Goal: Task Accomplishment & Management: Manage account settings

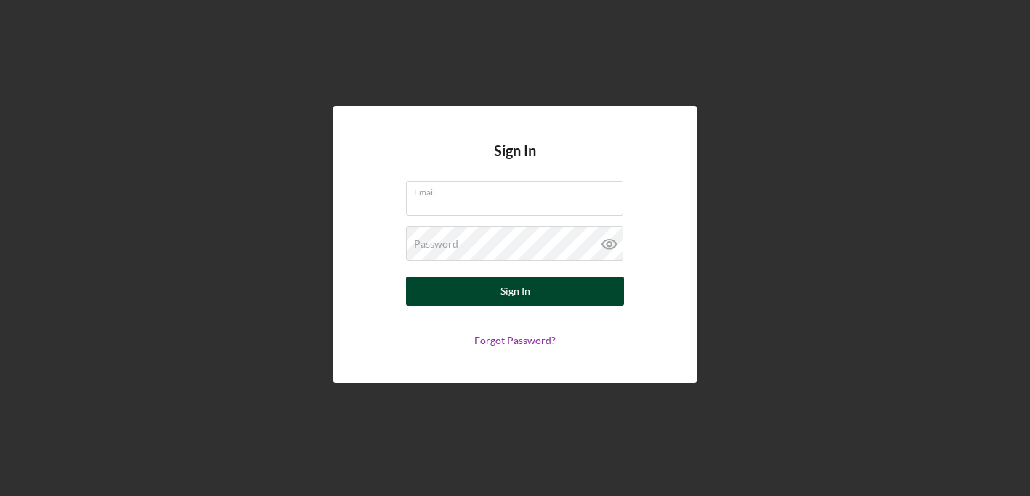
type input "[EMAIL_ADDRESS][DOMAIN_NAME]"
click at [517, 289] on div "Sign In" at bounding box center [515, 291] width 30 height 29
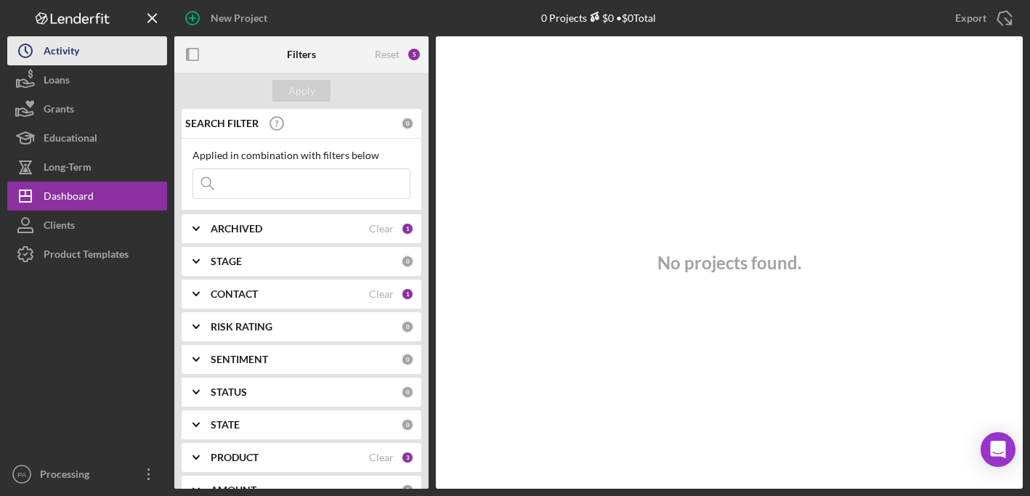
click at [97, 60] on button "Icon/History Activity" at bounding box center [87, 50] width 160 height 29
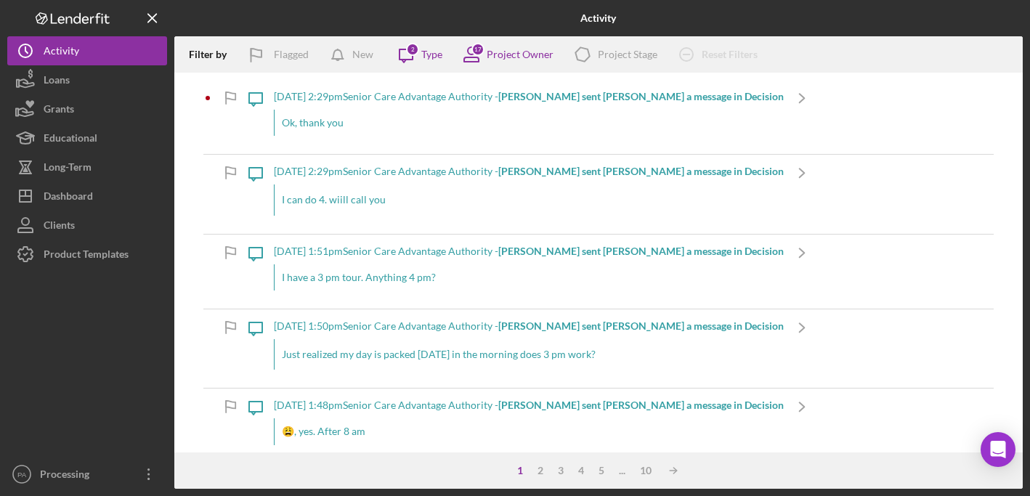
click at [436, 171] on div "[DATE] 2:29pm Senior Care Advantage Authority - [PERSON_NAME] sent [PERSON_NAME…" at bounding box center [529, 172] width 510 height 12
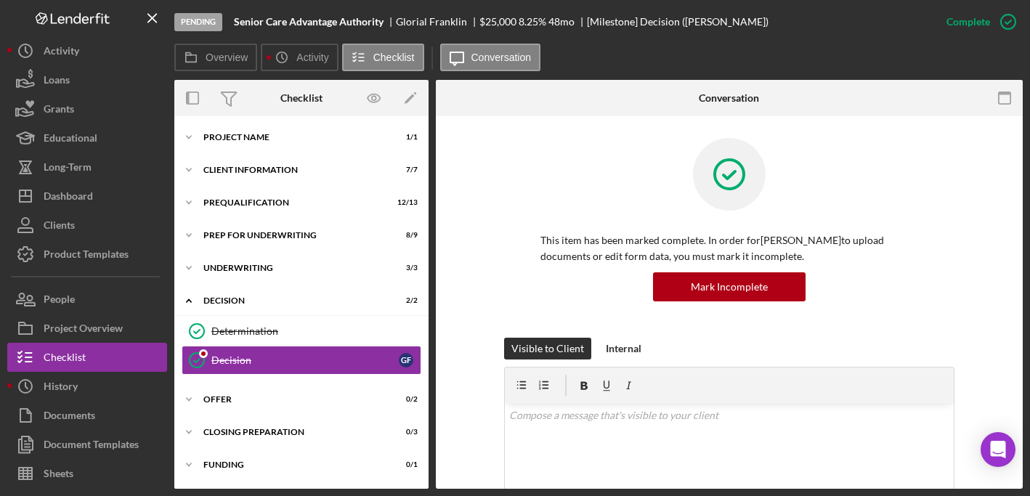
scroll to position [31, 0]
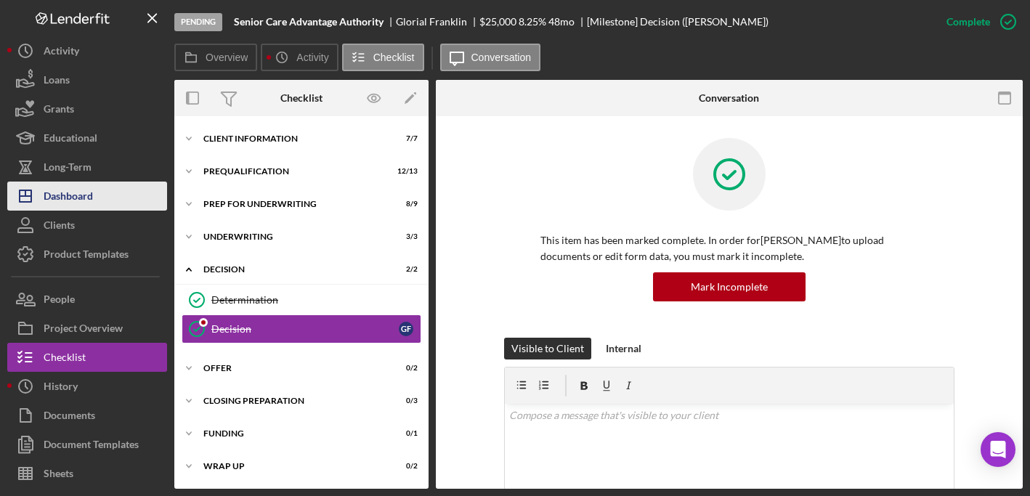
click at [77, 195] on div "Dashboard" at bounding box center [68, 198] width 49 height 33
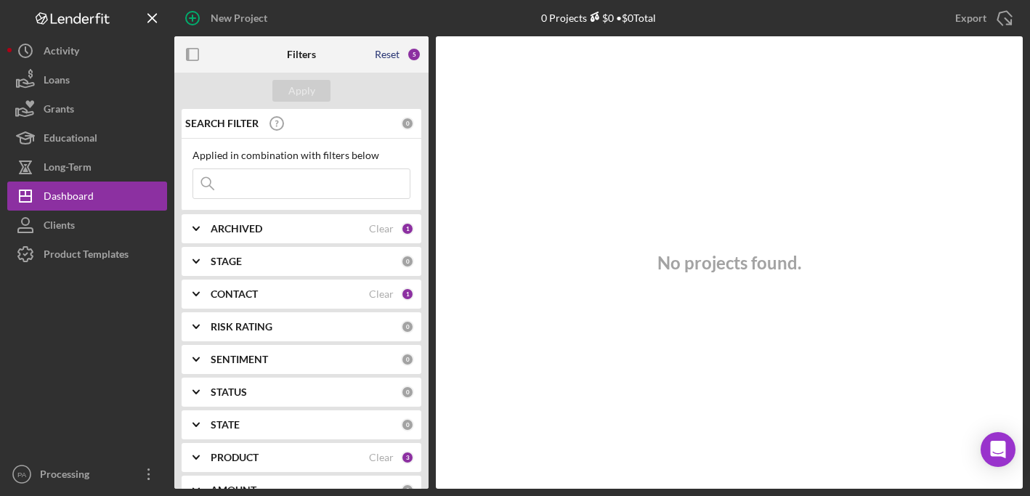
click at [382, 57] on div "Reset" at bounding box center [387, 55] width 25 height 12
click at [301, 84] on div "Apply" at bounding box center [301, 91] width 27 height 22
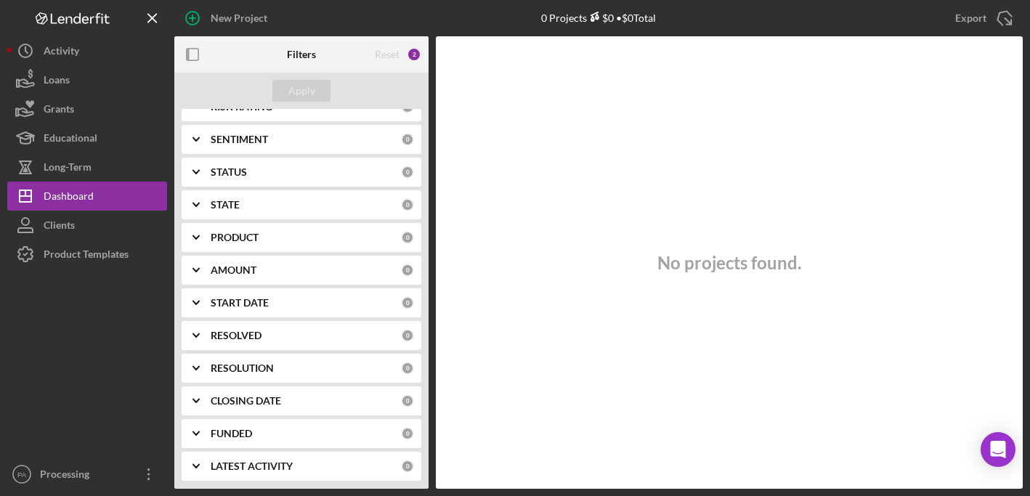
scroll to position [220, 0]
click at [248, 244] on div "PRODUCT 0" at bounding box center [312, 237] width 203 height 29
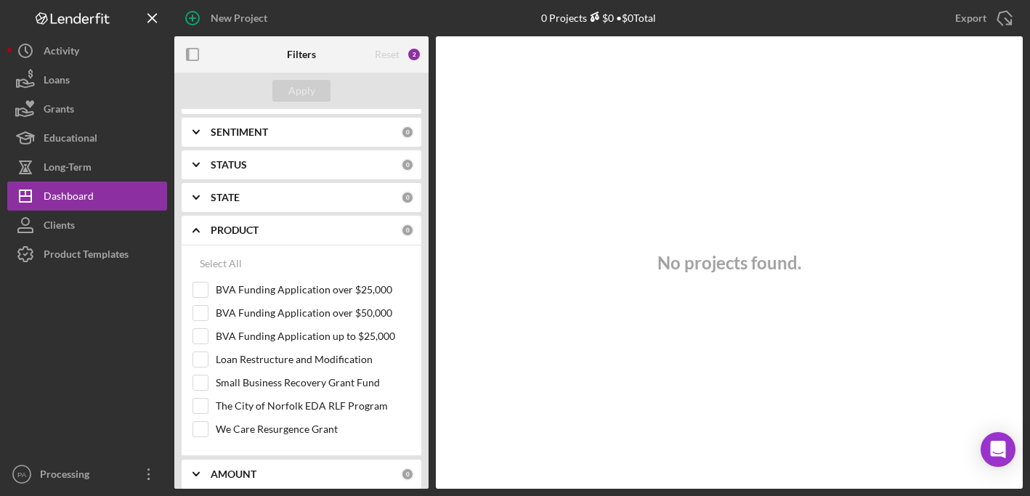
scroll to position [232, 0]
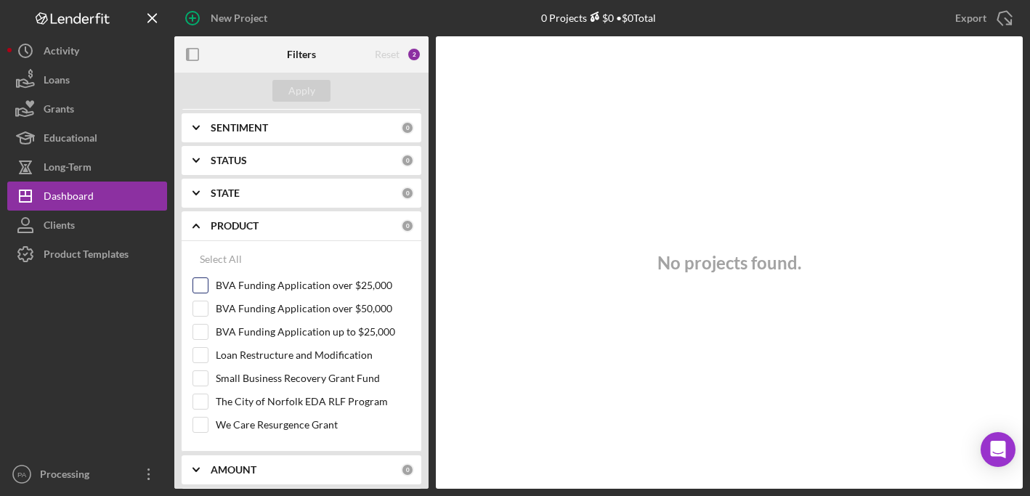
click at [203, 282] on input "BVA Funding Application over $25,000" at bounding box center [200, 285] width 15 height 15
checkbox input "true"
click at [202, 304] on input "BVA Funding Application over $50,000" at bounding box center [200, 308] width 15 height 15
checkbox input "true"
click at [203, 327] on input "BVA Funding Application up to $25,000" at bounding box center [200, 332] width 15 height 15
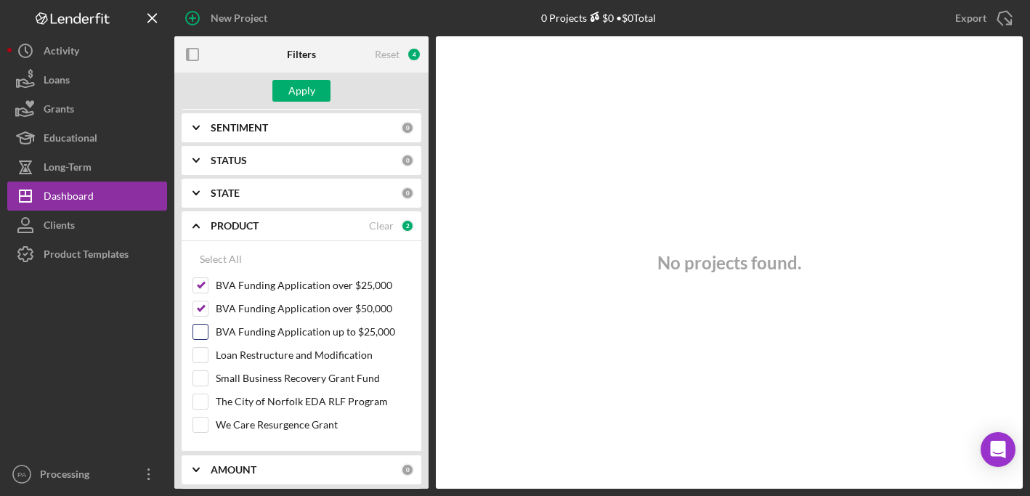
checkbox input "true"
click at [200, 401] on input "The City of Norfolk EDA RLF Program" at bounding box center [200, 401] width 15 height 15
checkbox input "true"
click at [302, 86] on div "Apply" at bounding box center [301, 91] width 27 height 22
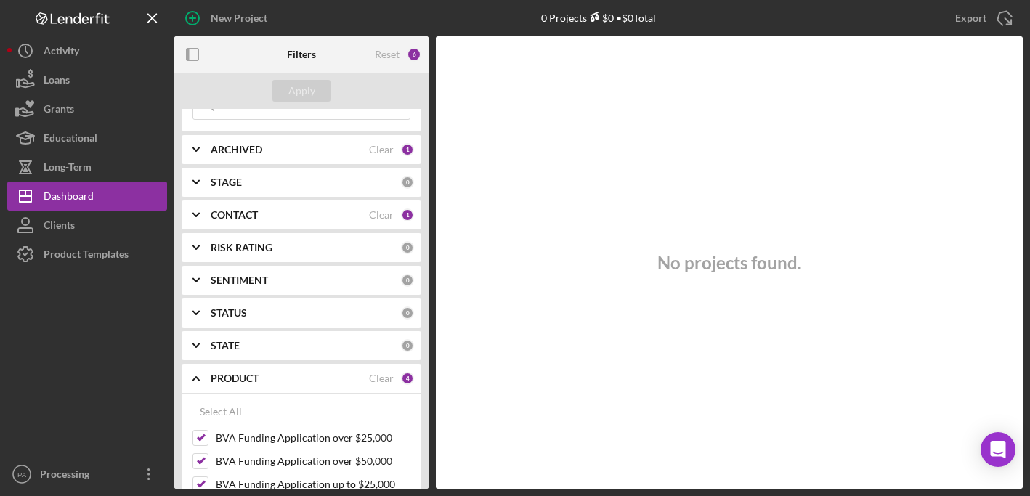
scroll to position [0, 0]
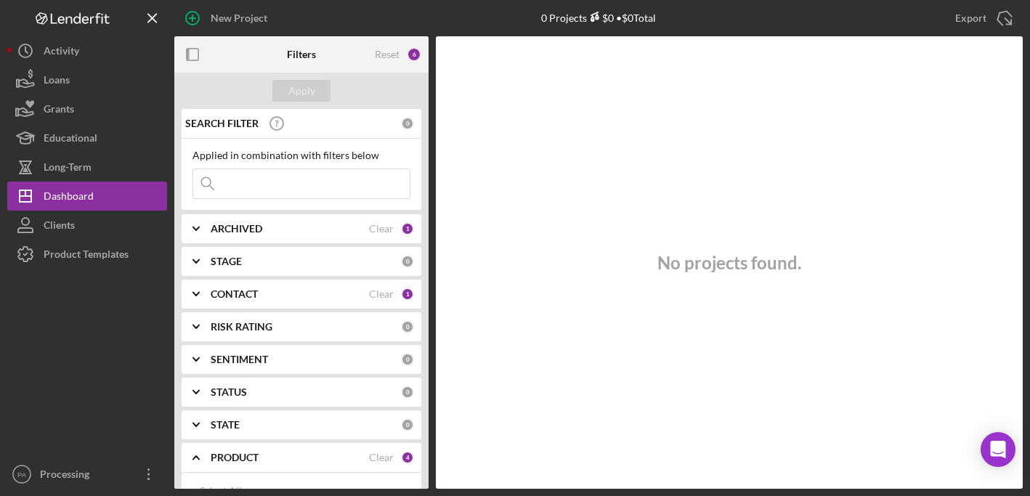
click at [316, 231] on div "ARCHIVED" at bounding box center [290, 229] width 158 height 12
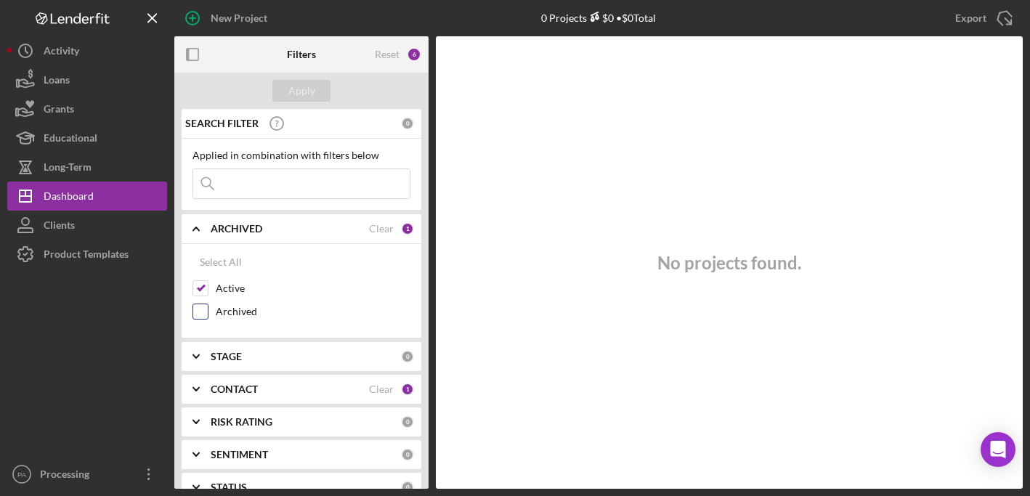
click at [208, 311] on div at bounding box center [200, 312] width 16 height 16
click at [221, 255] on div "Select All" at bounding box center [221, 262] width 42 height 29
click at [203, 311] on input "Archived" at bounding box center [200, 311] width 15 height 15
checkbox input "false"
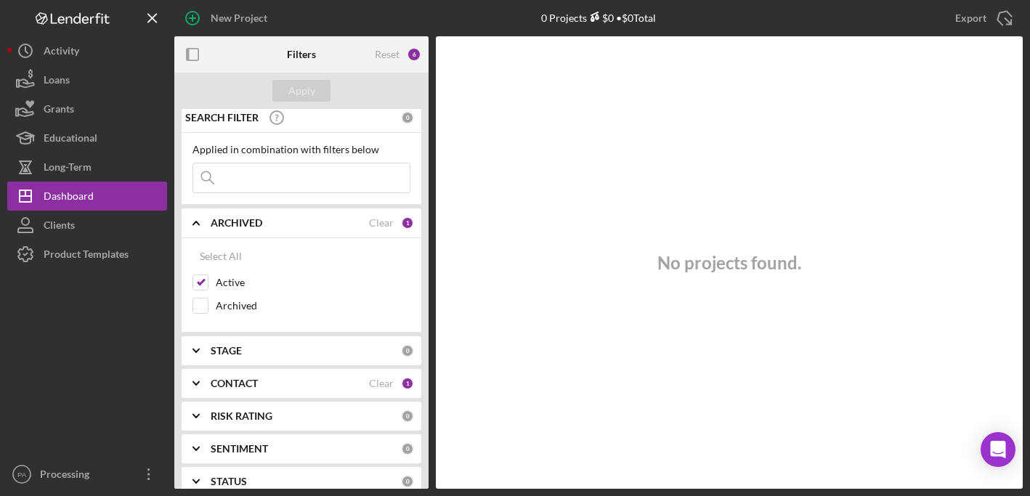
click at [260, 384] on div "CONTACT" at bounding box center [290, 384] width 158 height 12
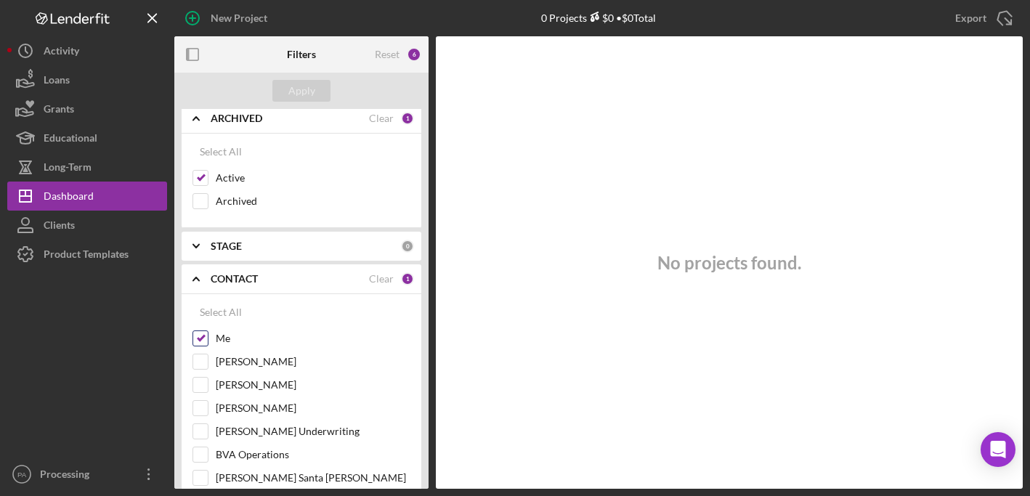
scroll to position [117, 0]
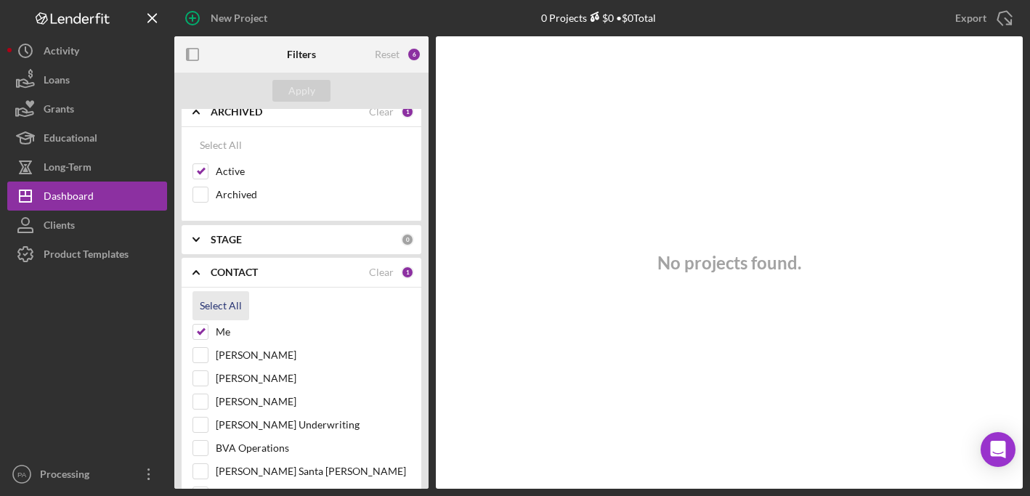
click at [220, 305] on div "Select All" at bounding box center [221, 305] width 42 height 29
checkbox input "true"
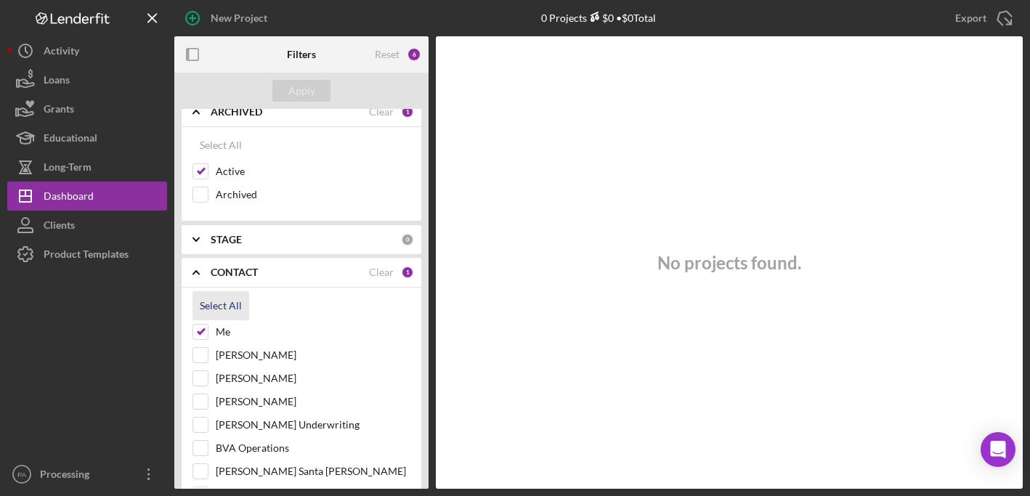
checkbox input "true"
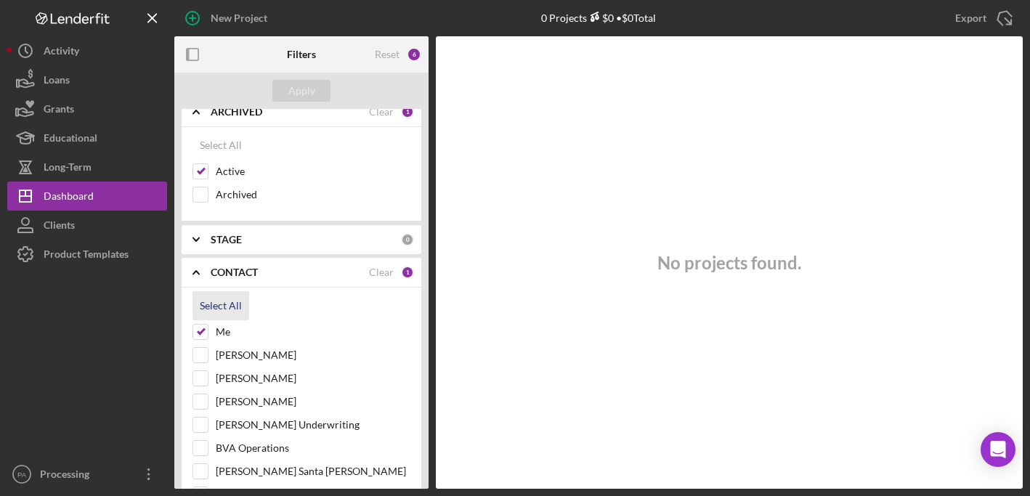
checkbox input "true"
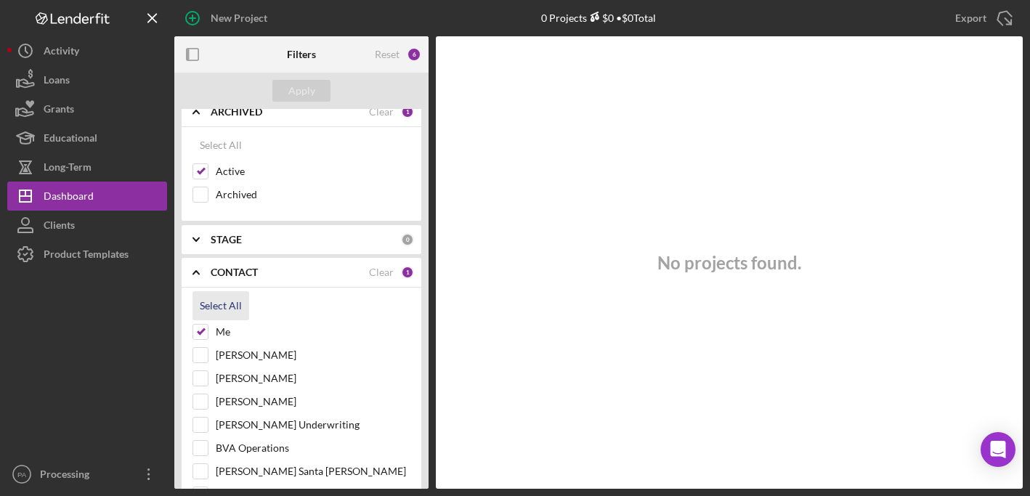
checkbox input "true"
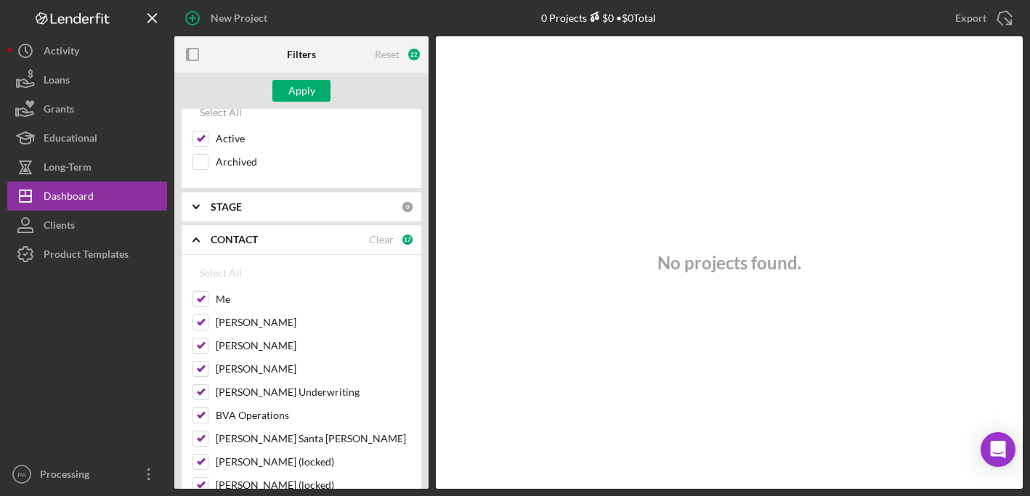
scroll to position [150, 0]
click at [298, 88] on div "Apply" at bounding box center [301, 91] width 27 height 22
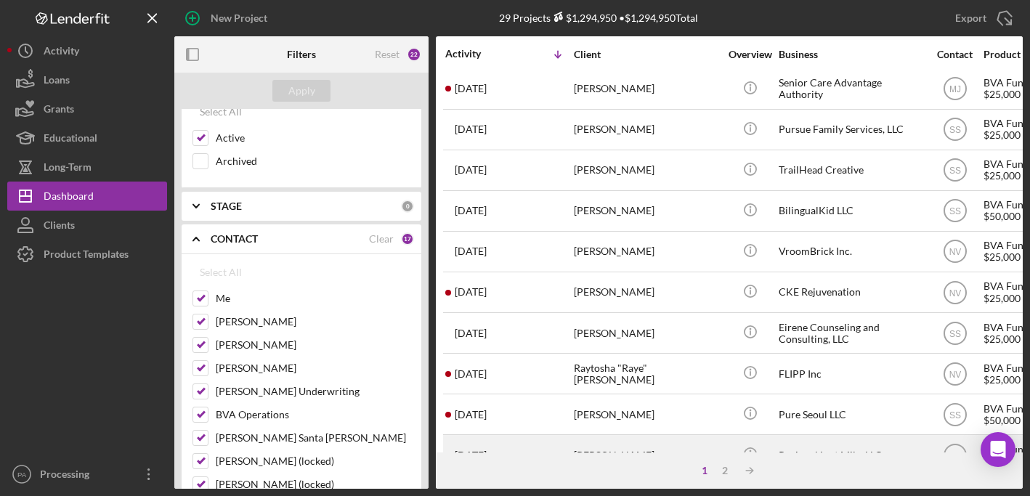
scroll to position [0, 0]
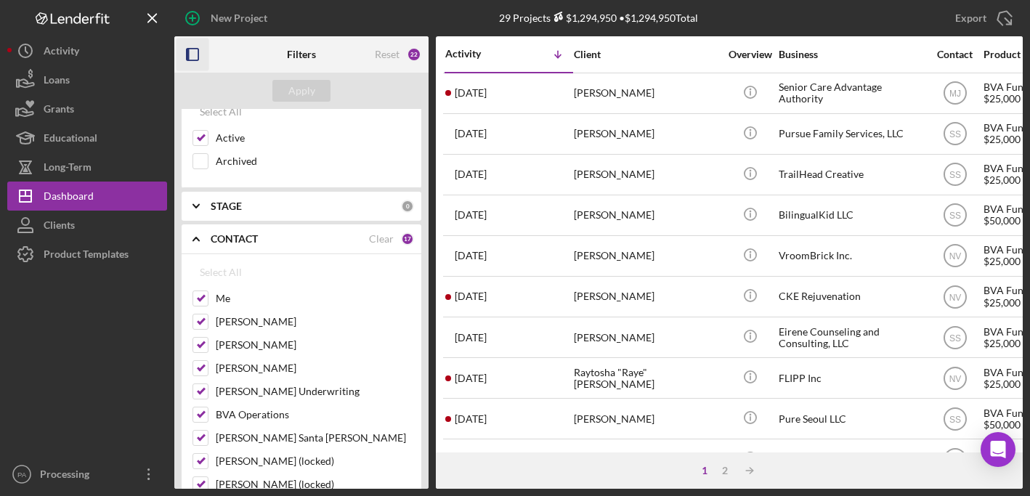
click at [192, 54] on icon "button" at bounding box center [192, 54] width 33 height 33
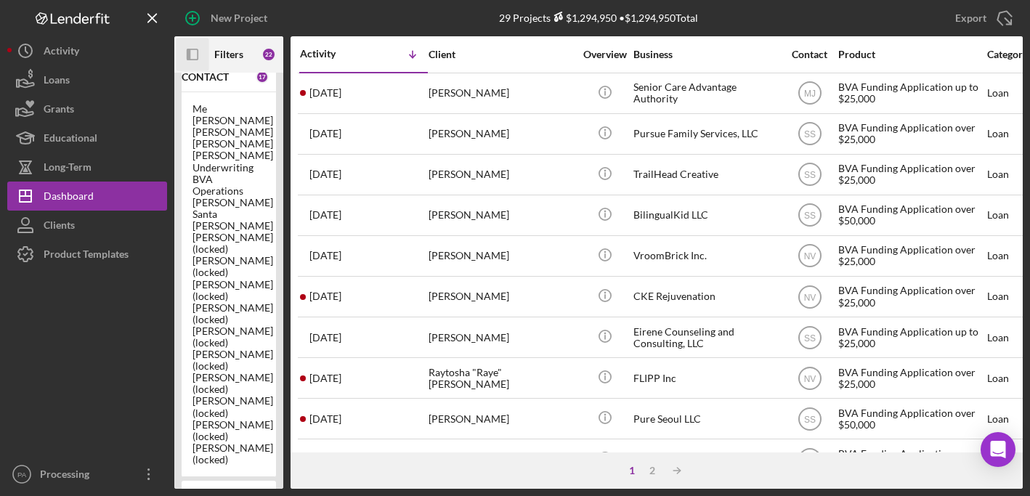
click at [188, 54] on icon "button" at bounding box center [189, 55] width 4 height 12
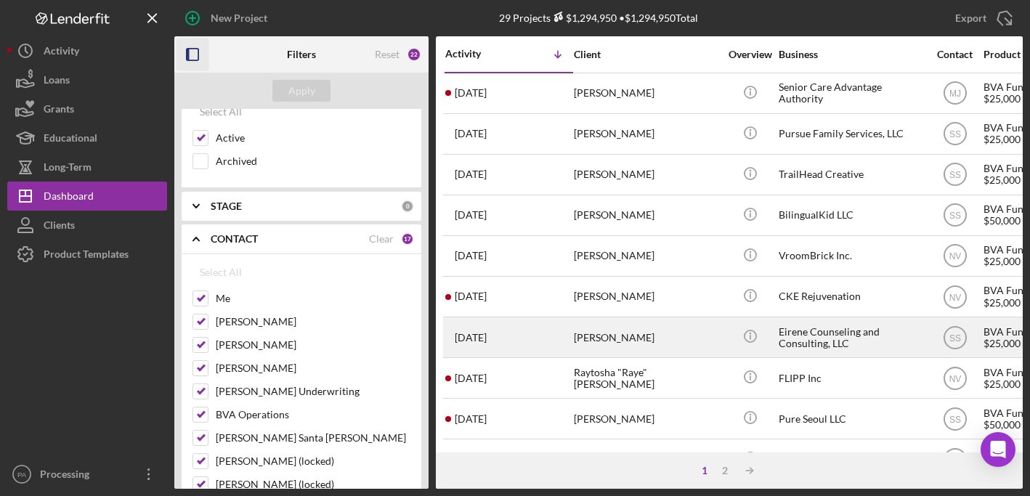
click at [813, 334] on div "Eirene Counseling and Consulting, LLC" at bounding box center [850, 337] width 145 height 38
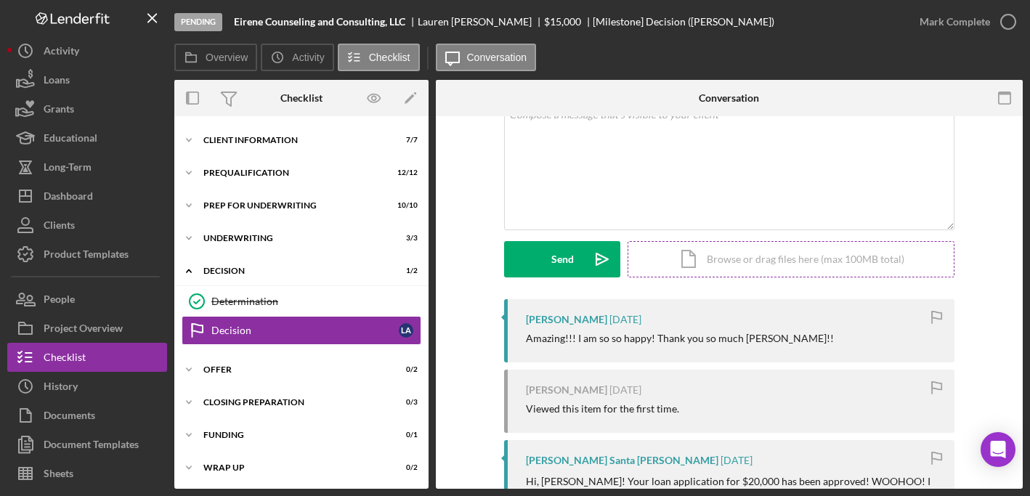
scroll to position [86, 0]
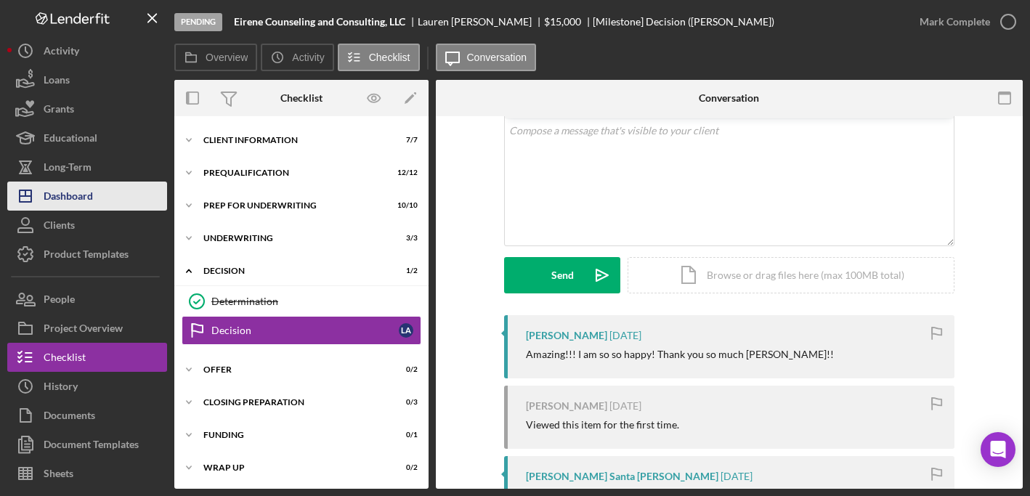
click at [63, 200] on div "Dashboard" at bounding box center [68, 198] width 49 height 33
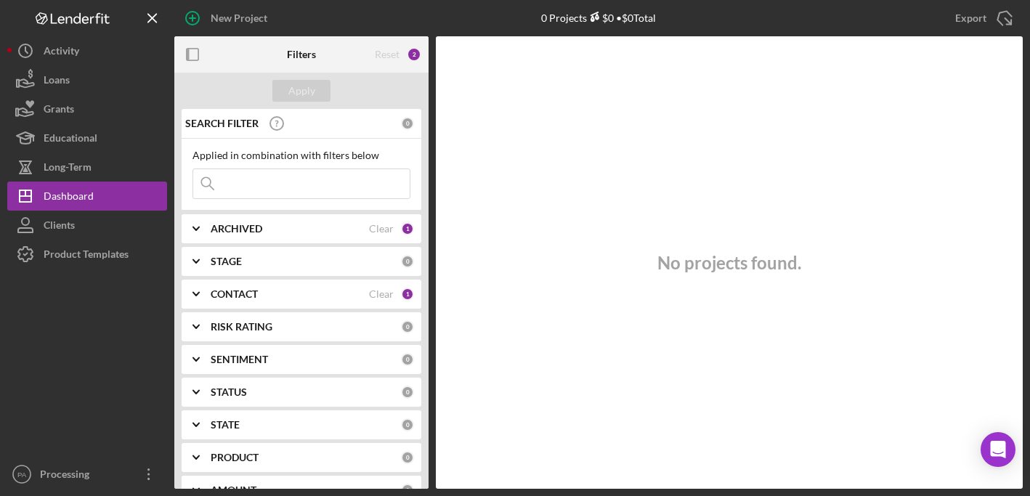
click at [306, 290] on div "CONTACT" at bounding box center [290, 294] width 158 height 12
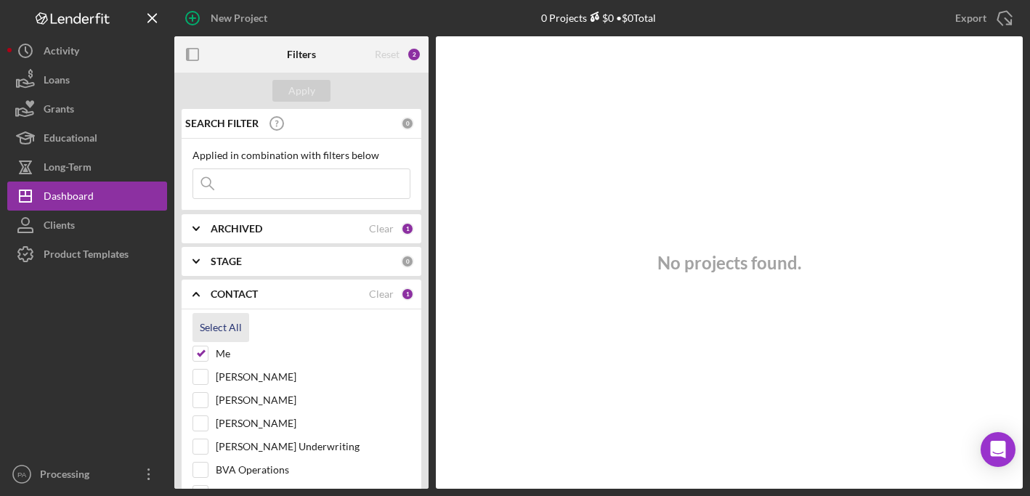
click at [239, 325] on div "Select All" at bounding box center [221, 327] width 42 height 29
checkbox input "true"
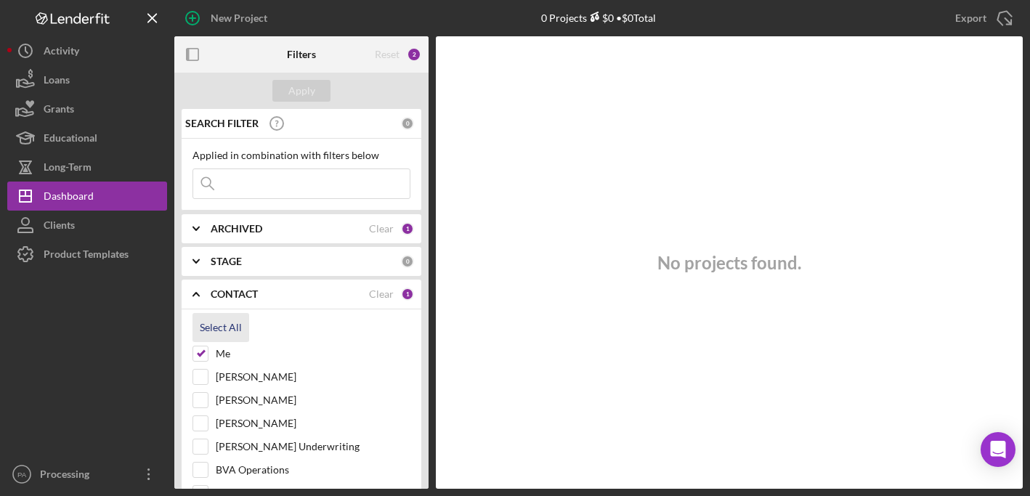
checkbox input "true"
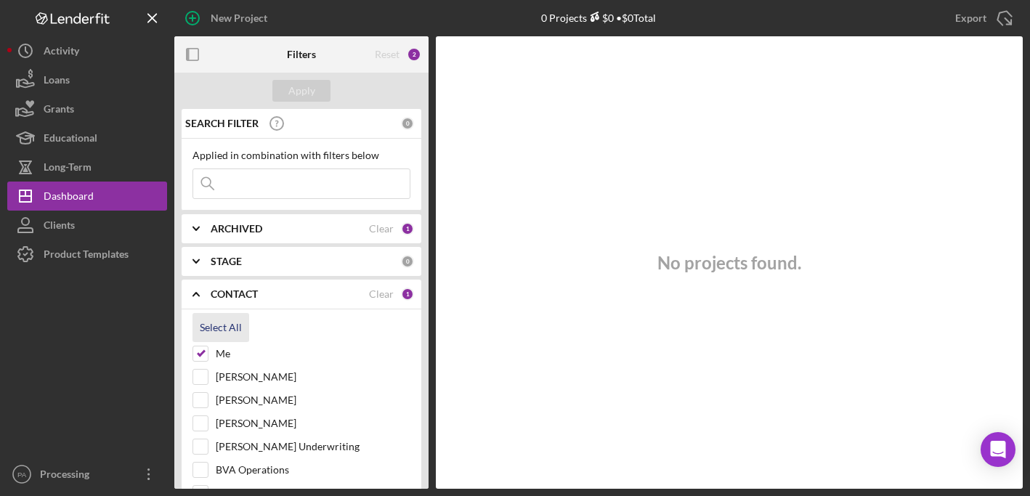
checkbox input "true"
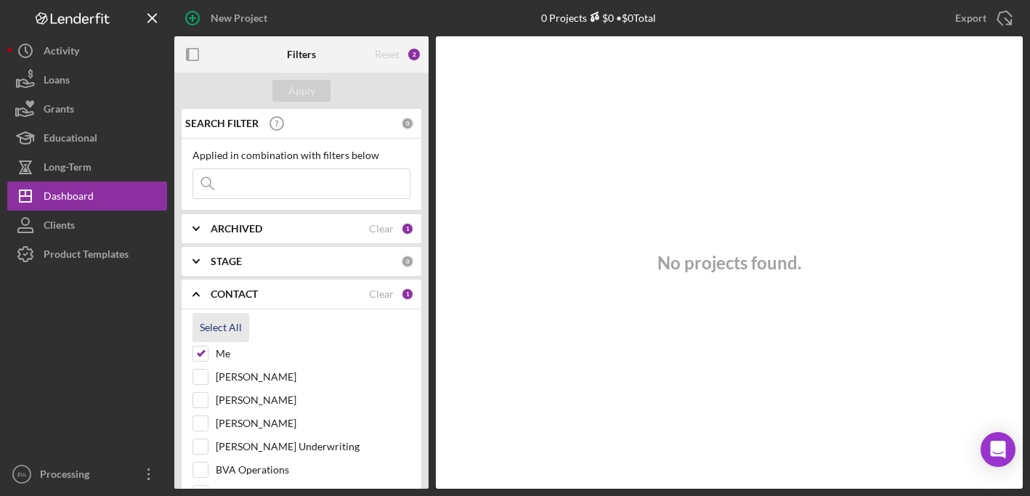
checkbox input "true"
click at [316, 99] on button "Apply" at bounding box center [301, 91] width 58 height 22
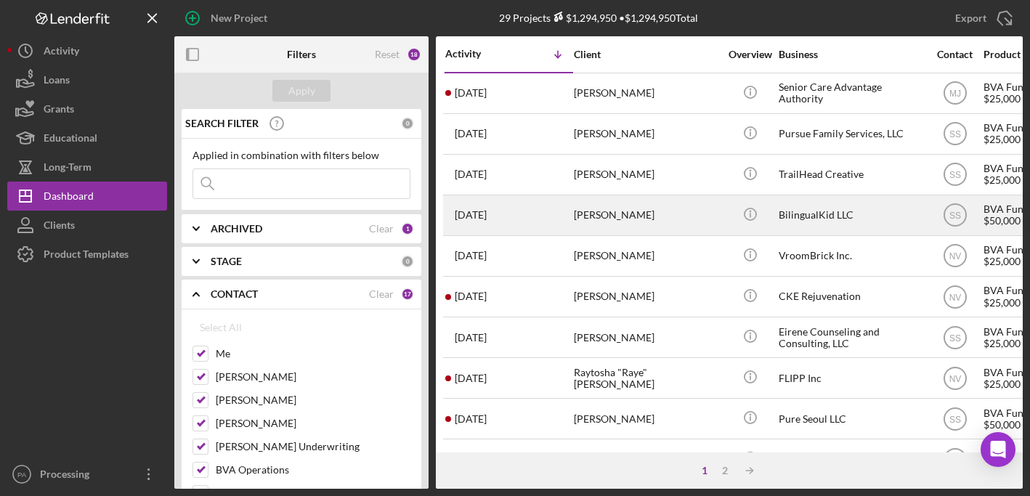
click at [818, 219] on div "BilingualKid LLC" at bounding box center [850, 215] width 145 height 38
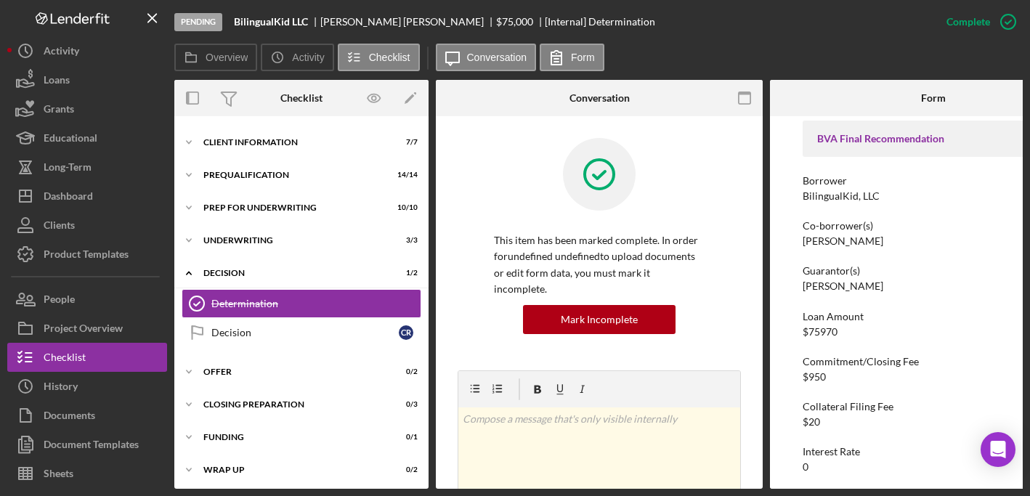
scroll to position [89, 0]
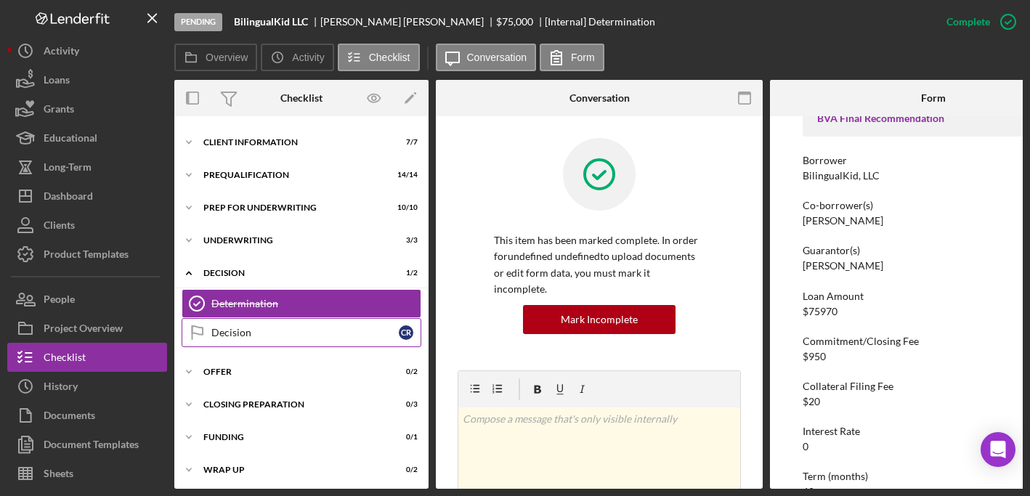
click at [282, 340] on link "Decision Decision C R" at bounding box center [302, 332] width 240 height 29
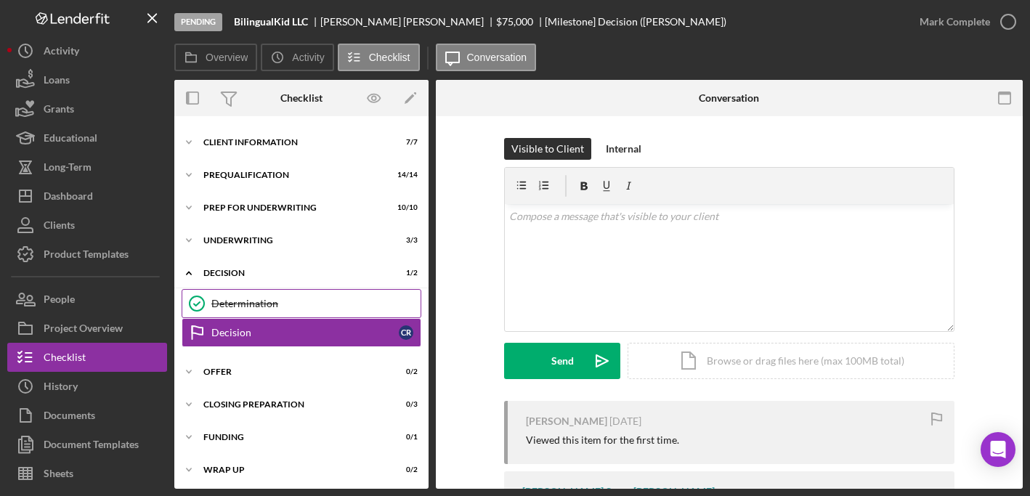
click at [316, 306] on div "Determination" at bounding box center [315, 304] width 209 height 12
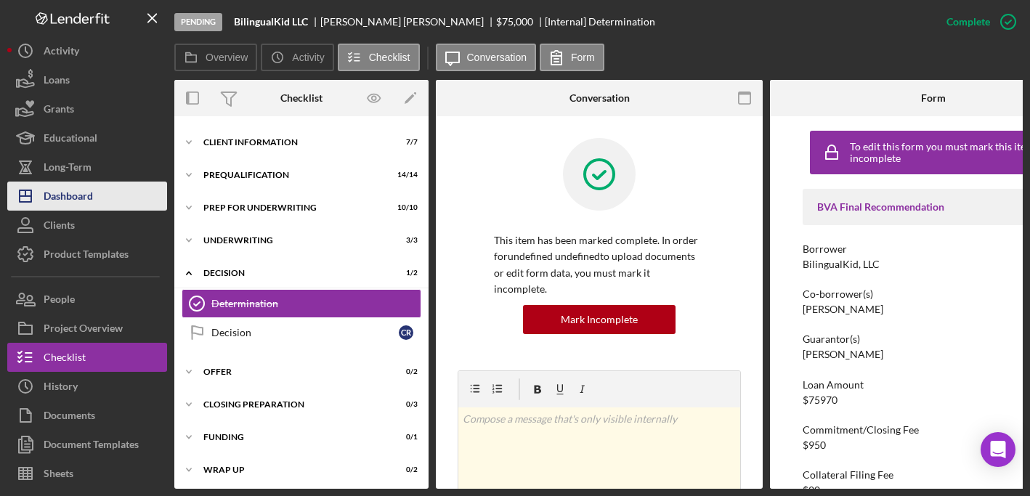
click at [76, 192] on div "Dashboard" at bounding box center [68, 198] width 49 height 33
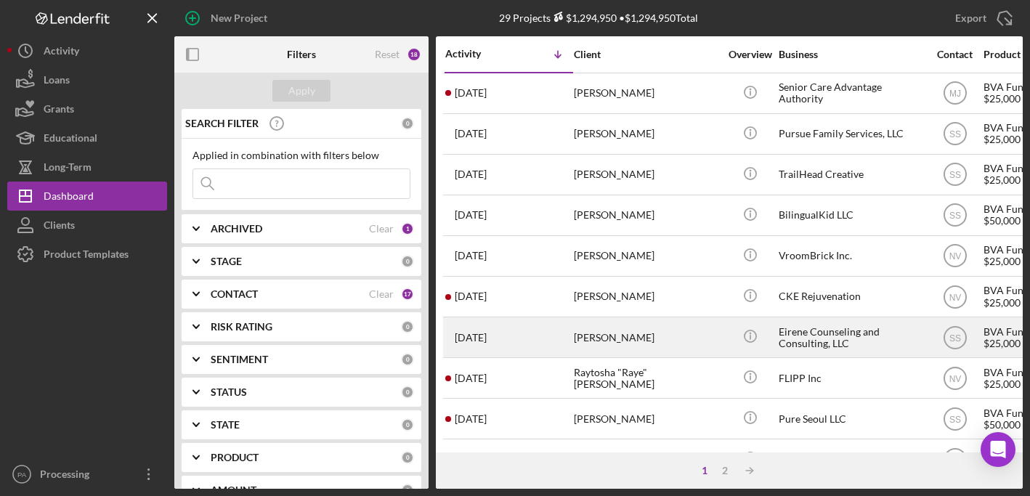
click at [810, 341] on div "Eirene Counseling and Consulting, LLC" at bounding box center [850, 337] width 145 height 38
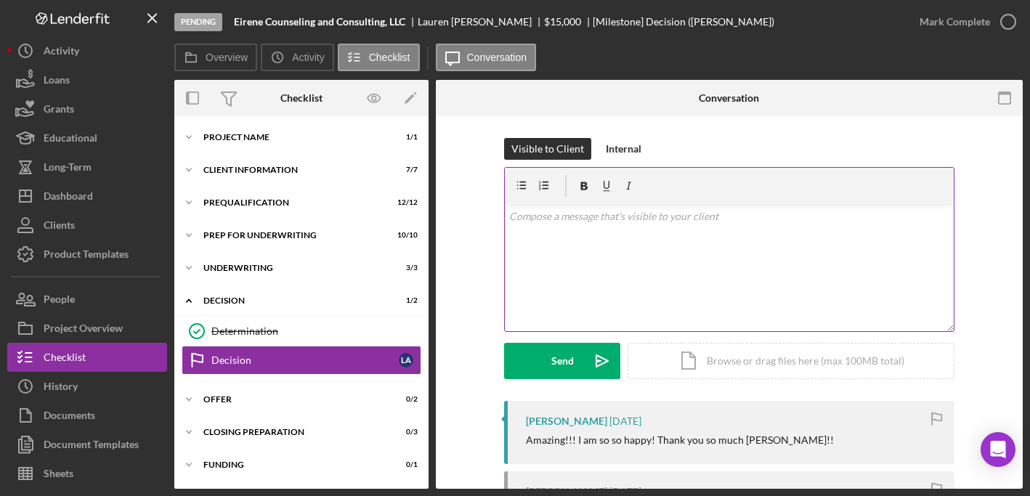
scroll to position [30, 0]
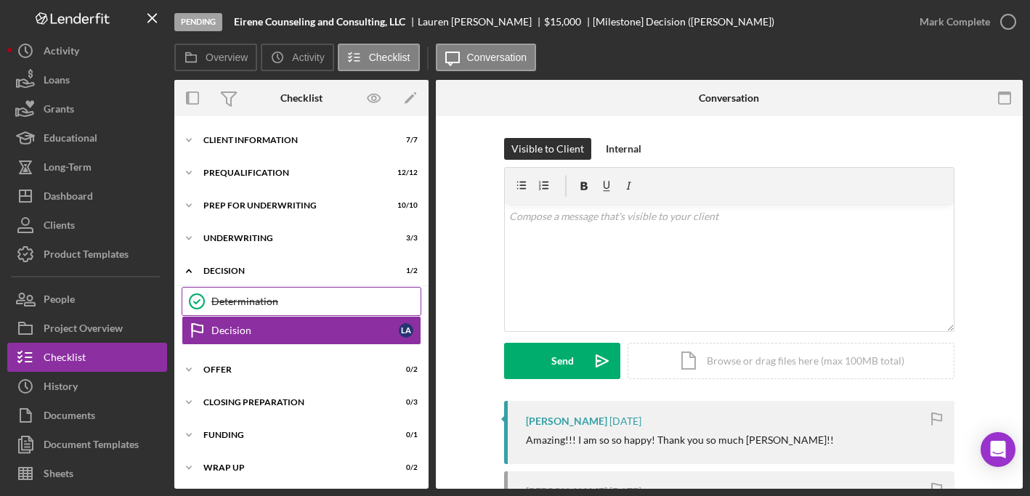
click at [242, 301] on div "Determination" at bounding box center [315, 302] width 209 height 12
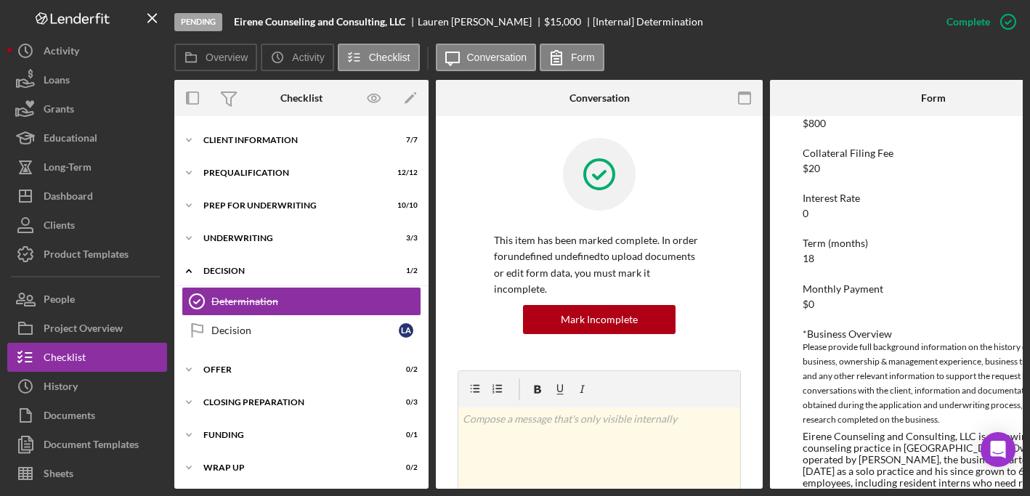
scroll to position [323, 0]
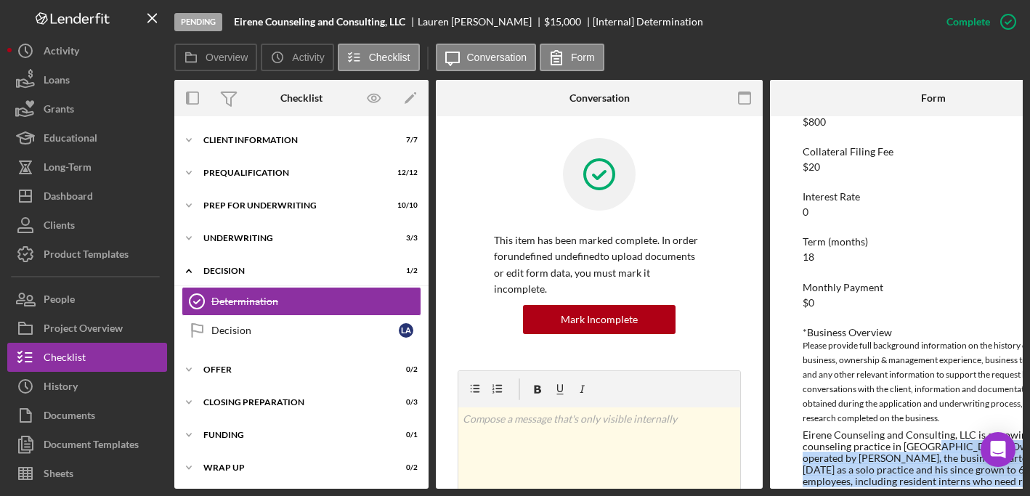
drag, startPoint x: 806, startPoint y: 489, endPoint x: 930, endPoint y: 450, distance: 130.0
click at [930, 450] on div "Pending Eirene Counseling and Consulting, LLC [PERSON_NAME] $15,000 $15,000 [In…" at bounding box center [515, 248] width 1030 height 496
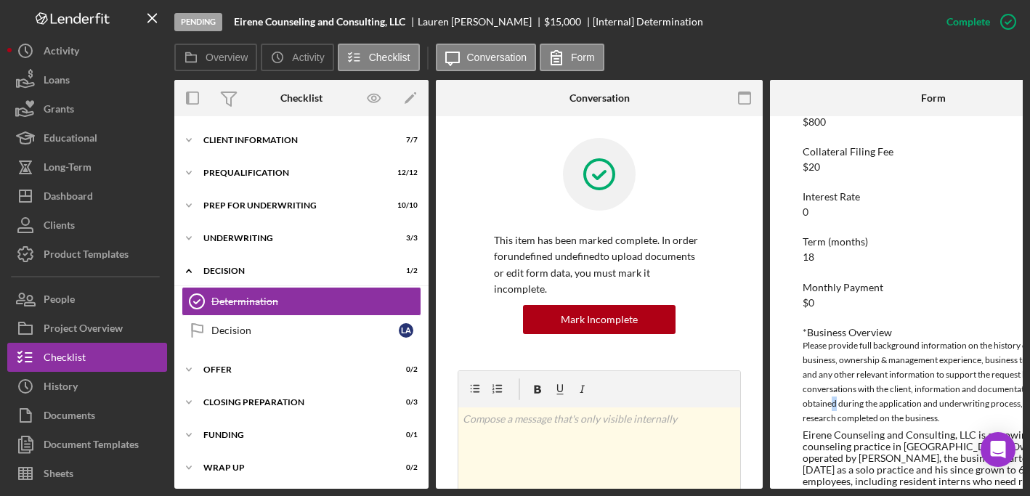
click at [834, 410] on div "Please provide full background information on the history of the business, owne…" at bounding box center [932, 381] width 261 height 87
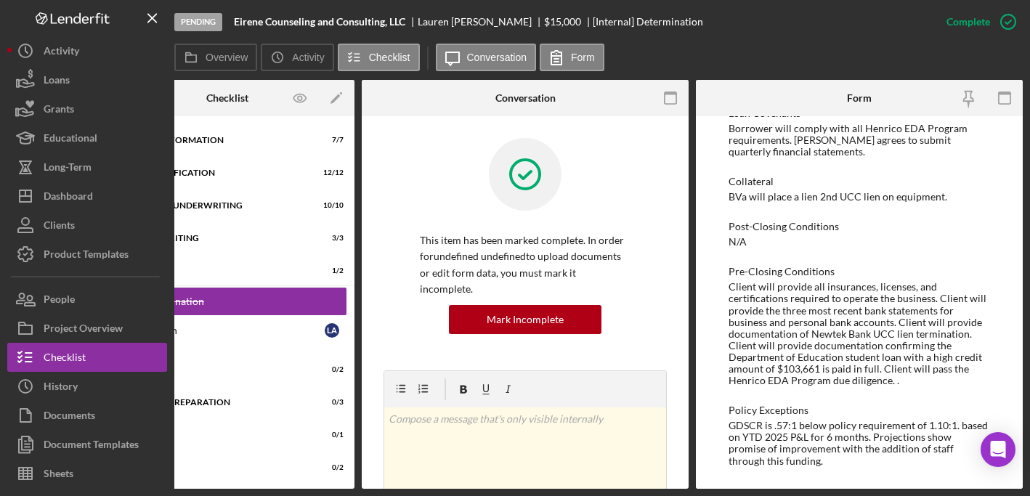
scroll to position [1027, 0]
click at [192, 489] on div "Pending Eirene Counseling and Consulting, LLC [PERSON_NAME] $15,000 $15,000 [In…" at bounding box center [515, 248] width 1030 height 496
click at [232, 369] on div "Offer" at bounding box center [232, 369] width 207 height 9
click at [195, 396] on div "Letter of Conditions Prep" at bounding box center [241, 400] width 209 height 12
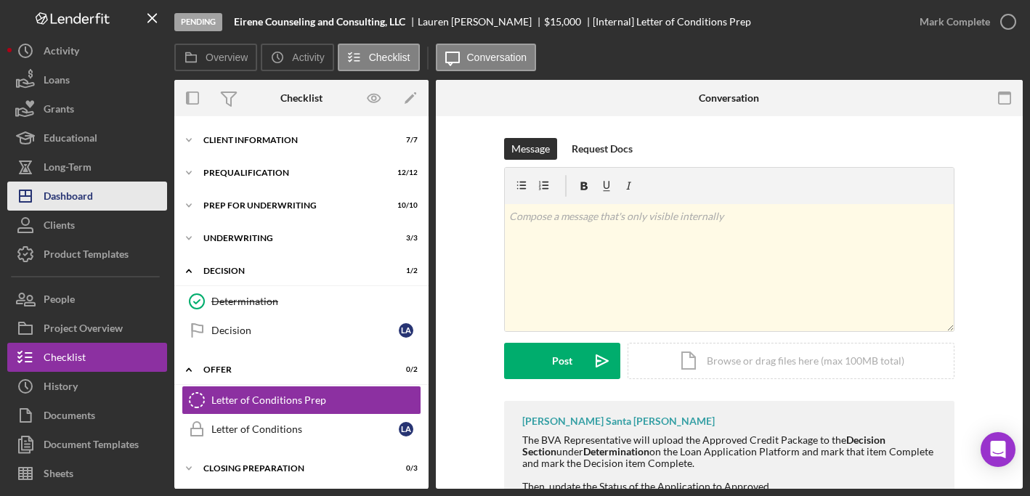
click at [74, 196] on div "Dashboard" at bounding box center [68, 198] width 49 height 33
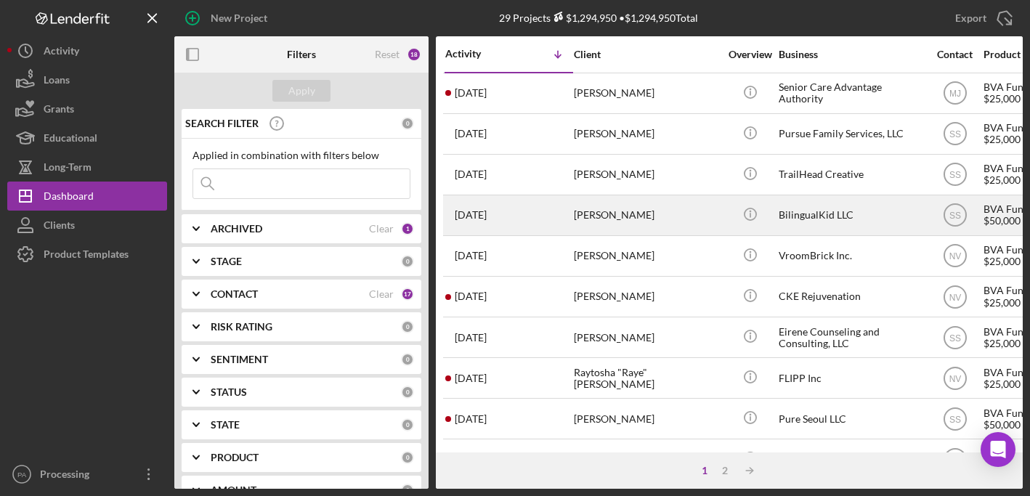
click at [794, 216] on div "BilingualKid LLC" at bounding box center [850, 215] width 145 height 38
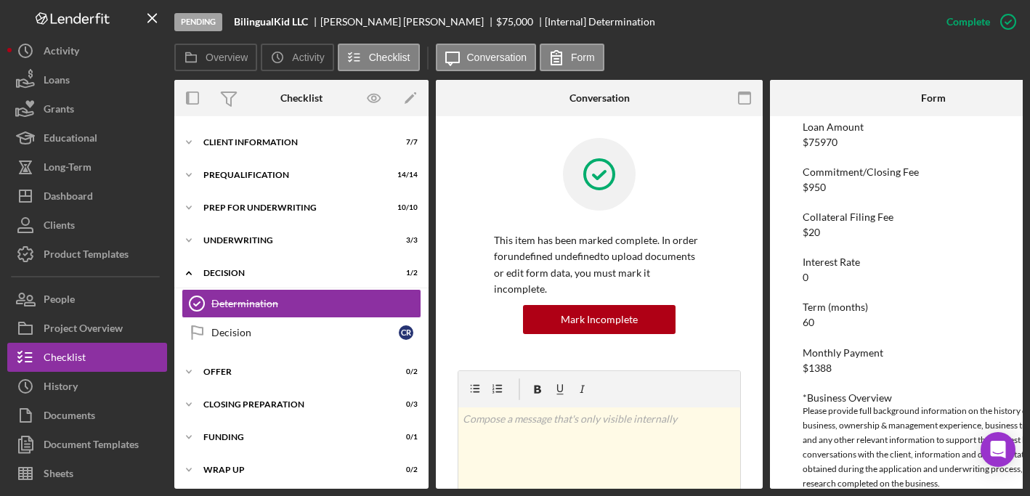
scroll to position [283, 0]
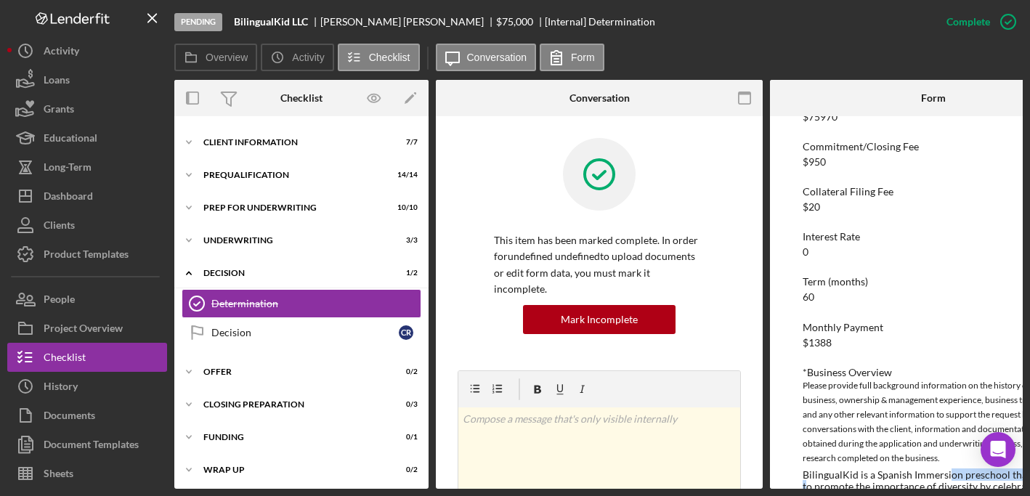
drag, startPoint x: 805, startPoint y: 489, endPoint x: 949, endPoint y: 479, distance: 144.9
click at [949, 479] on div "Pending BilingualKid LLC [PERSON_NAME] $75,000 $75,000 [Internal] Determination…" at bounding box center [515, 248] width 1030 height 496
click at [884, 391] on div "Please provide full background information on the history of the business, owne…" at bounding box center [932, 421] width 261 height 87
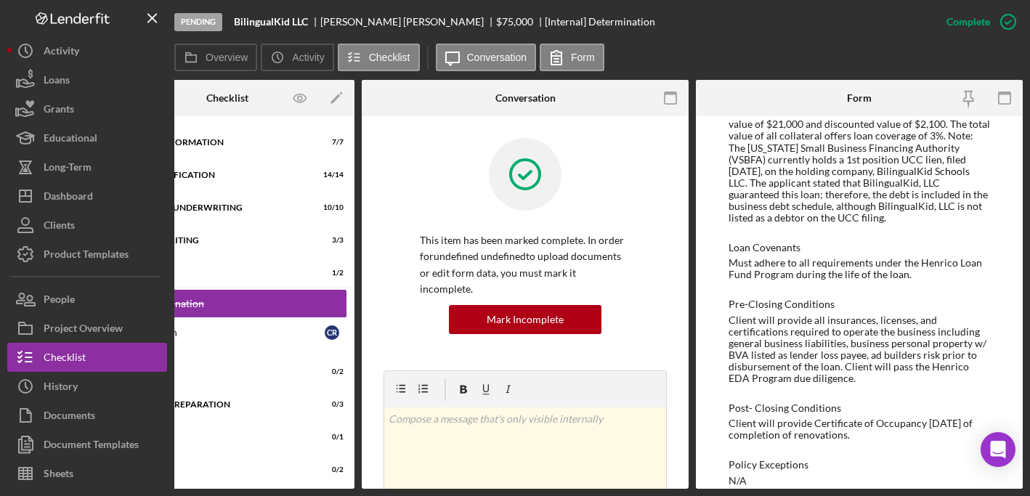
scroll to position [0, 0]
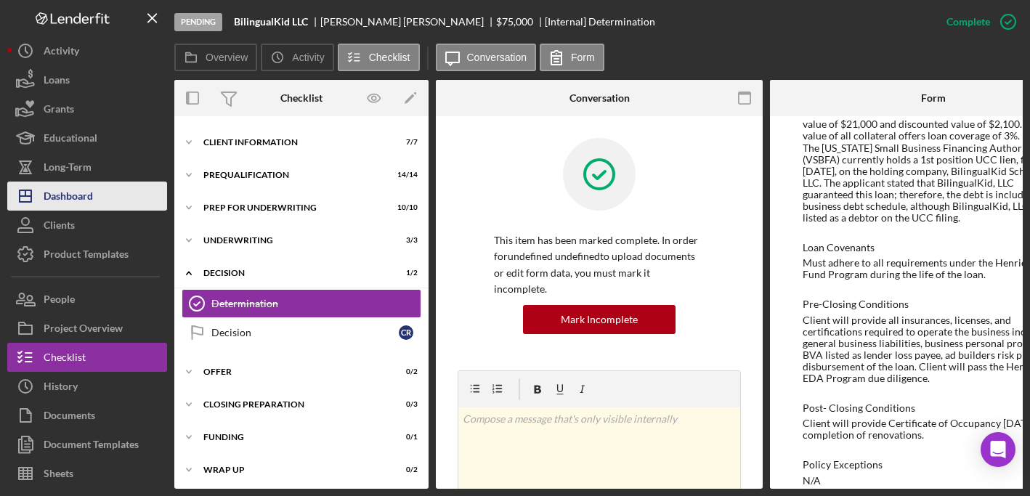
click at [84, 191] on div "Dashboard" at bounding box center [68, 198] width 49 height 33
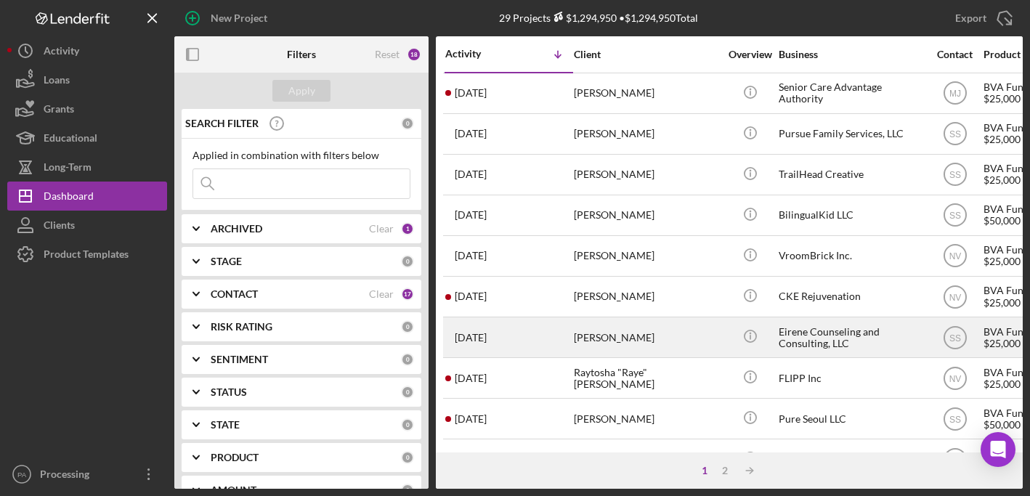
click at [822, 334] on div "Eirene Counseling and Consulting, LLC" at bounding box center [850, 337] width 145 height 38
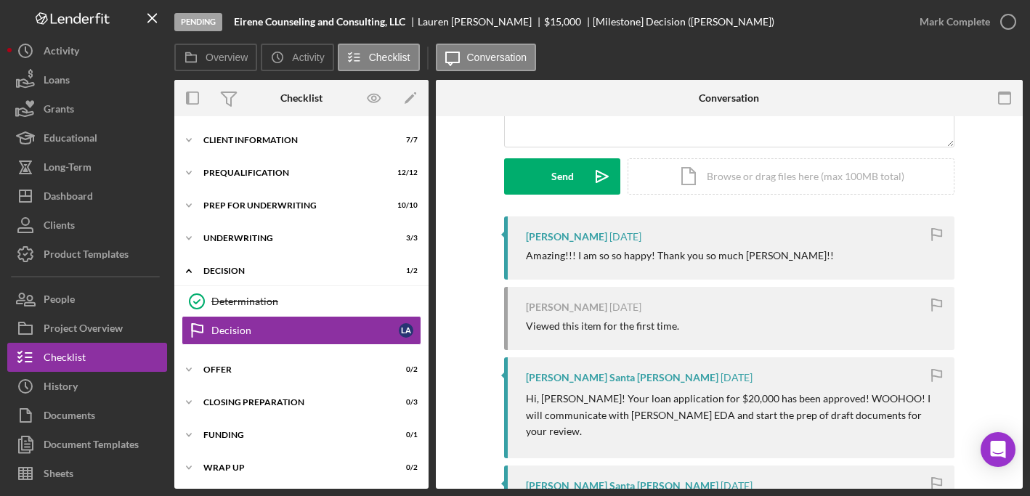
scroll to position [257, 0]
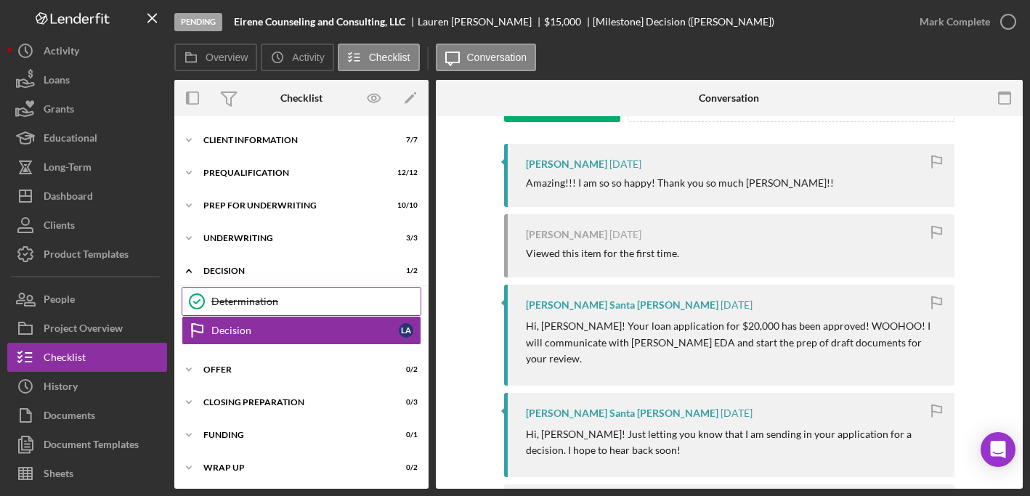
click at [305, 303] on div "Determination" at bounding box center [315, 302] width 209 height 12
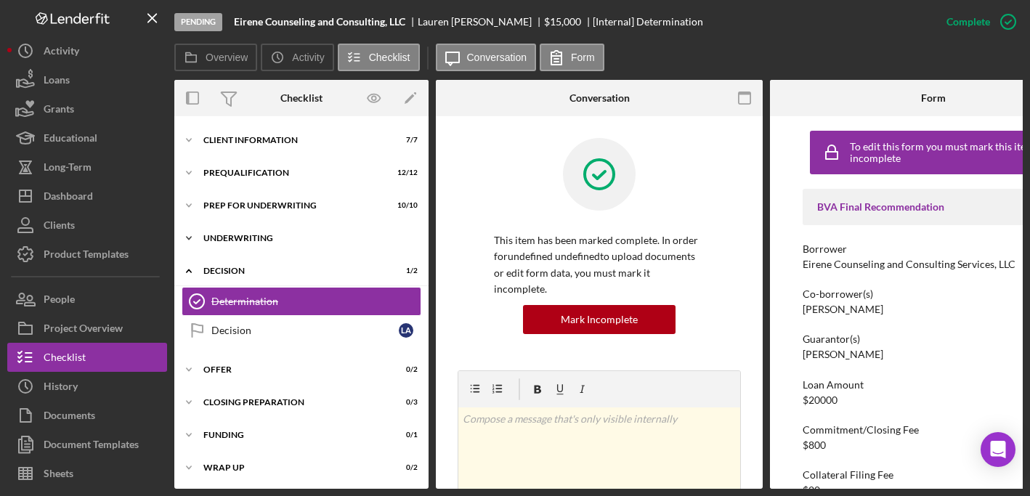
click at [234, 238] on div "Underwriting" at bounding box center [306, 238] width 207 height 9
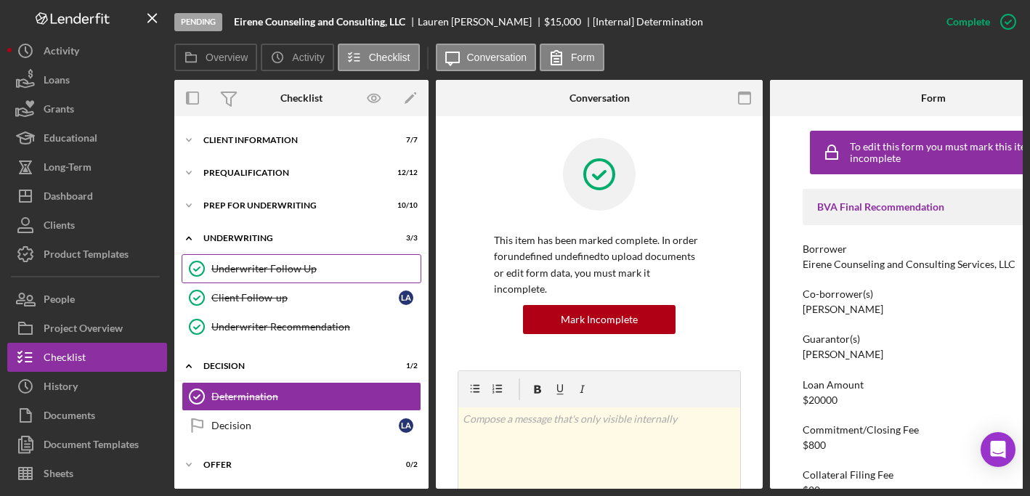
click at [254, 273] on div "Underwriter Follow Up" at bounding box center [315, 269] width 209 height 12
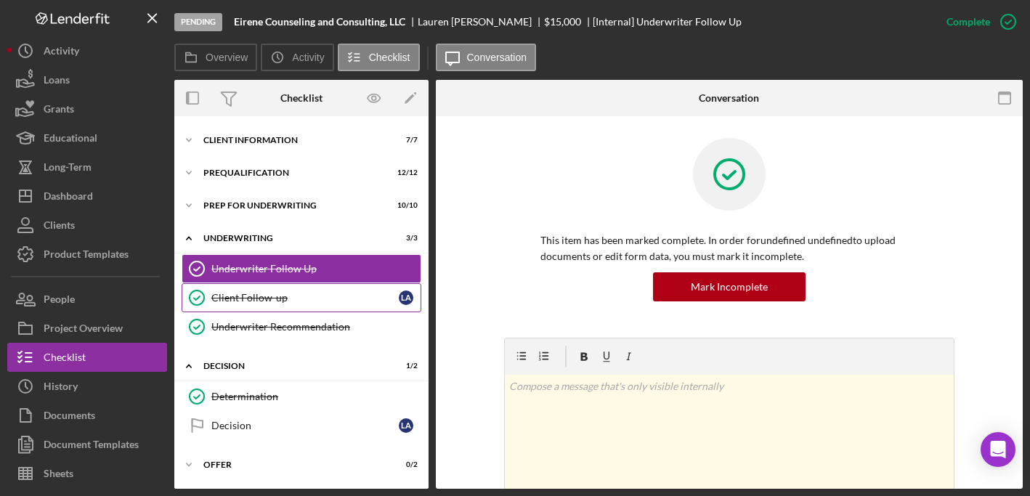
click at [260, 297] on div "Client Follow-up" at bounding box center [304, 298] width 187 height 12
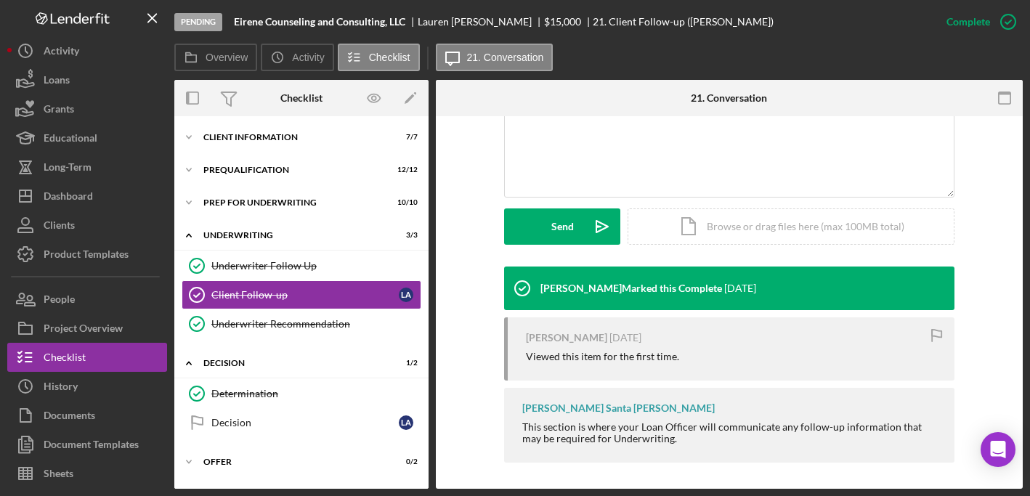
scroll to position [337, 0]
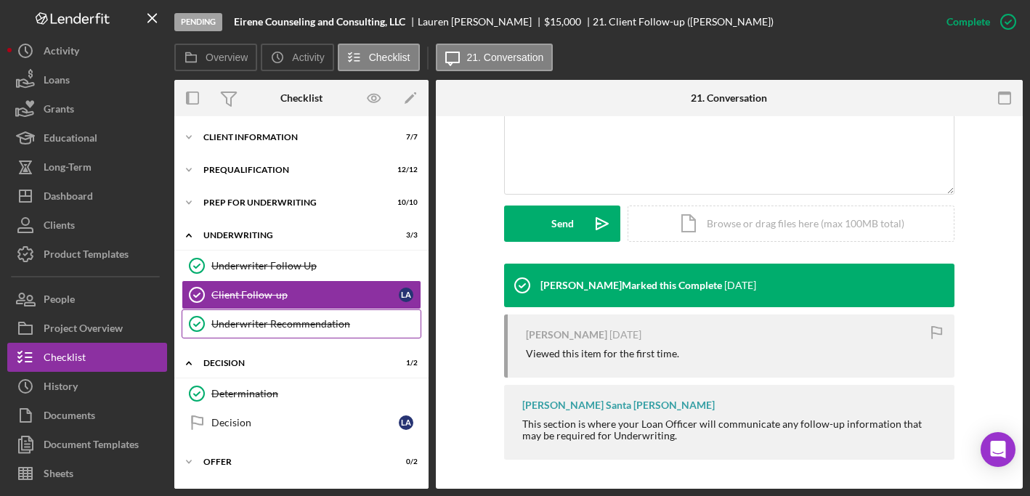
click at [266, 322] on div "Underwriter Recommendation" at bounding box center [315, 324] width 209 height 12
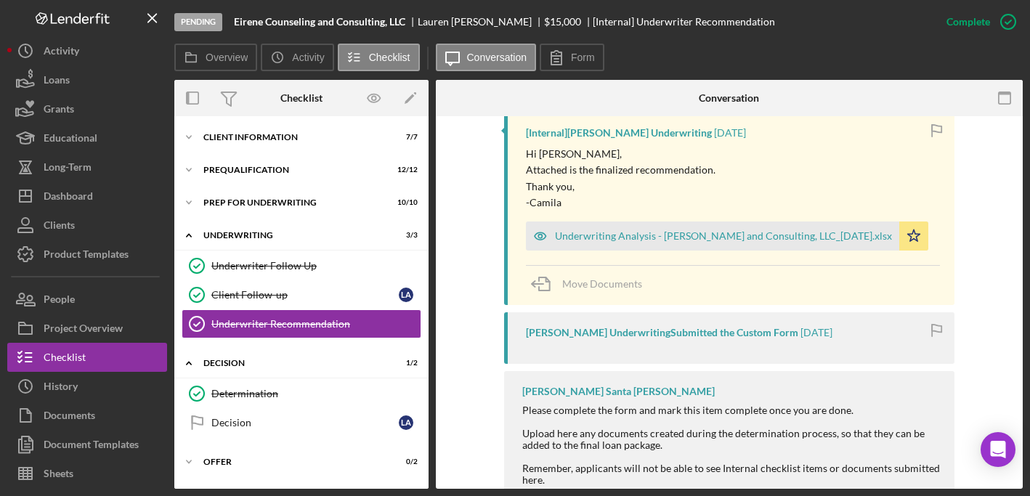
scroll to position [536, 0]
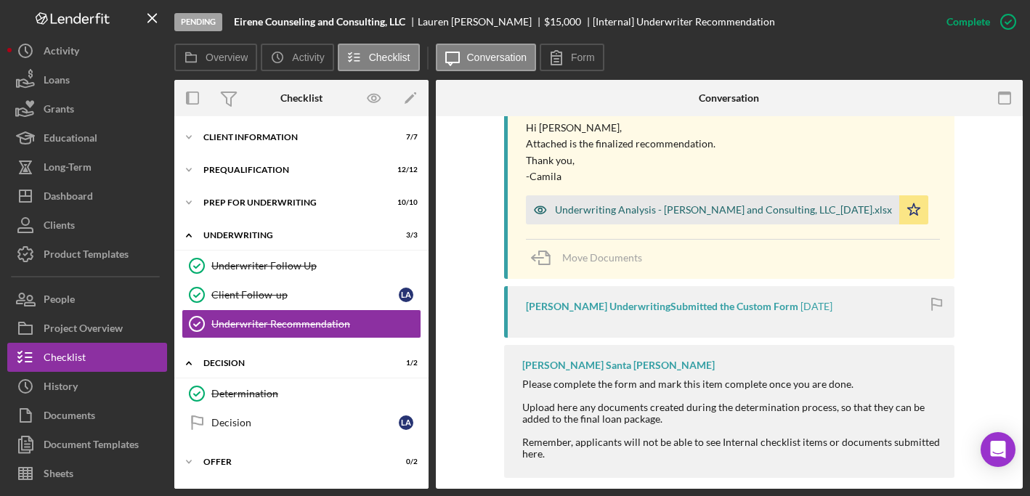
click at [600, 211] on div "Underwriting Analysis - [PERSON_NAME] and Consulting, LLC_[DATE].xlsx" at bounding box center [723, 210] width 337 height 12
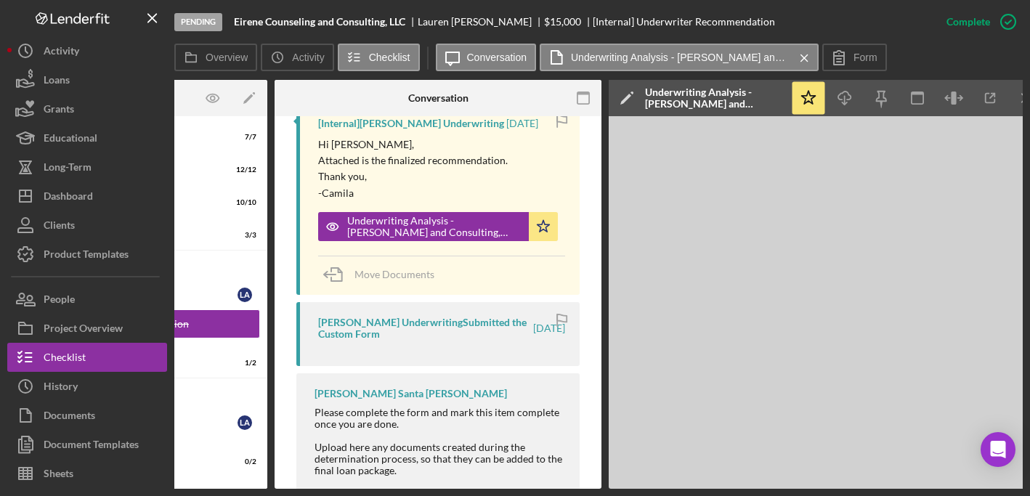
scroll to position [0, 173]
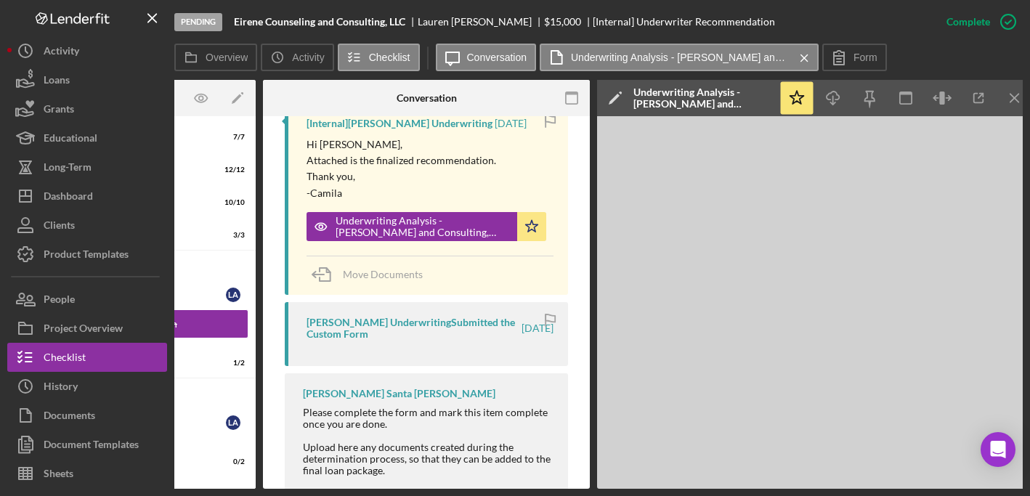
click at [258, 489] on div "Pending Eirene Counseling and Consulting, LLC [PERSON_NAME] $15,000 $15,000 [In…" at bounding box center [515, 248] width 1030 height 496
click at [1016, 98] on icon "Icon/Menu Close" at bounding box center [1014, 98] width 33 height 33
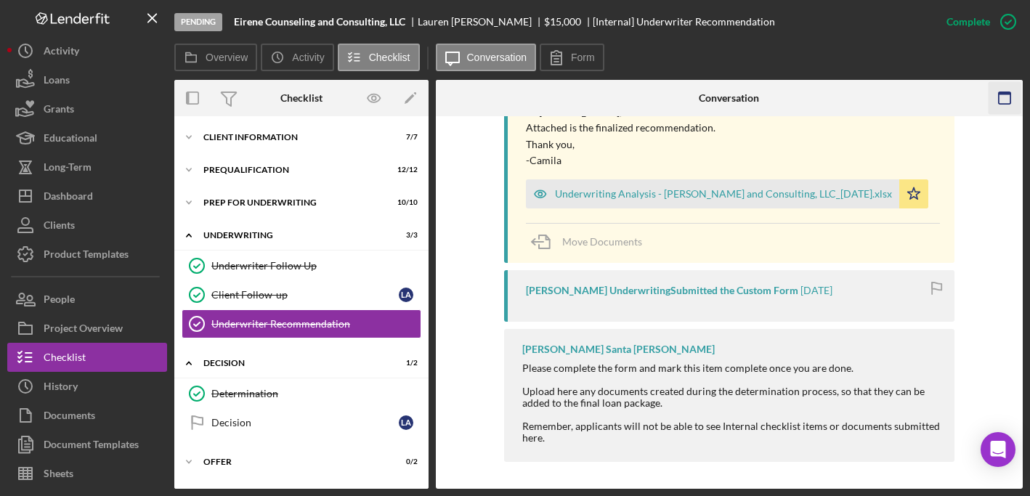
scroll to position [536, 0]
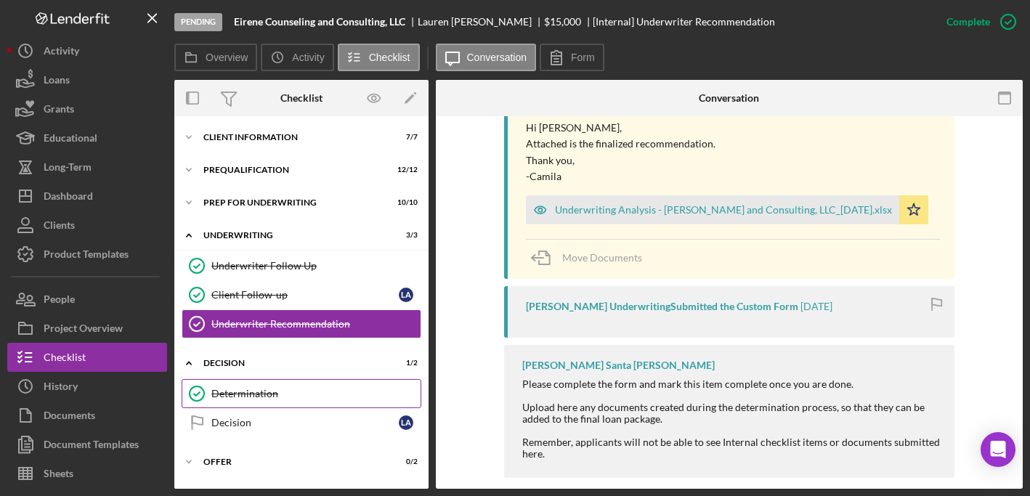
click at [250, 389] on div "Determination" at bounding box center [315, 394] width 209 height 12
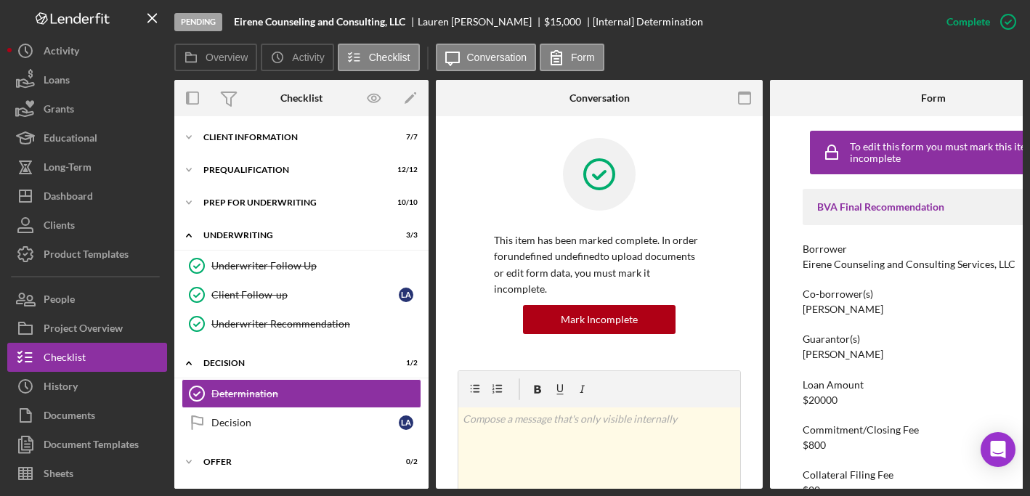
click at [990, 489] on div "Pending Eirene Counseling and Consulting, LLC [PERSON_NAME] $15,000 $15,000 [In…" at bounding box center [515, 248] width 1030 height 496
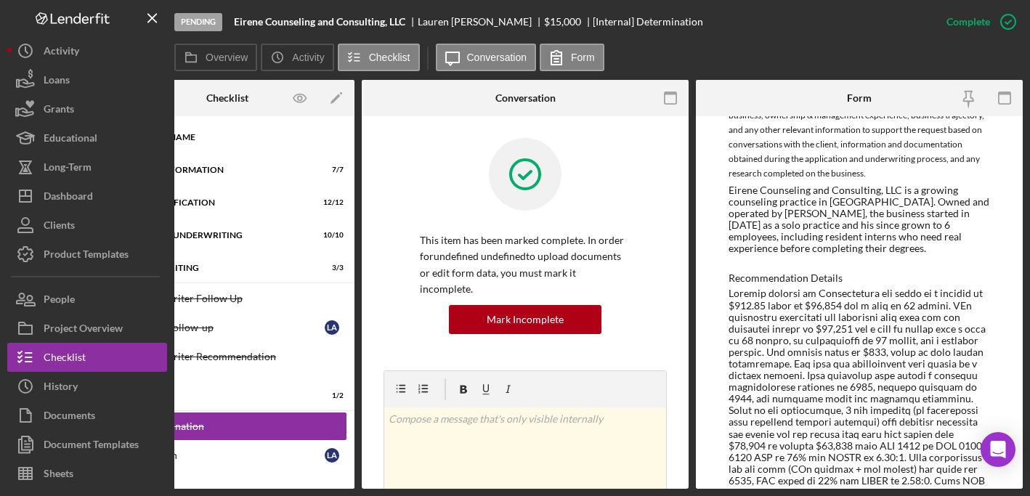
click at [208, 138] on div "Project Name" at bounding box center [232, 137] width 207 height 9
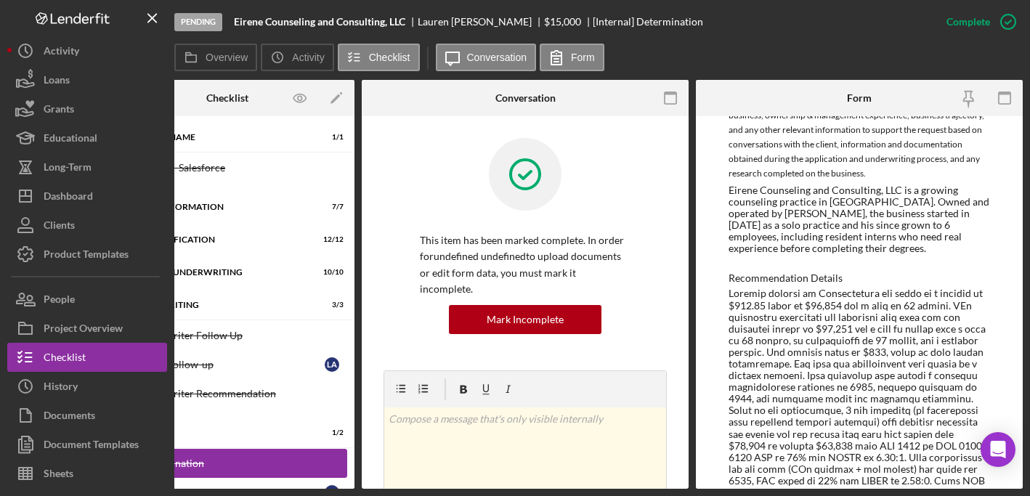
drag, startPoint x: 220, startPoint y: 489, endPoint x: 203, endPoint y: 465, distance: 30.2
click at [219, 489] on div "Pending Eirene Counseling and Consulting, LLC [PERSON_NAME] $15,000 $15,000 [In…" at bounding box center [515, 248] width 1030 height 496
click at [762, 95] on div at bounding box center [750, 98] width 109 height 36
click at [192, 172] on div "BVA ID - Salesforce" at bounding box center [241, 168] width 209 height 12
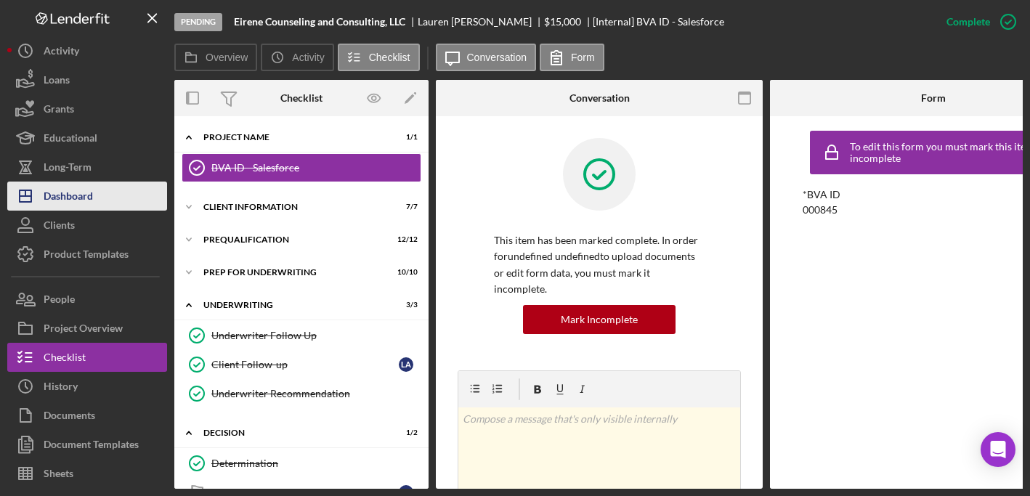
click at [96, 198] on button "Icon/Dashboard Dashboard" at bounding box center [87, 196] width 160 height 29
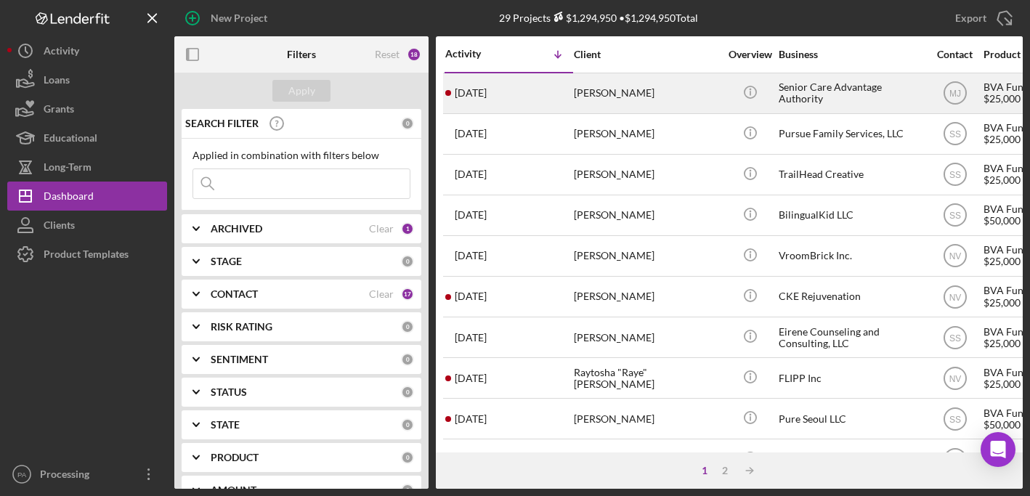
click at [821, 91] on div "Senior Care Advantage Authority" at bounding box center [850, 93] width 145 height 38
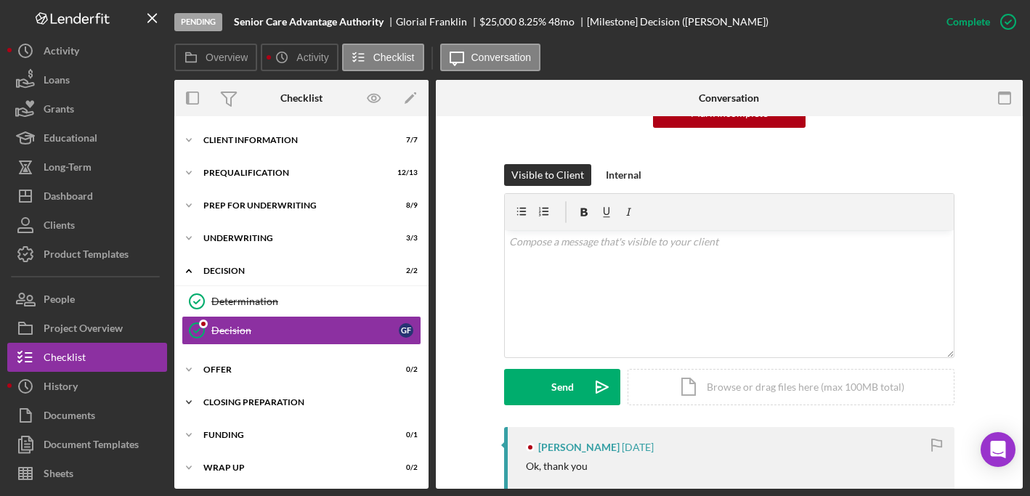
scroll to position [173, 0]
click at [240, 370] on div "Offer" at bounding box center [306, 369] width 207 height 9
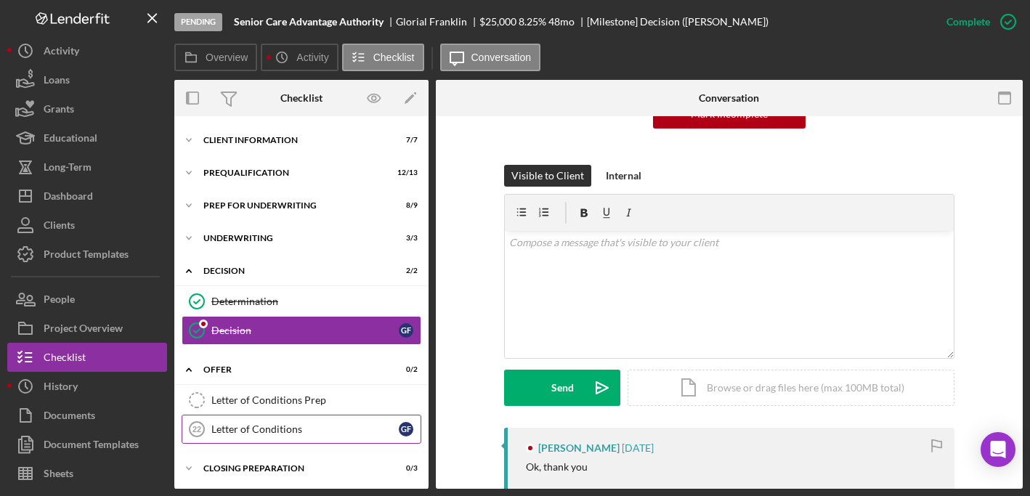
click at [274, 427] on div "Letter of Conditions" at bounding box center [304, 429] width 187 height 12
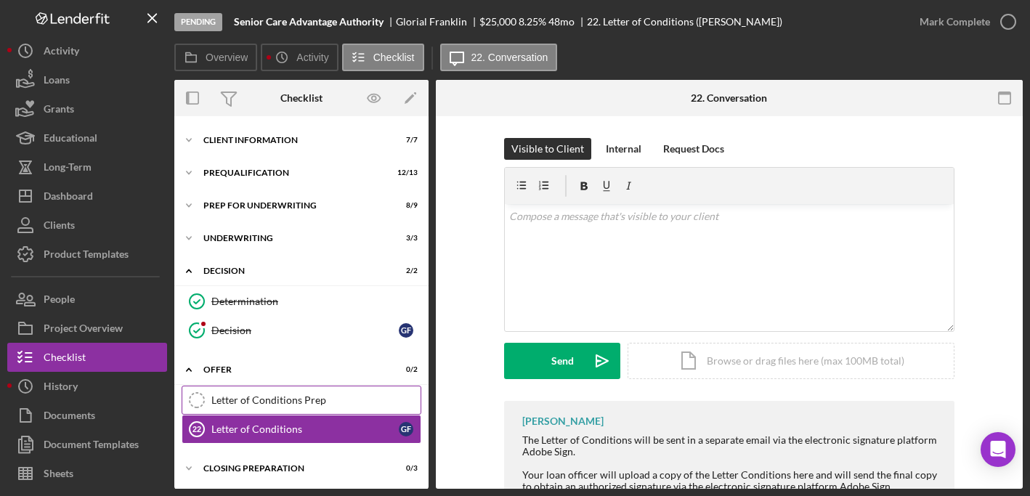
click at [292, 408] on link "Letter of Conditions Prep Letter of Conditions Prep" at bounding box center [302, 400] width 240 height 29
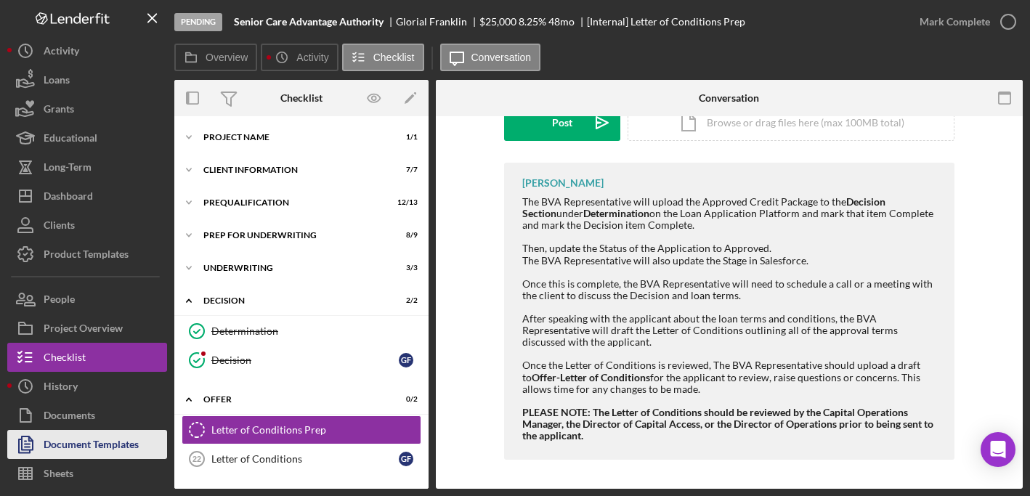
click at [107, 452] on div "Document Templates" at bounding box center [91, 446] width 95 height 33
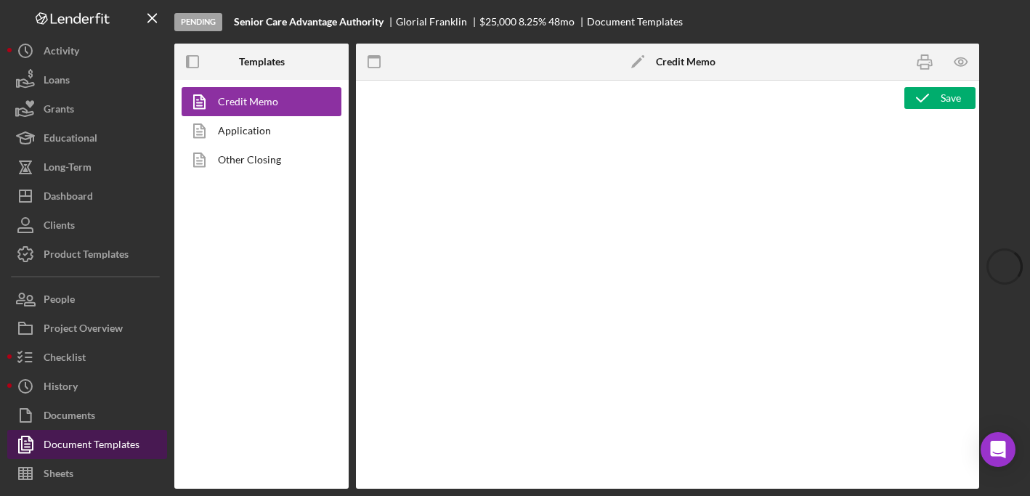
type textarea "<p><span style="text-decoration: underline;"><strong>Final Recommendation</stro…"
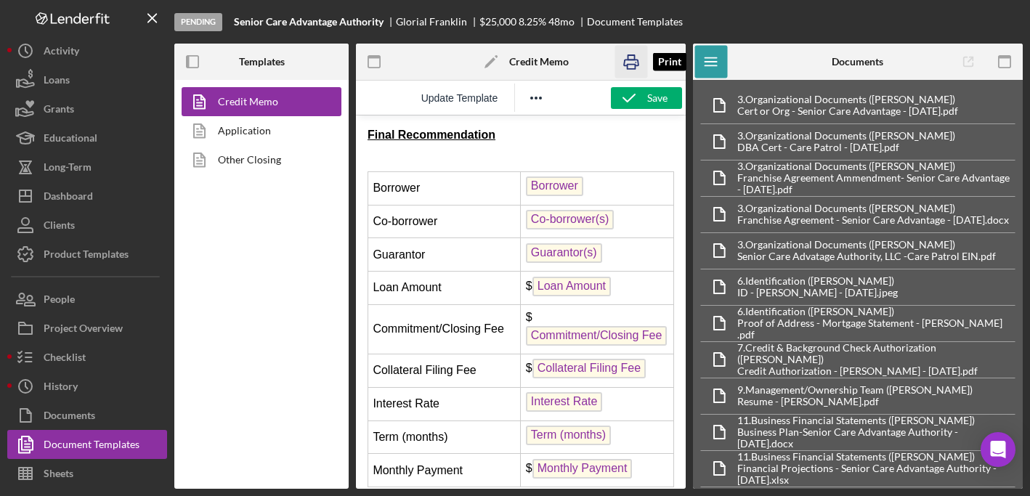
click at [633, 60] on icon "button" at bounding box center [630, 62] width 33 height 33
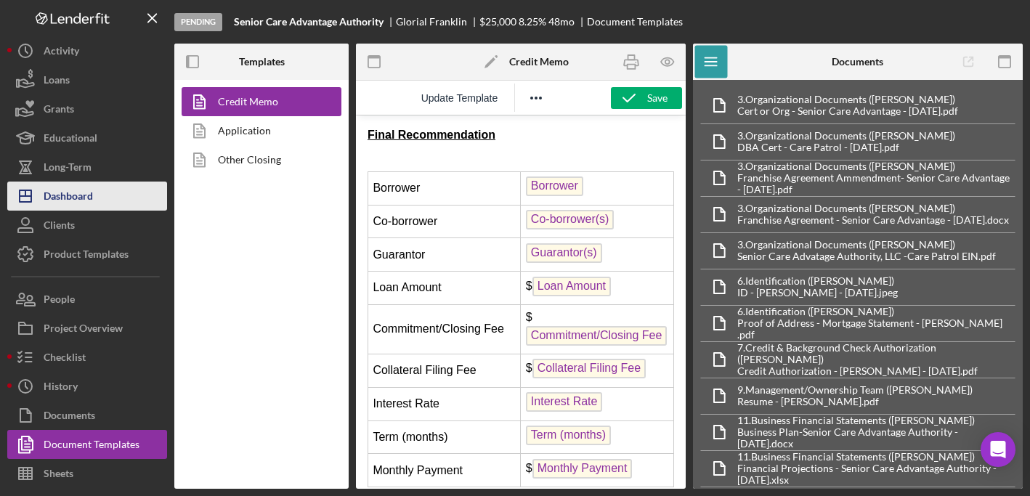
click at [54, 195] on div "Dashboard" at bounding box center [68, 198] width 49 height 33
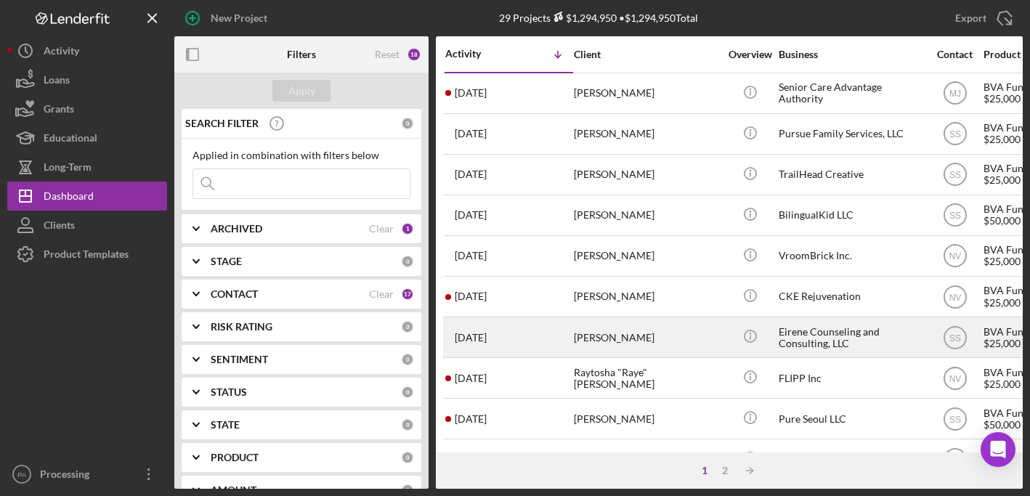
click at [810, 341] on div "Eirene Counseling and Consulting, LLC" at bounding box center [850, 337] width 145 height 38
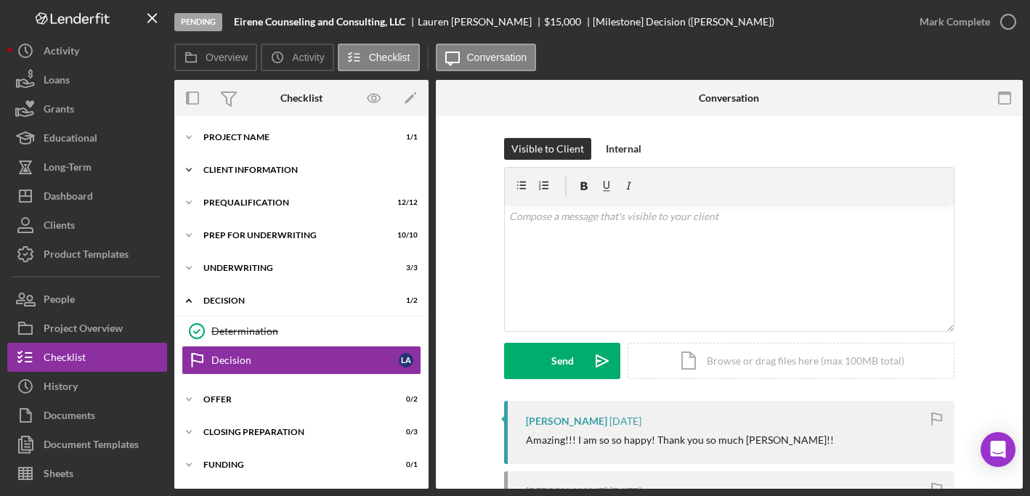
click at [288, 172] on div "Client Information" at bounding box center [306, 170] width 207 height 9
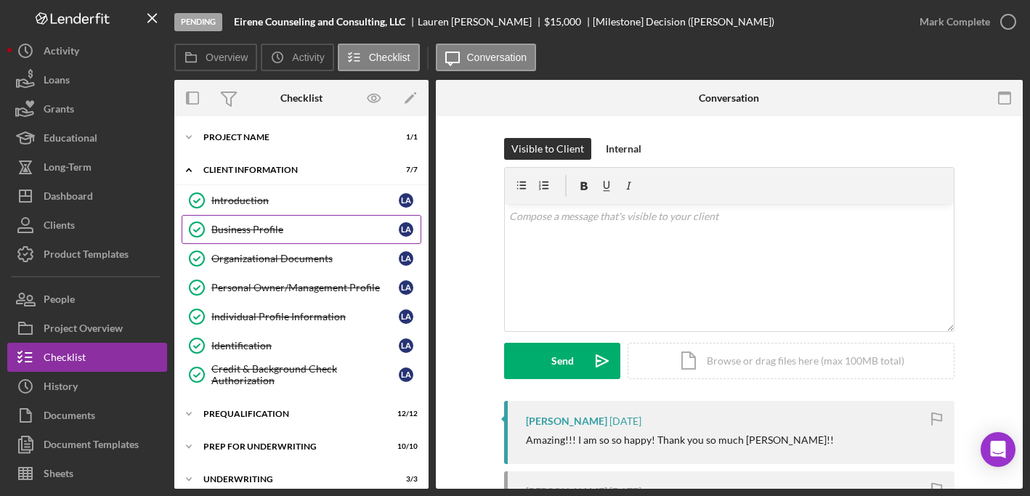
click at [262, 229] on div "Business Profile" at bounding box center [304, 230] width 187 height 12
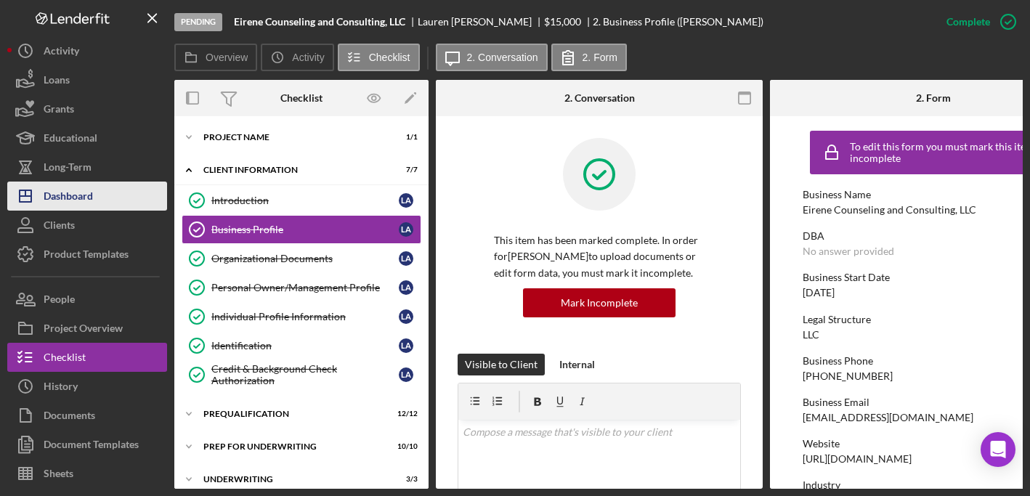
click at [78, 198] on div "Dashboard" at bounding box center [68, 198] width 49 height 33
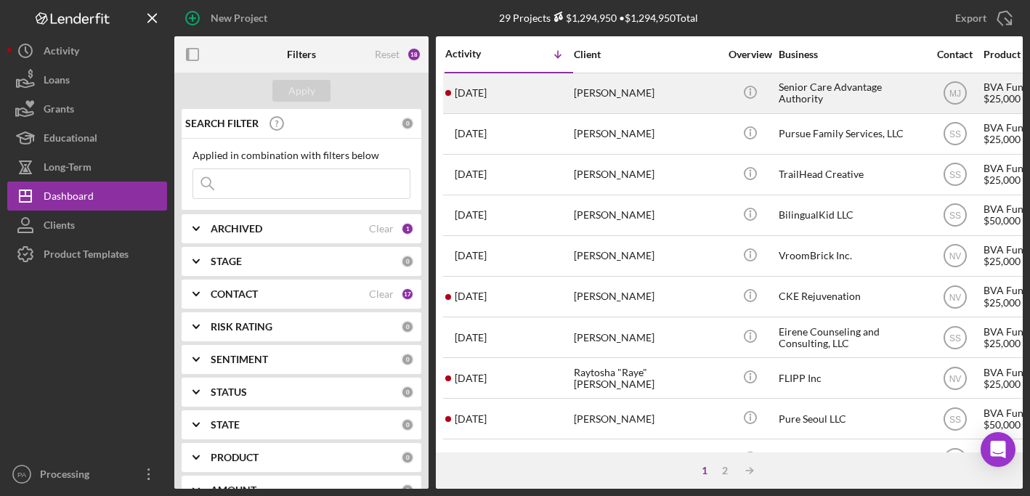
click at [846, 81] on div "Senior Care Advantage Authority" at bounding box center [850, 93] width 145 height 38
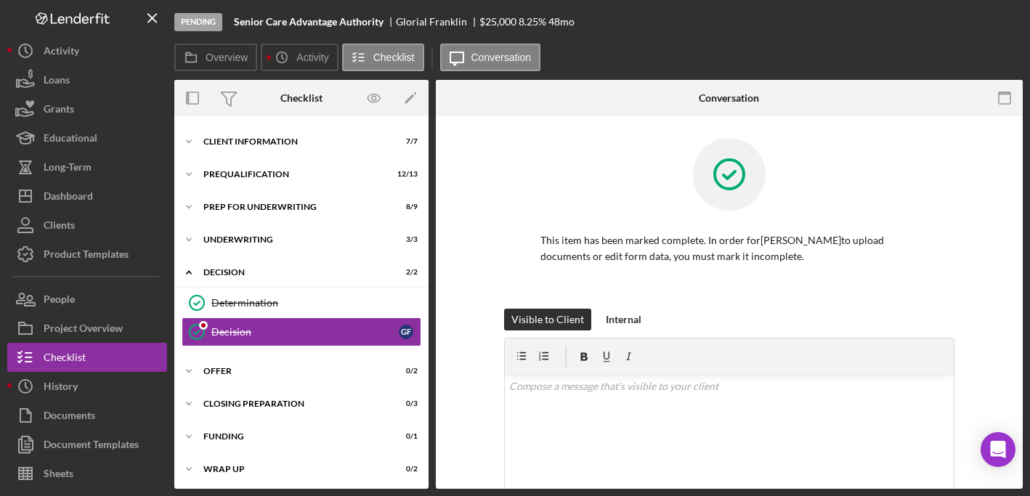
scroll to position [30, 0]
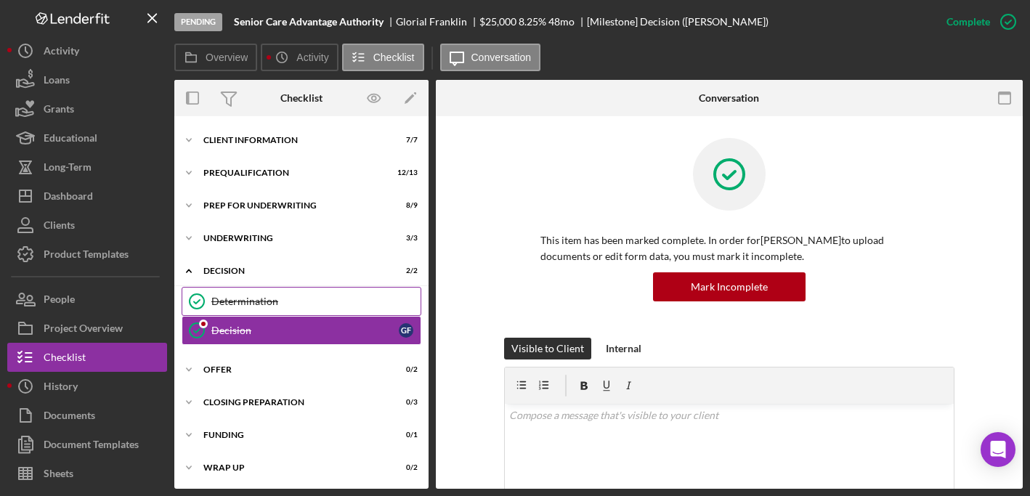
click at [272, 296] on div "Determination" at bounding box center [315, 302] width 209 height 12
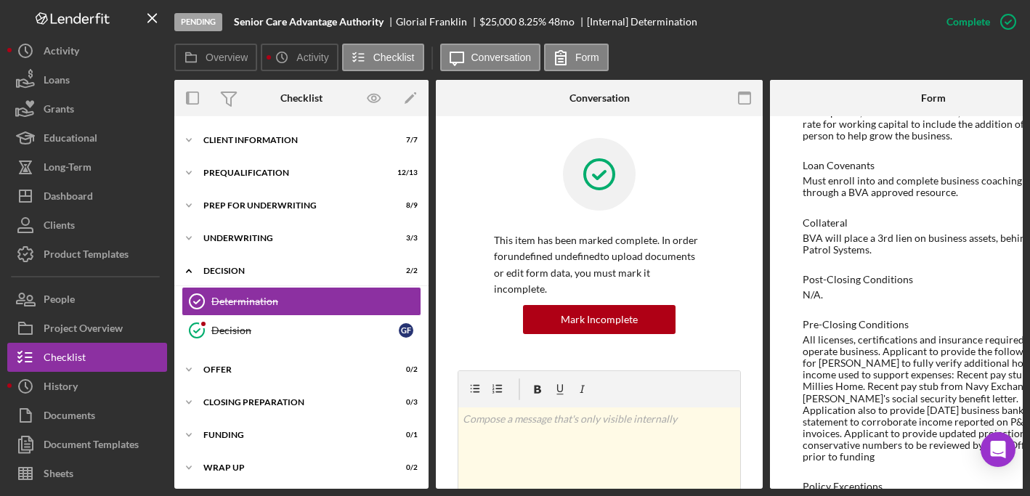
scroll to position [1086, 0]
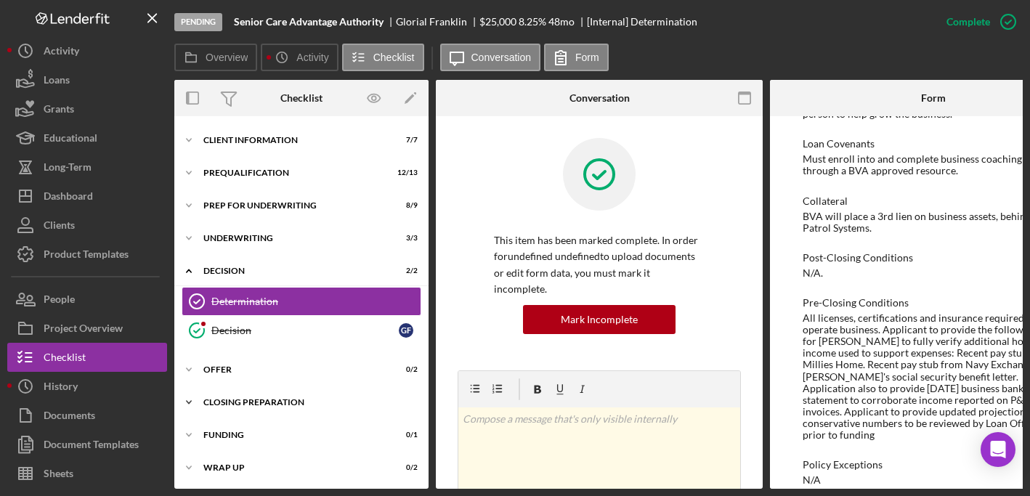
click at [261, 405] on div "Closing Preparation" at bounding box center [306, 402] width 207 height 9
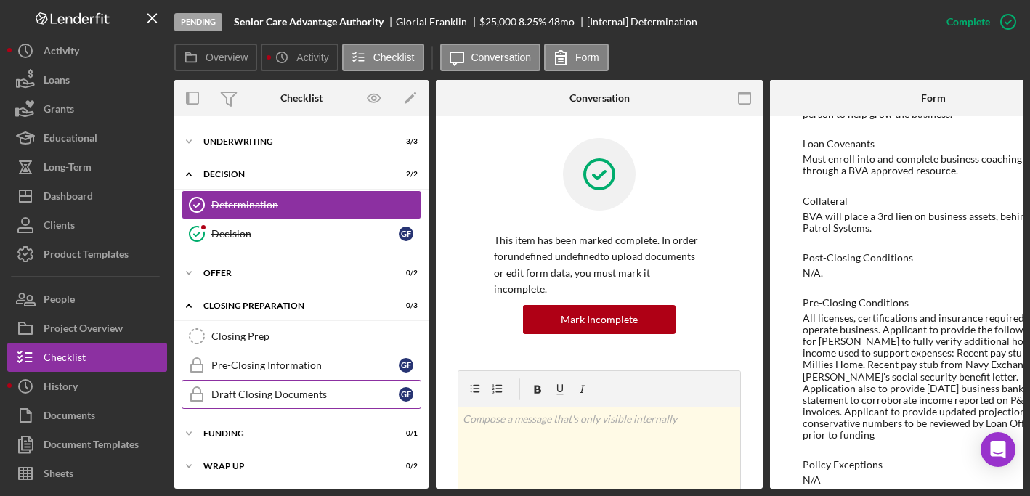
click at [256, 394] on div "Draft Closing Documents" at bounding box center [304, 394] width 187 height 12
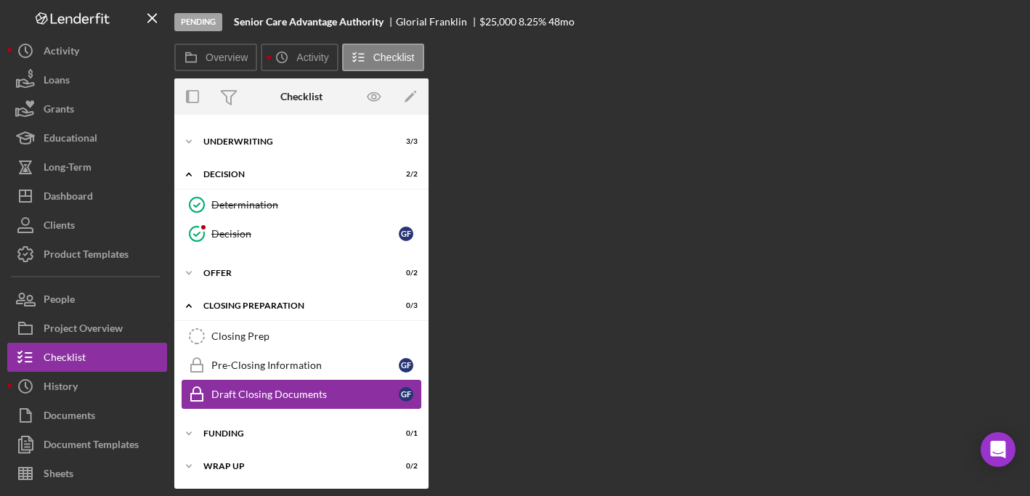
scroll to position [126, 0]
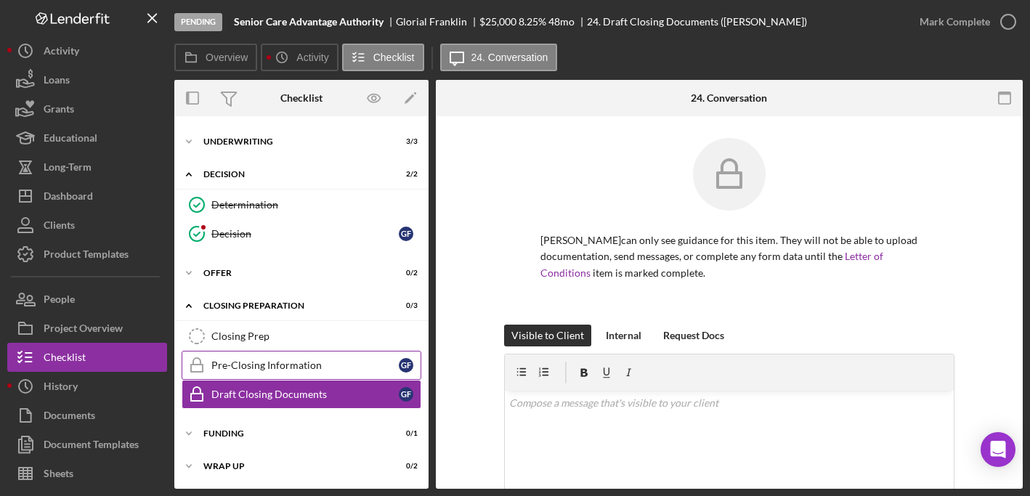
click at [261, 367] on div "Pre-Closing Information" at bounding box center [304, 365] width 187 height 12
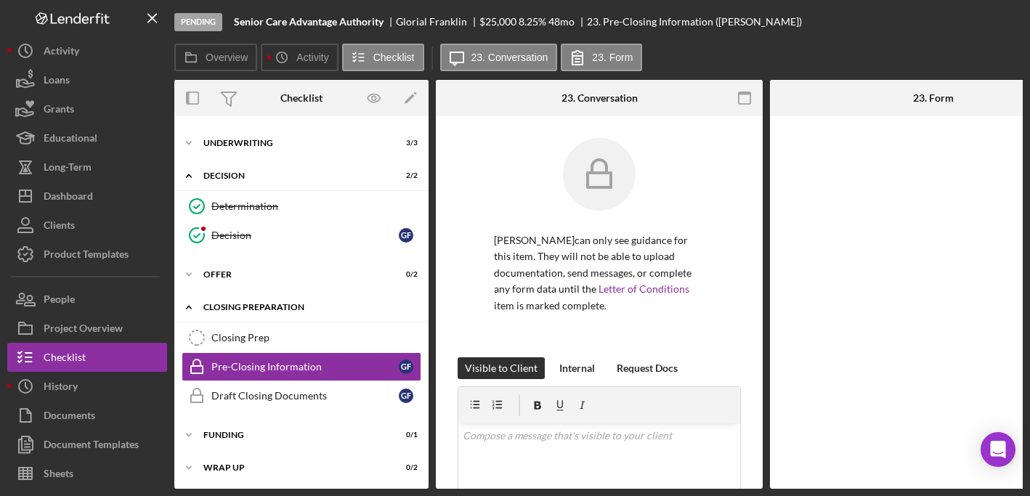
scroll to position [126, 0]
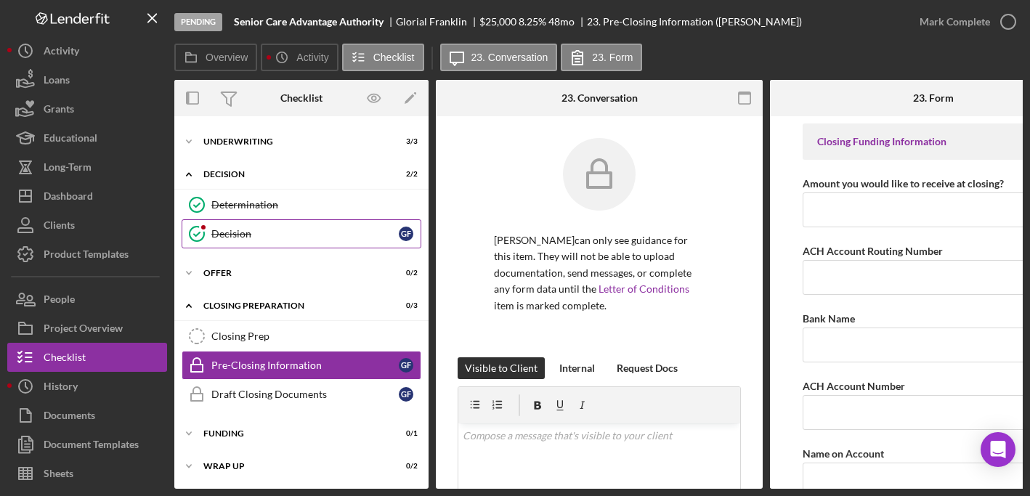
click at [243, 237] on div "Decision" at bounding box center [304, 234] width 187 height 12
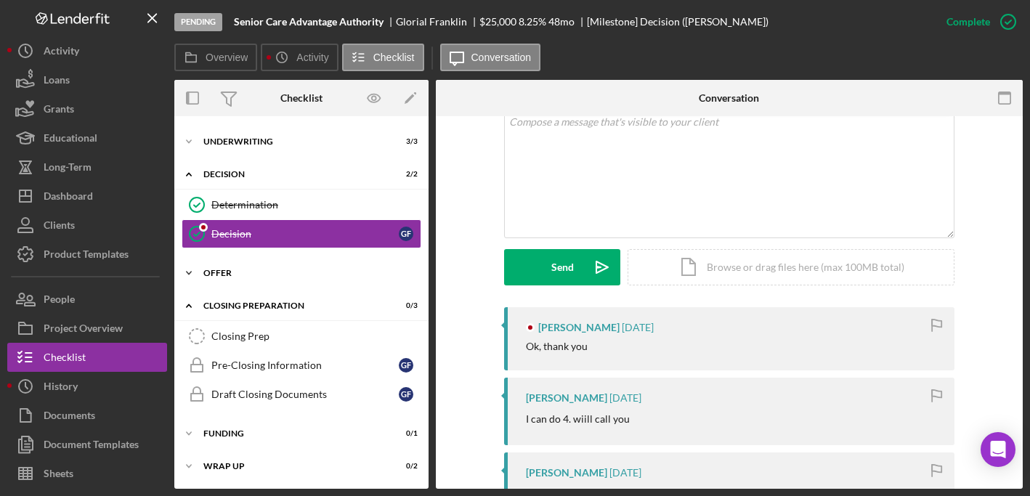
scroll to position [326, 0]
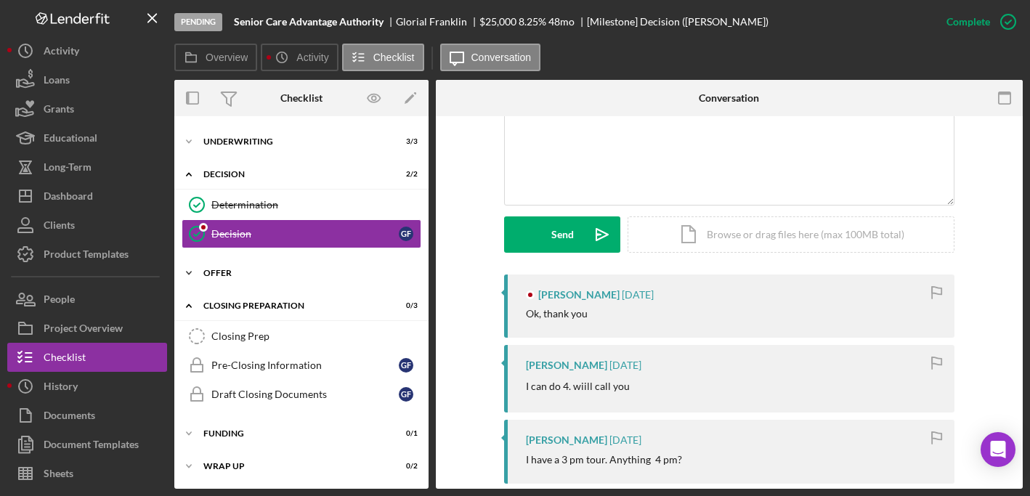
click at [216, 279] on div "Icon/Expander Offer 0 / 2" at bounding box center [301, 272] width 254 height 29
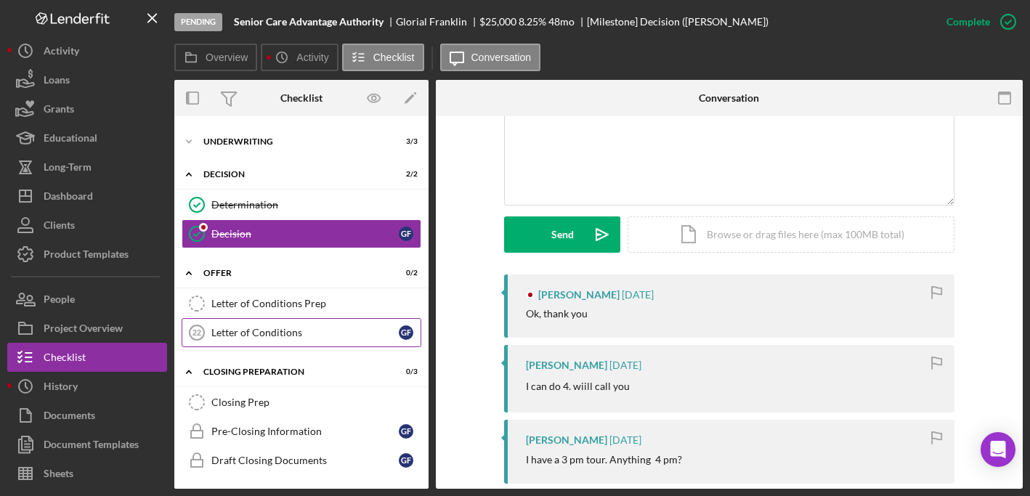
click at [252, 327] on div "Letter of Conditions" at bounding box center [304, 333] width 187 height 12
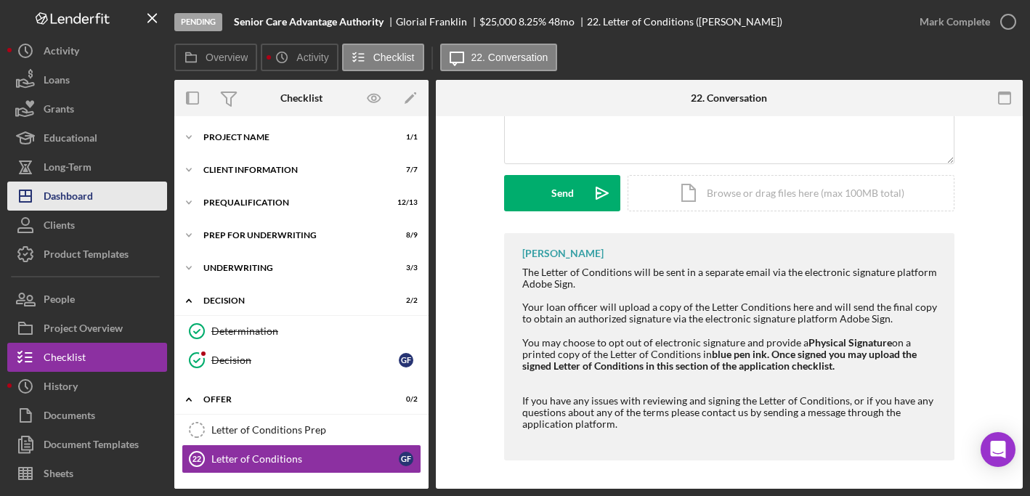
click at [64, 194] on div "Dashboard" at bounding box center [68, 198] width 49 height 33
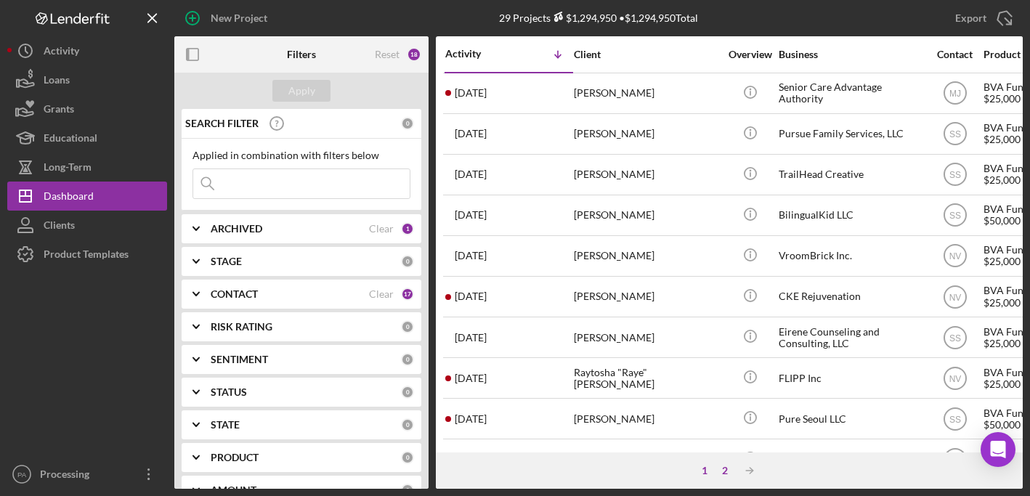
click at [727, 468] on div "2" at bounding box center [724, 471] width 20 height 12
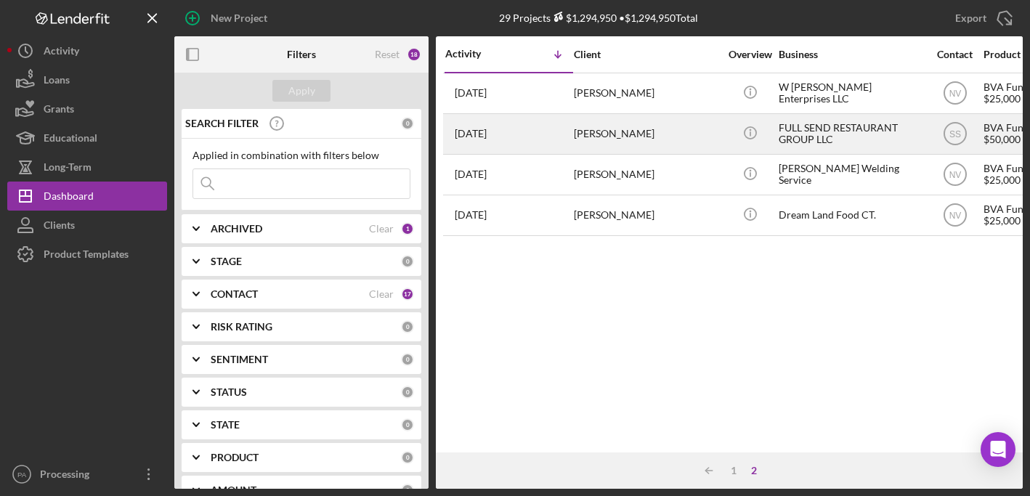
click at [813, 127] on div "FULL SEND RESTAURANT GROUP LLC" at bounding box center [850, 134] width 145 height 38
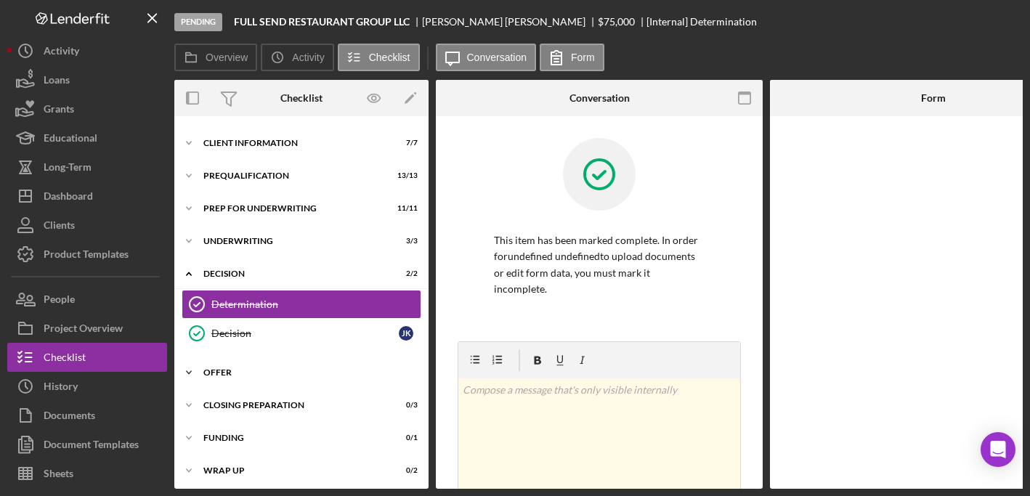
scroll to position [28, 0]
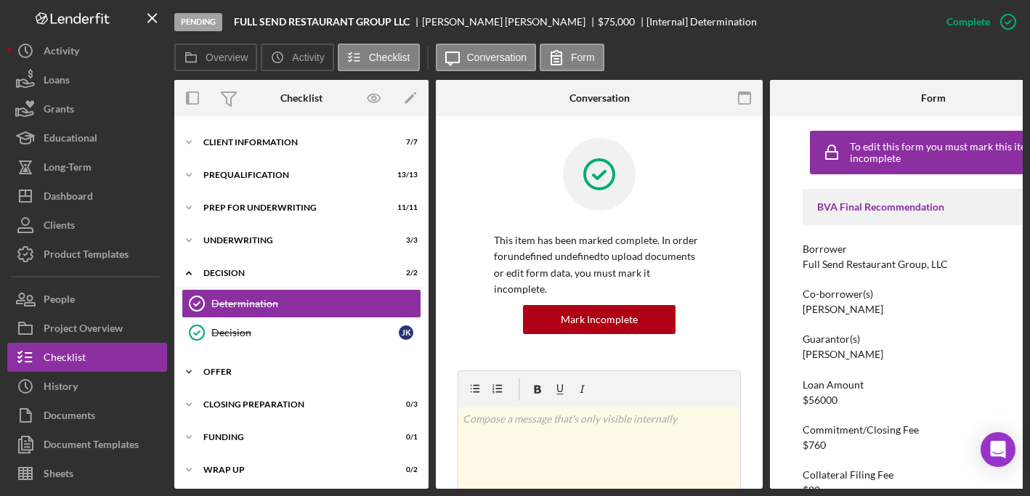
click at [228, 370] on div "Offer" at bounding box center [306, 371] width 207 height 9
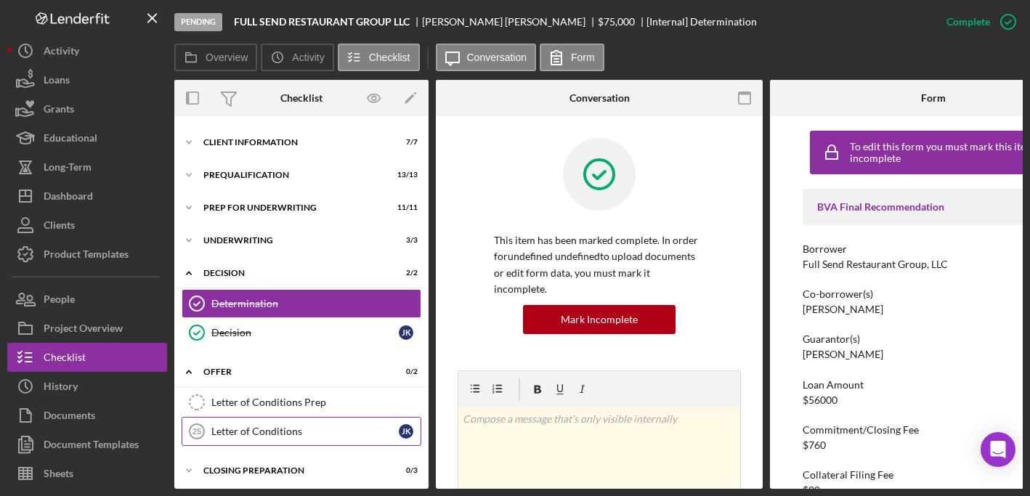
click at [256, 425] on div "Letter of Conditions" at bounding box center [304, 431] width 187 height 12
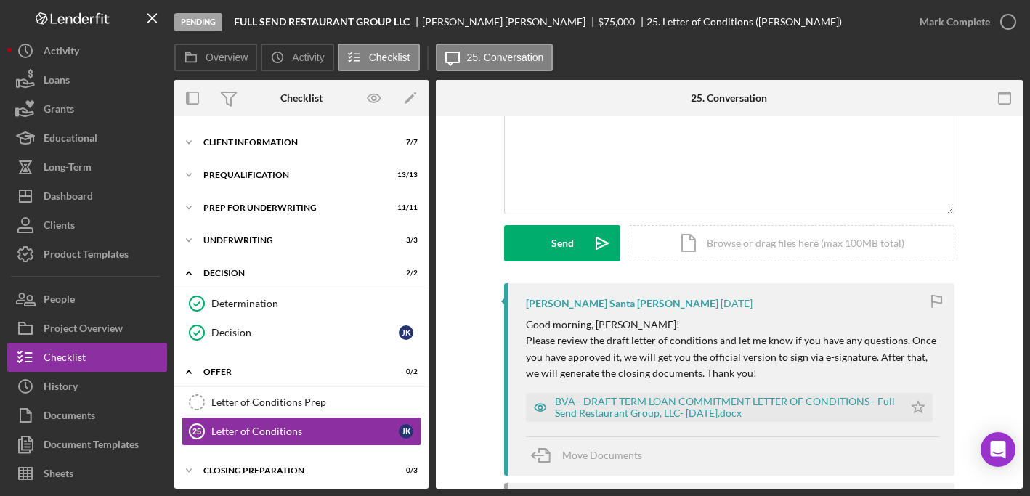
scroll to position [121, 0]
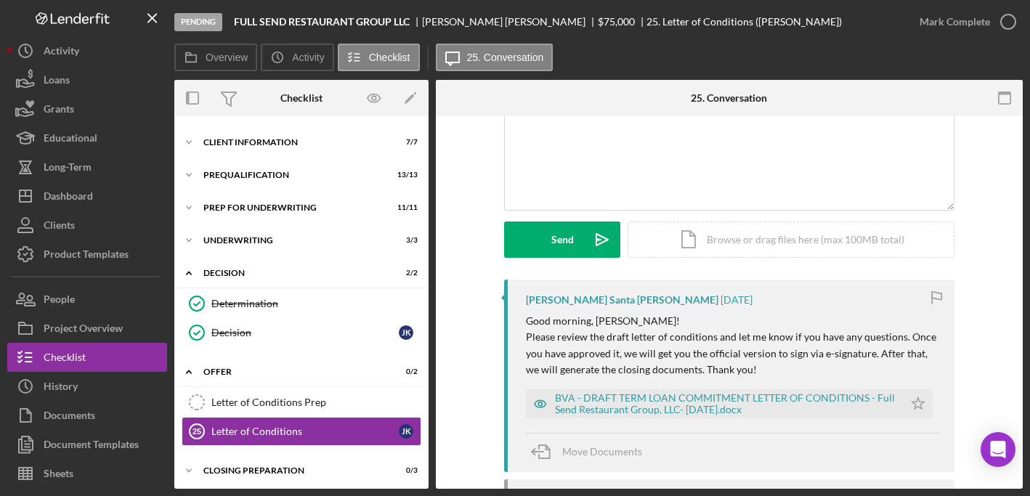
click at [634, 400] on div "BVA - DRAFT TERM LOAN COMMITMENT LETTER OF CONDITIONS - Full Send Restaurant Gr…" at bounding box center [725, 403] width 341 height 23
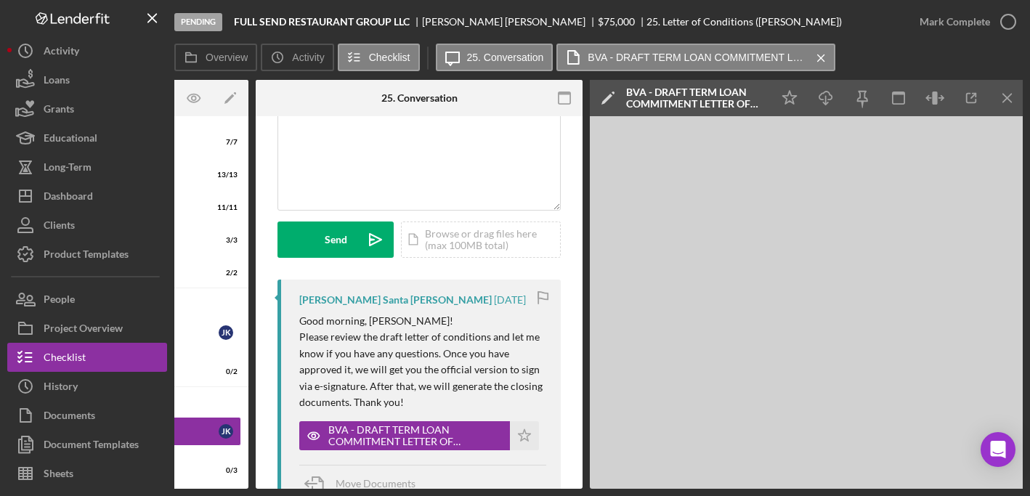
scroll to position [0, 183]
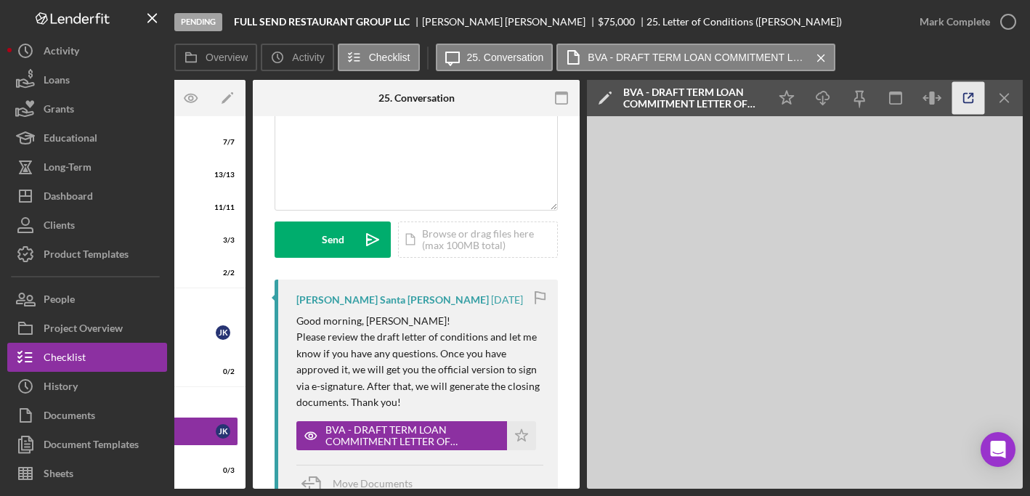
click at [969, 99] on icon "button" at bounding box center [968, 98] width 33 height 33
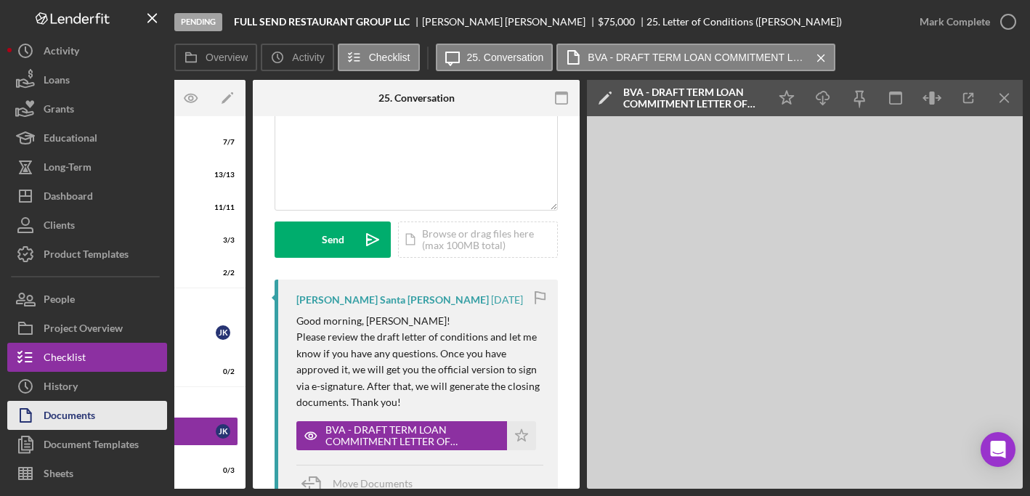
click at [129, 412] on button "Documents" at bounding box center [87, 415] width 160 height 29
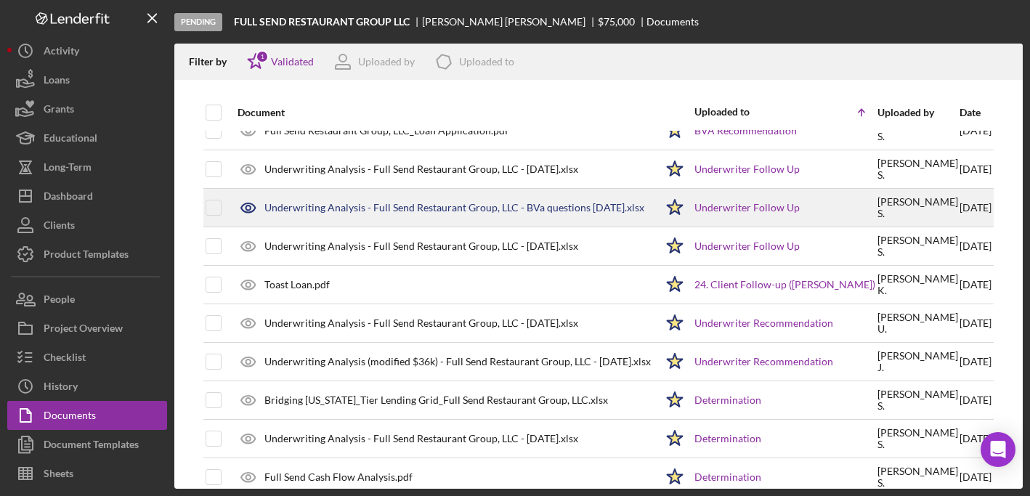
scroll to position [1324, 0]
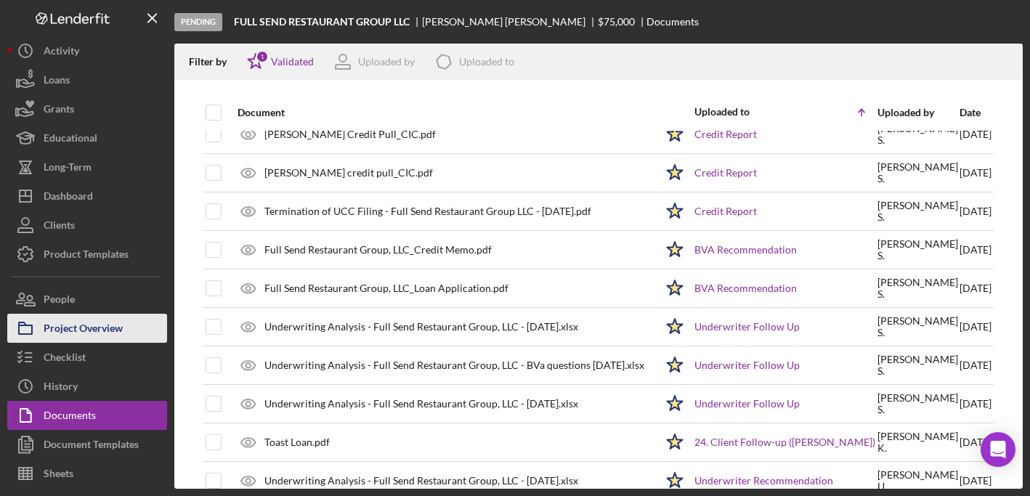
drag, startPoint x: 80, startPoint y: 327, endPoint x: 65, endPoint y: 316, distance: 18.2
click at [80, 327] on div "Project Overview" at bounding box center [83, 330] width 79 height 33
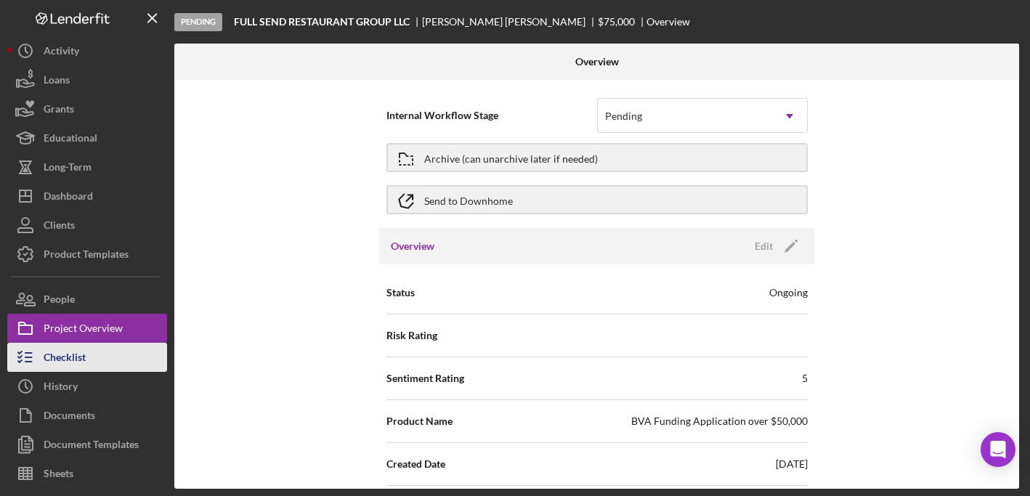
click at [77, 362] on div "Checklist" at bounding box center [65, 359] width 42 height 33
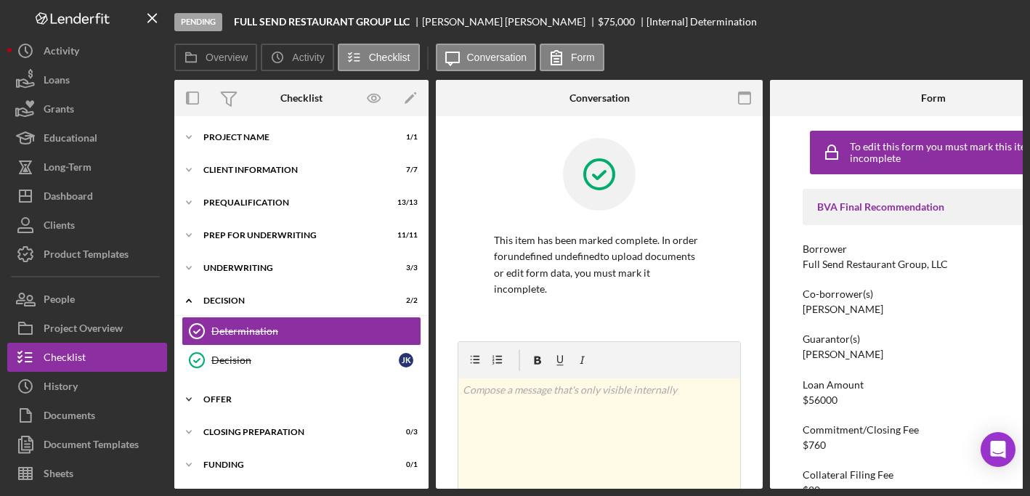
scroll to position [28, 0]
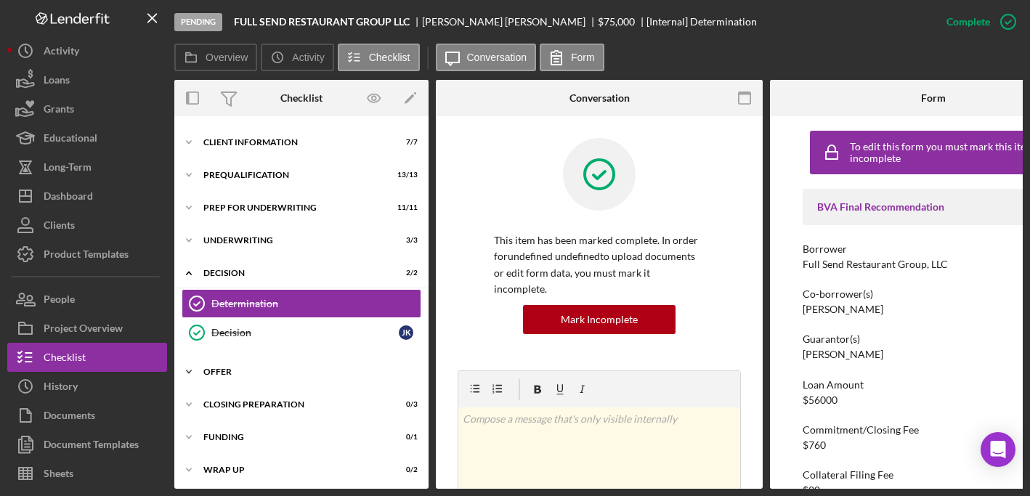
click at [265, 360] on div "Icon/Expander Offer 0 / 2" at bounding box center [301, 371] width 254 height 29
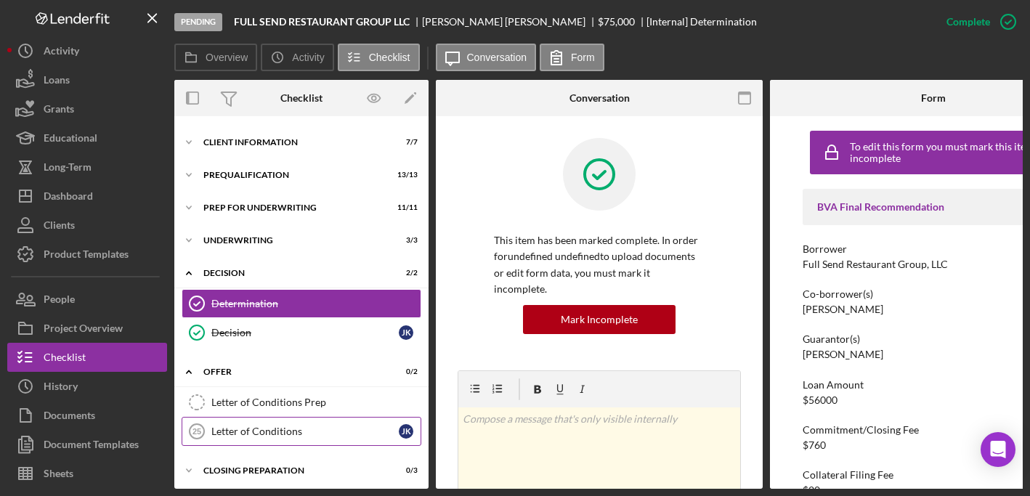
click at [274, 425] on div "Letter of Conditions" at bounding box center [304, 431] width 187 height 12
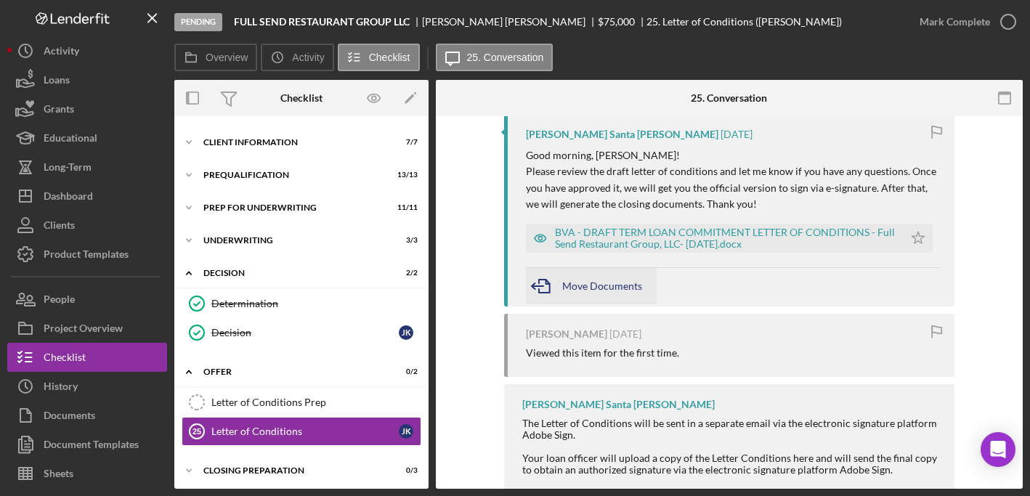
scroll to position [283, 0]
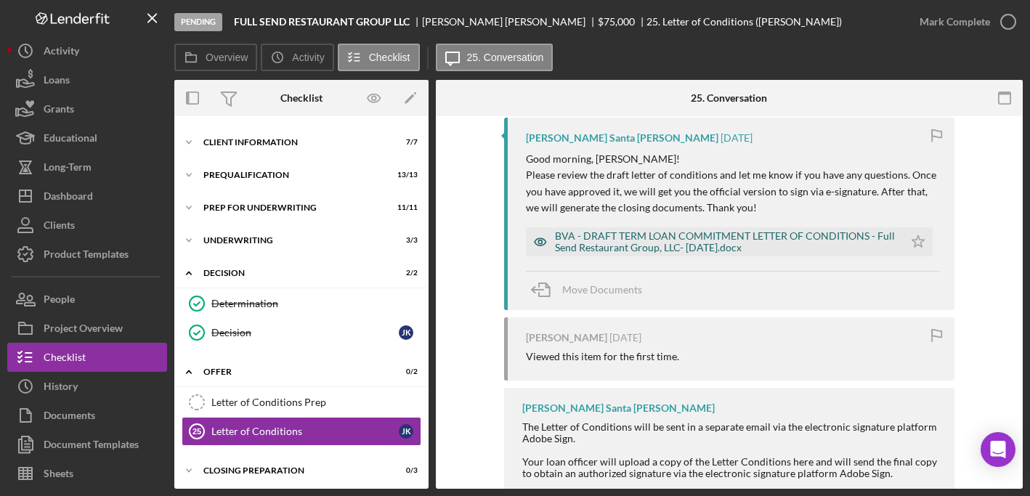
click at [571, 241] on div "BVA - DRAFT TERM LOAN COMMITMENT LETTER OF CONDITIONS - Full Send Restaurant Gr…" at bounding box center [725, 241] width 341 height 23
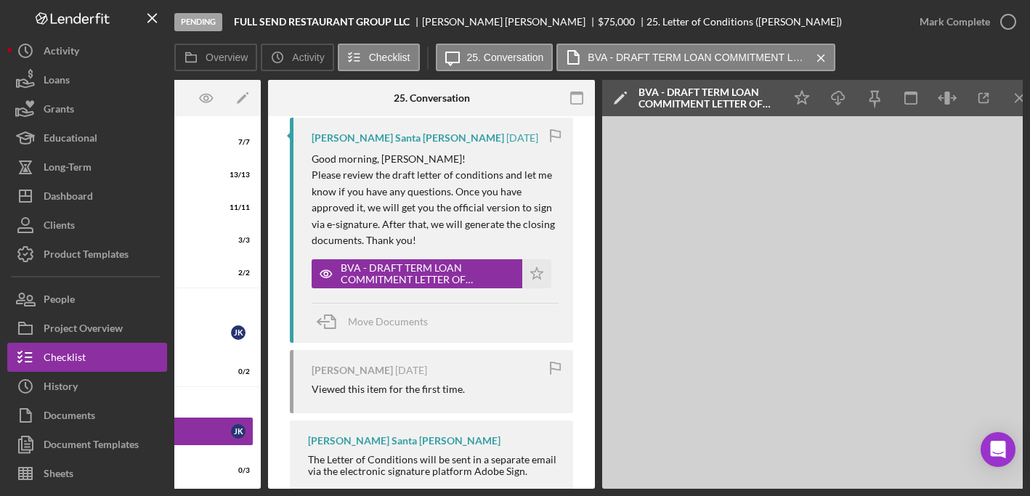
scroll to position [0, 183]
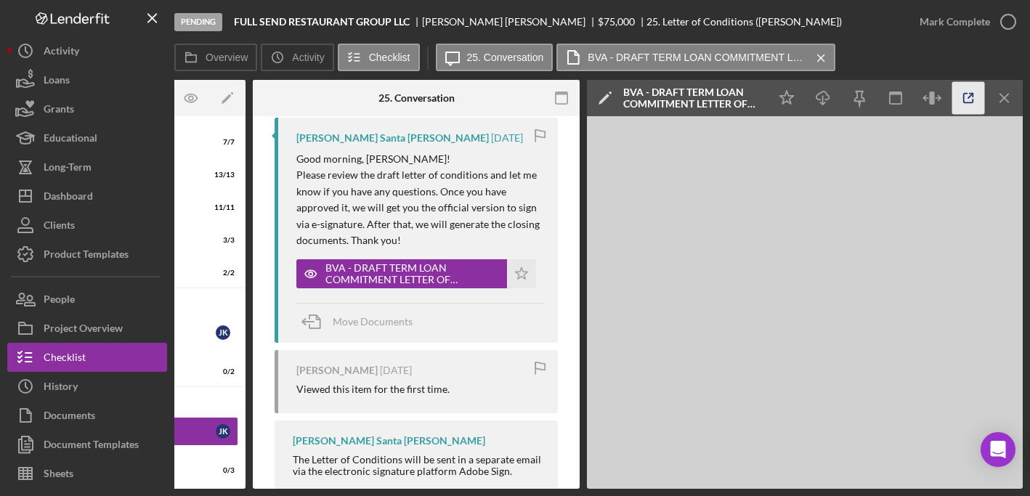
click at [969, 99] on icon "button" at bounding box center [968, 98] width 33 height 33
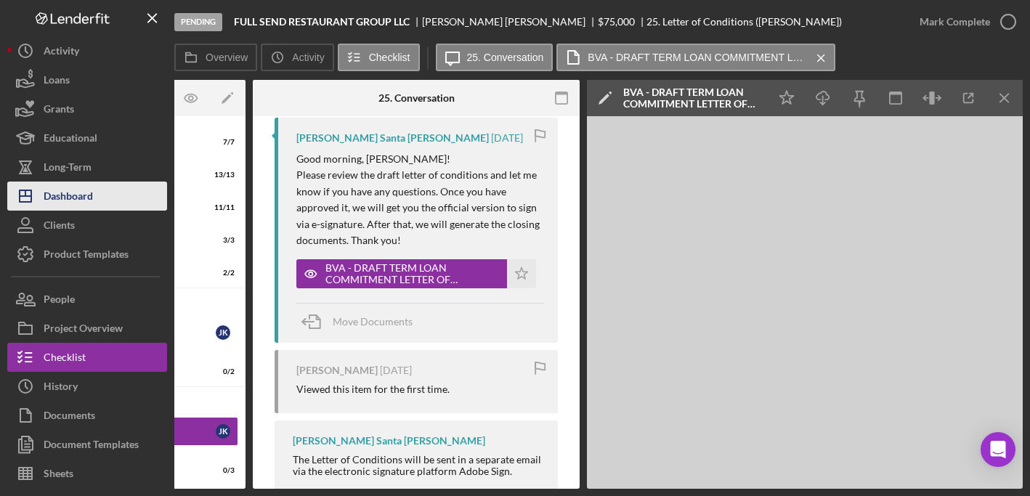
click at [68, 198] on div "Dashboard" at bounding box center [68, 198] width 49 height 33
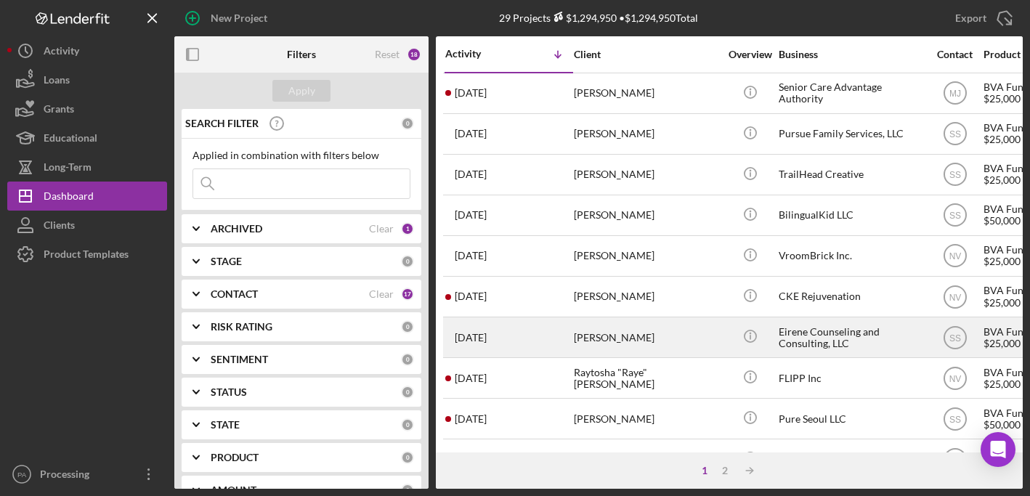
click at [820, 331] on div "Eirene Counseling and Consulting, LLC" at bounding box center [850, 337] width 145 height 38
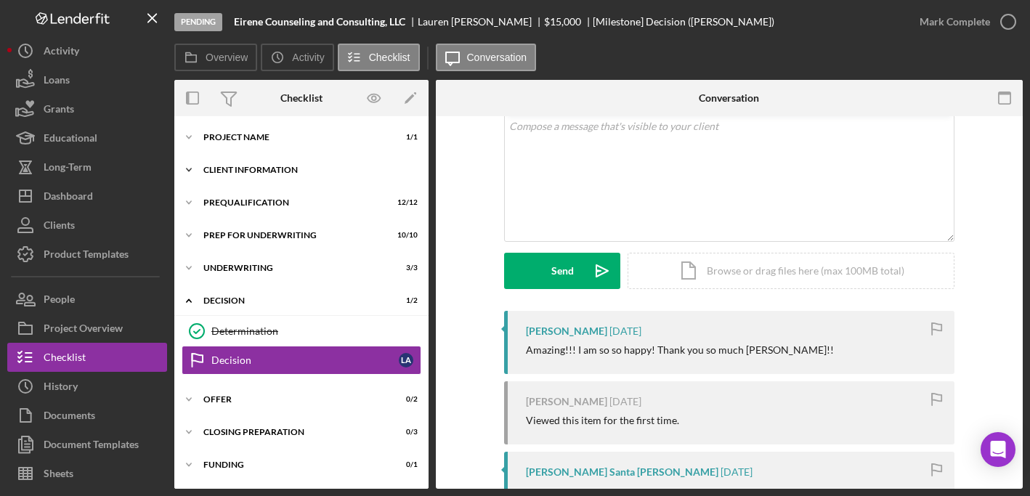
click at [277, 162] on div "Icon/Expander Client Information 7 / 7" at bounding box center [301, 169] width 254 height 29
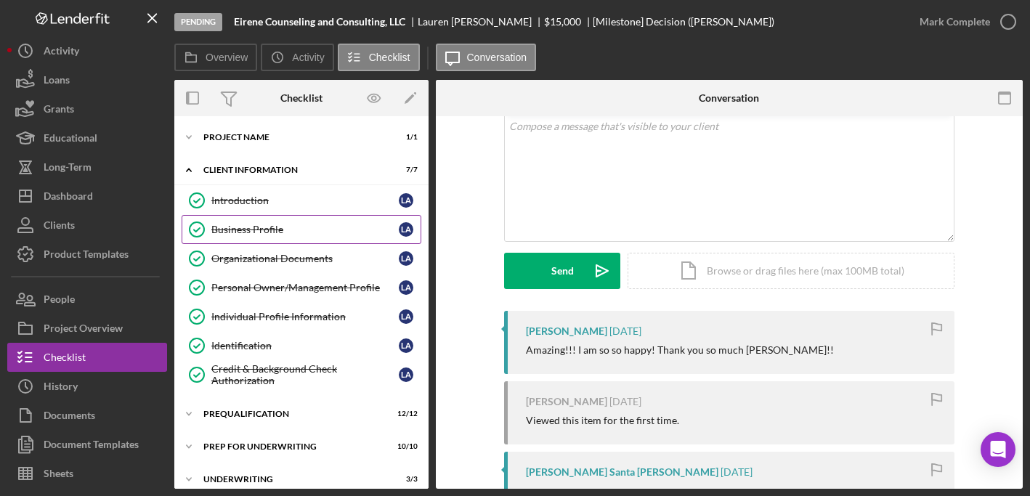
click at [256, 221] on link "Business Profile Business Profile L A" at bounding box center [302, 229] width 240 height 29
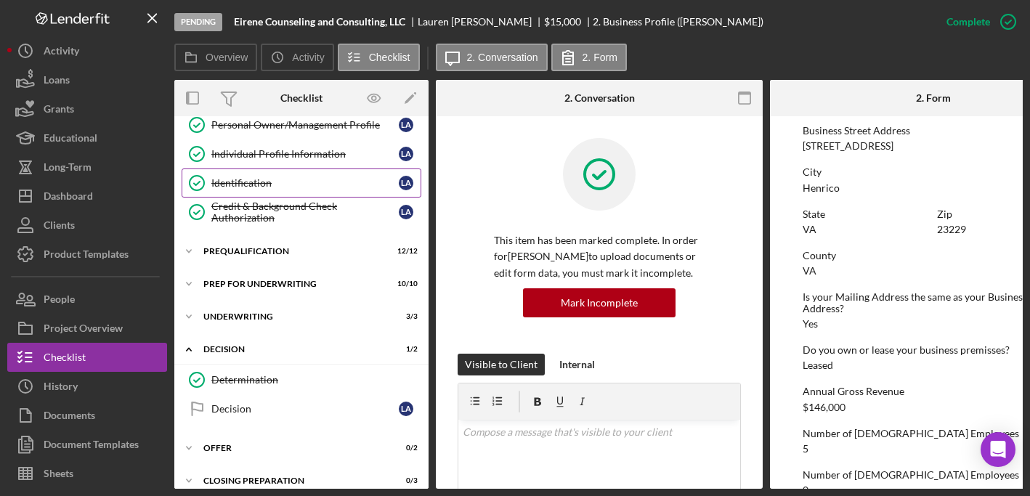
scroll to position [166, 0]
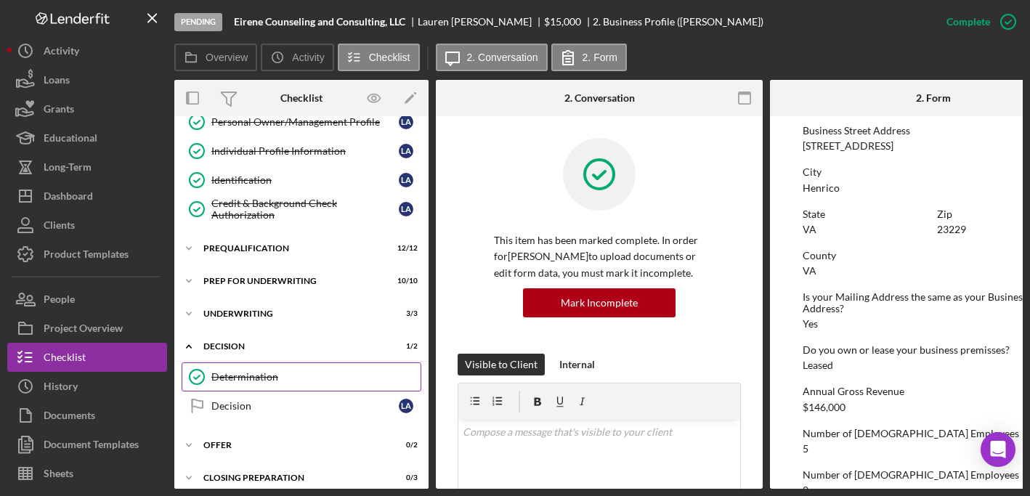
click at [246, 372] on div "Determination" at bounding box center [315, 377] width 209 height 12
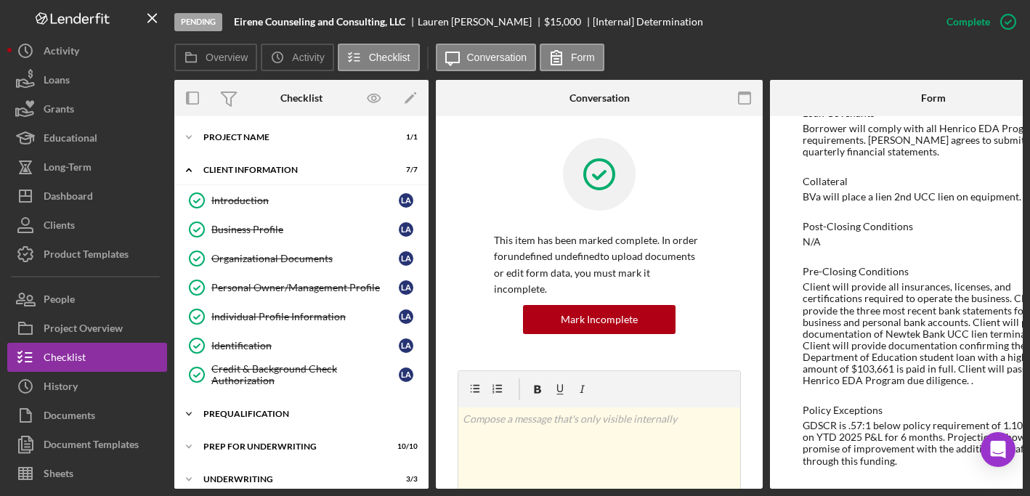
click at [266, 404] on div "Icon/Expander Prequalification 12 / 12" at bounding box center [301, 413] width 254 height 29
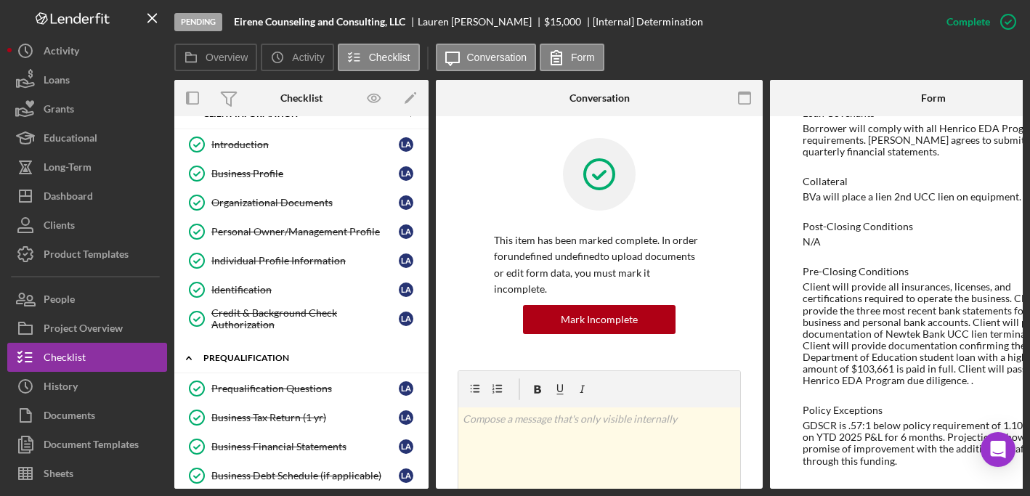
scroll to position [58, 0]
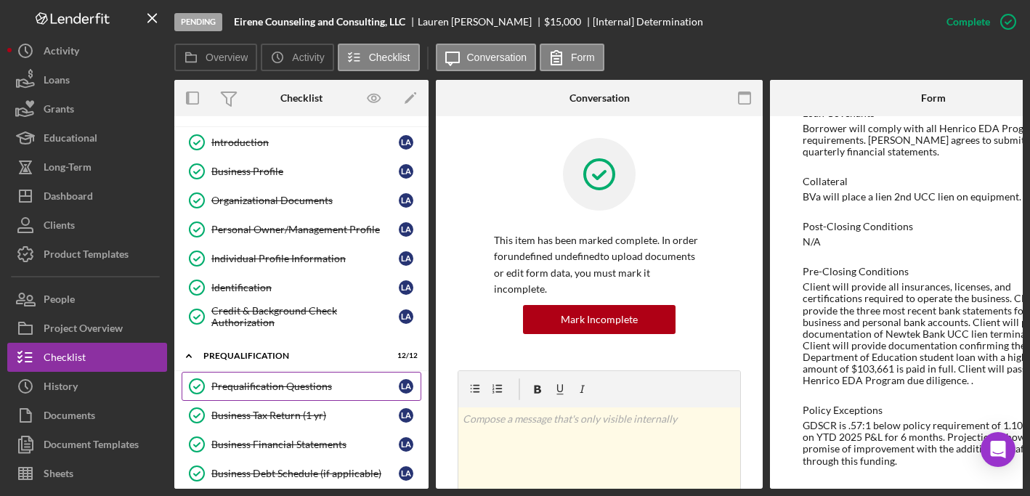
click at [274, 383] on div "Prequalification Questions" at bounding box center [304, 386] width 187 height 12
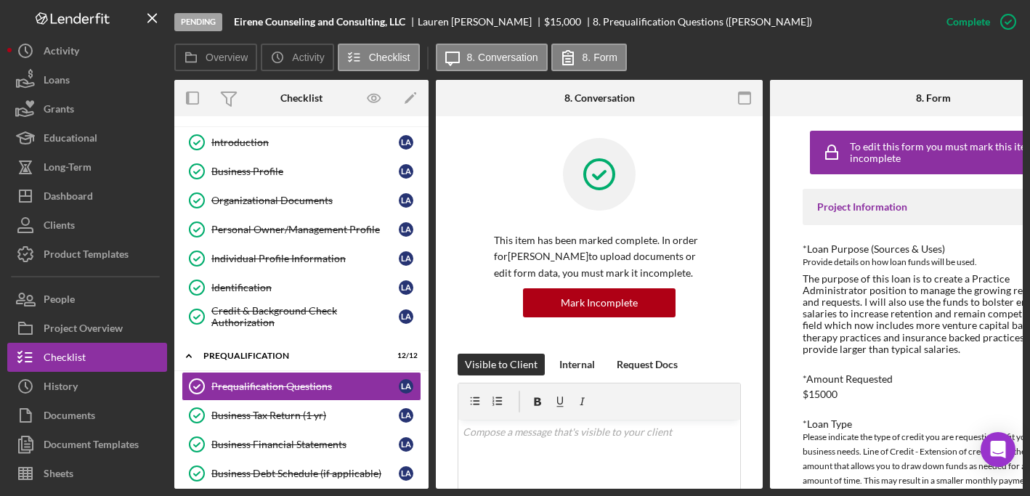
drag, startPoint x: 811, startPoint y: 488, endPoint x: 916, endPoint y: 465, distance: 107.1
click at [916, 466] on div "Overview Internal Workflow Stage Pending Icon/Dropdown Arrow Archive (can unarc…" at bounding box center [598, 284] width 848 height 409
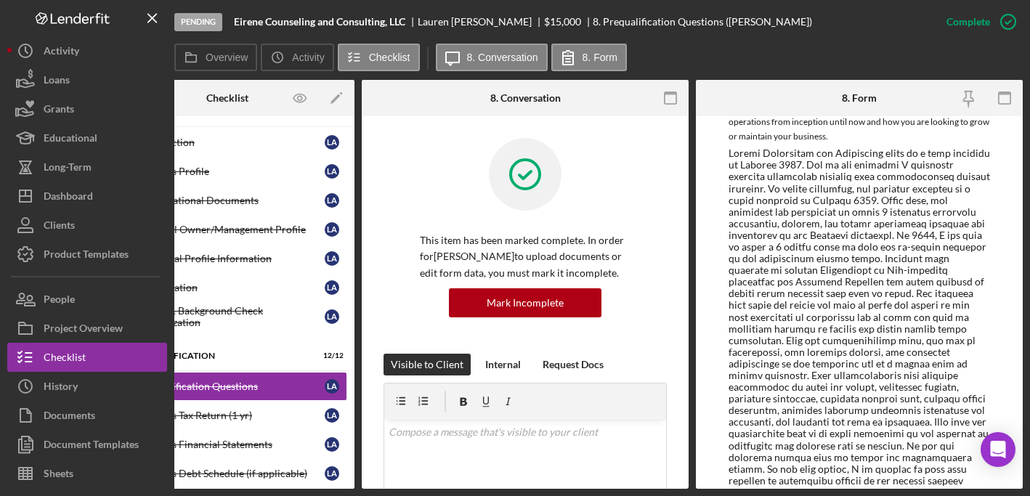
scroll to position [485, 0]
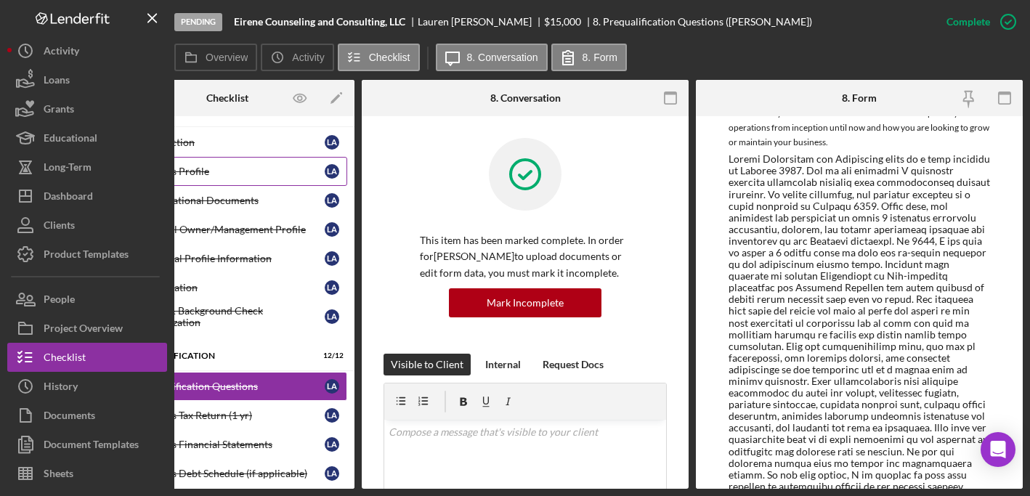
click at [230, 176] on div "Business Profile" at bounding box center [230, 172] width 187 height 12
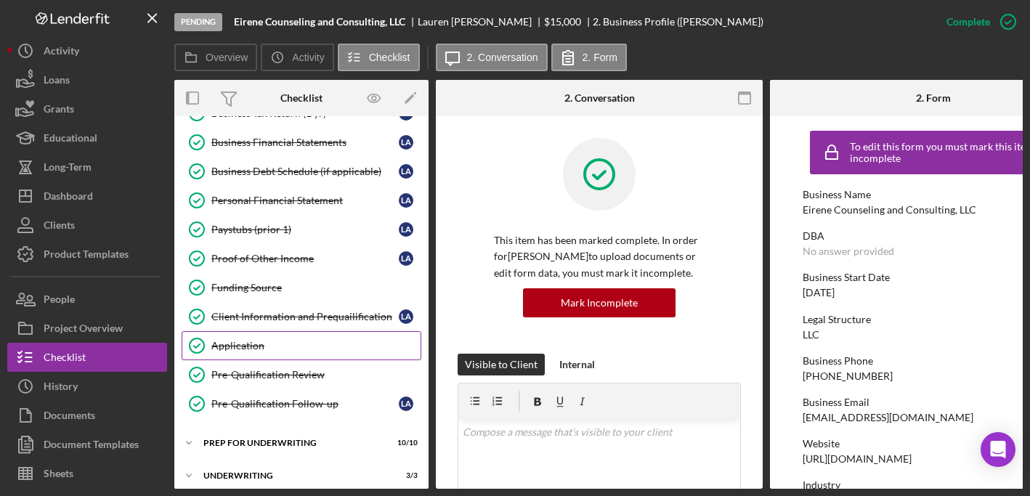
scroll to position [520, 0]
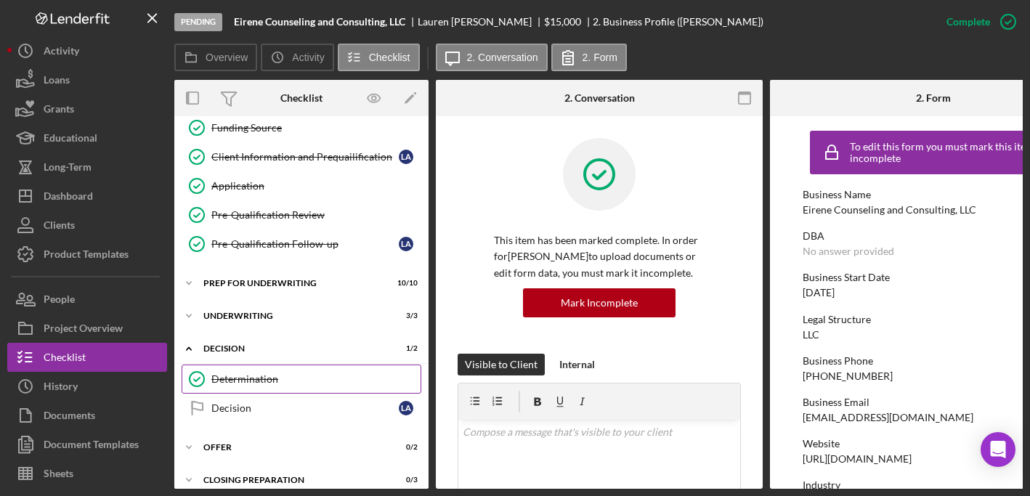
click at [266, 373] on div "Determination" at bounding box center [315, 379] width 209 height 12
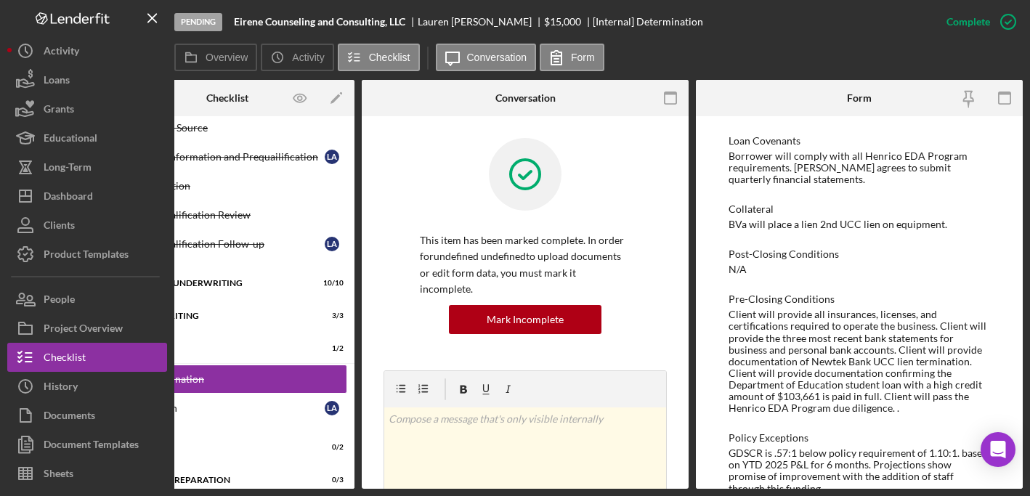
scroll to position [1027, 0]
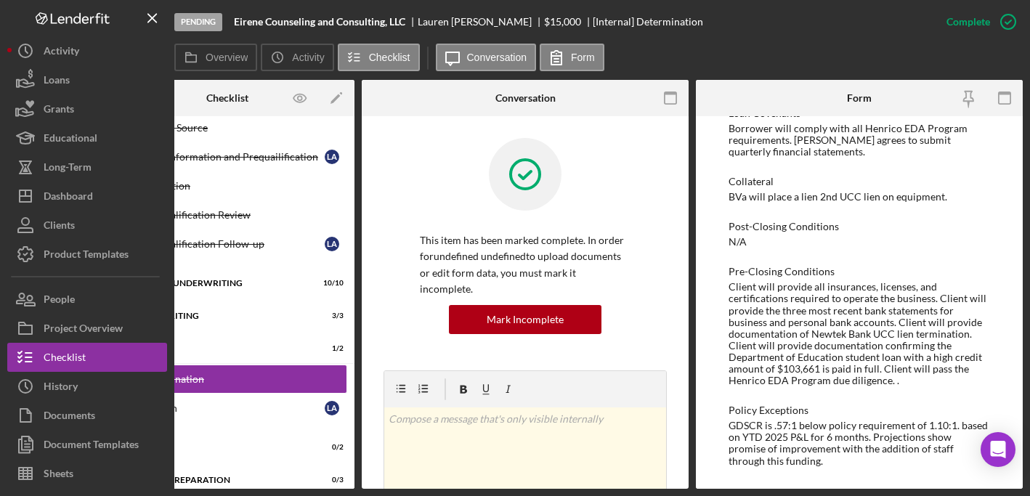
click at [766, 240] on div "Post-Closing Conditions N/A" at bounding box center [858, 234] width 261 height 27
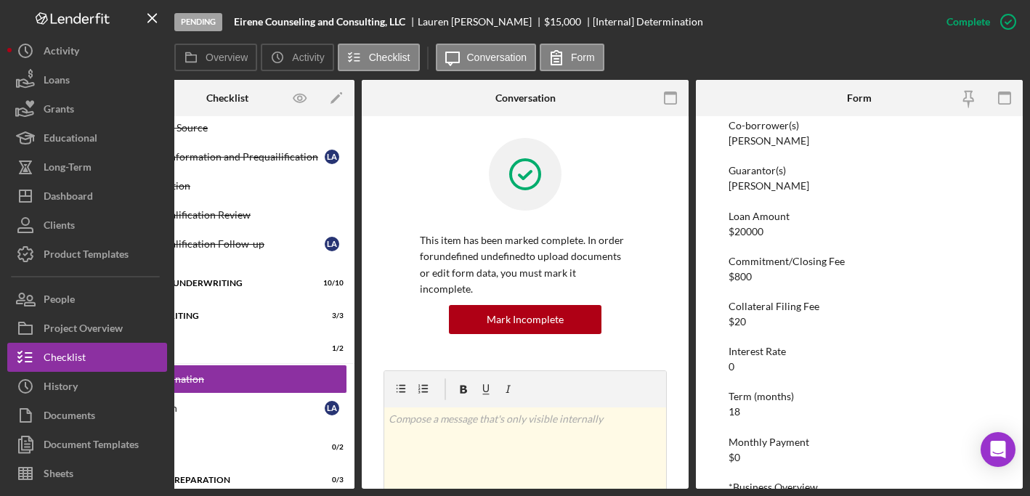
scroll to position [0, 0]
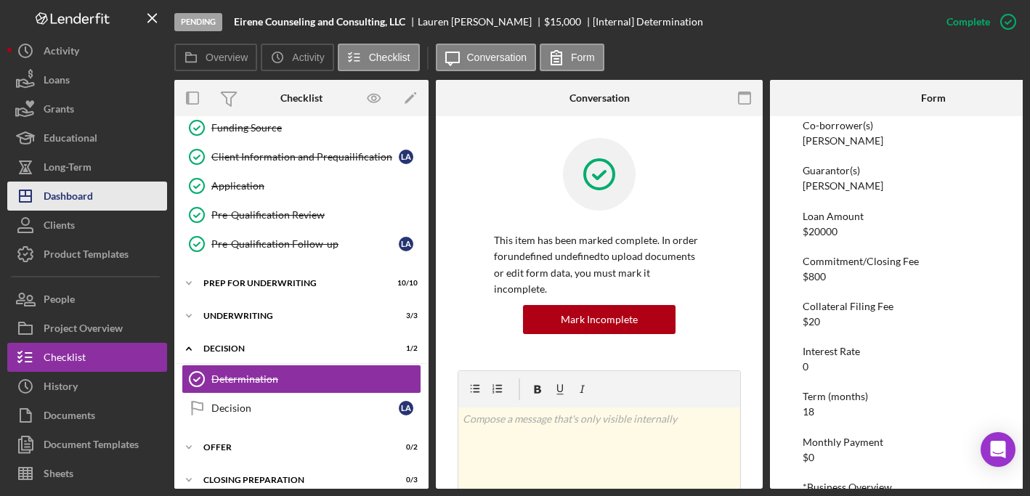
click at [75, 205] on div "Dashboard" at bounding box center [68, 198] width 49 height 33
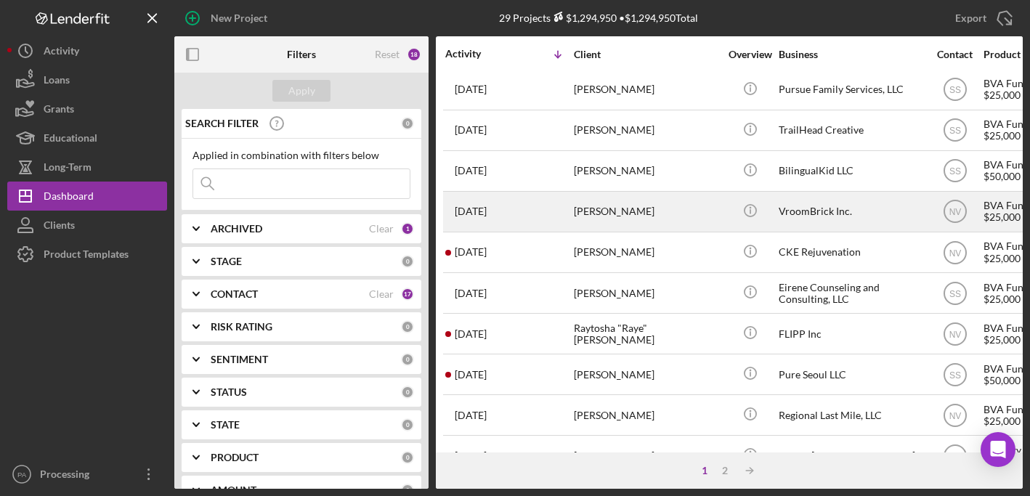
scroll to position [45, 0]
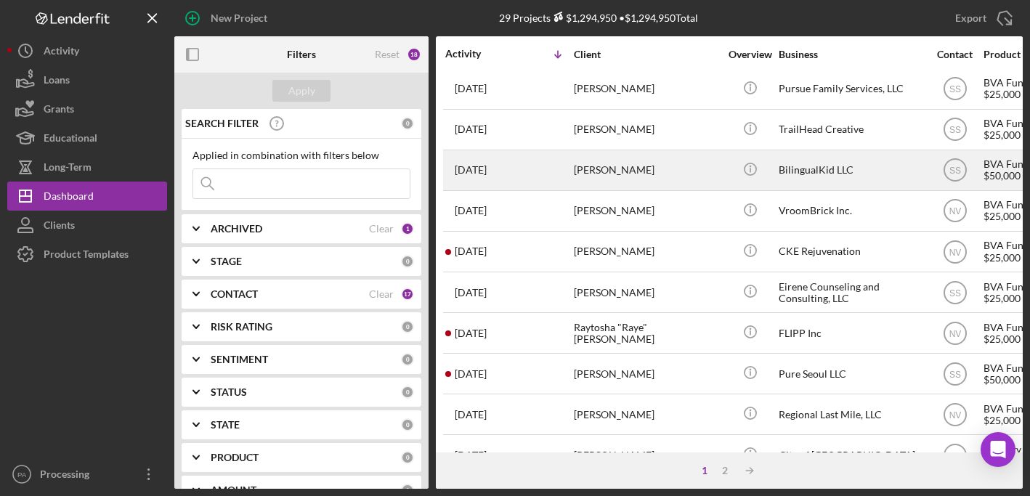
click at [828, 159] on div "BilingualKid LLC" at bounding box center [850, 170] width 145 height 38
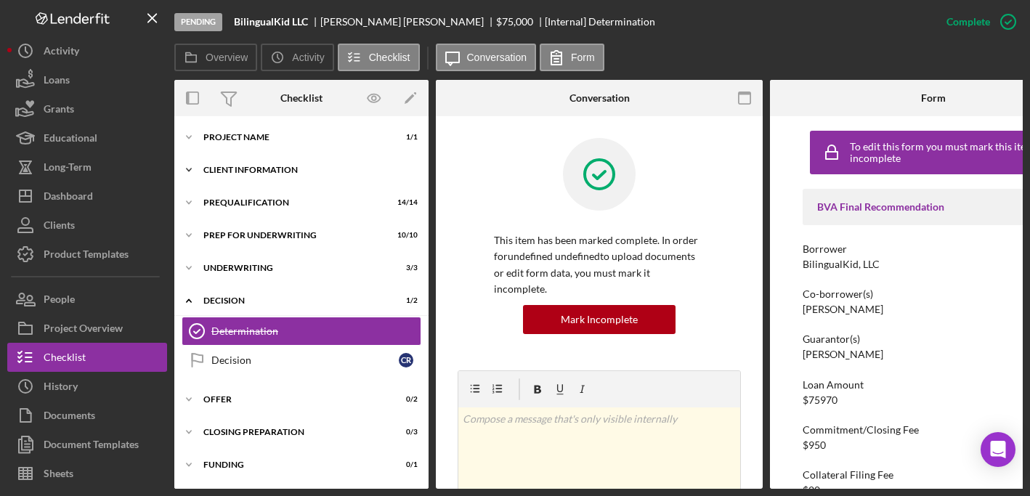
click at [267, 163] on div "Icon/Expander Client Information 7 / 7" at bounding box center [301, 169] width 254 height 29
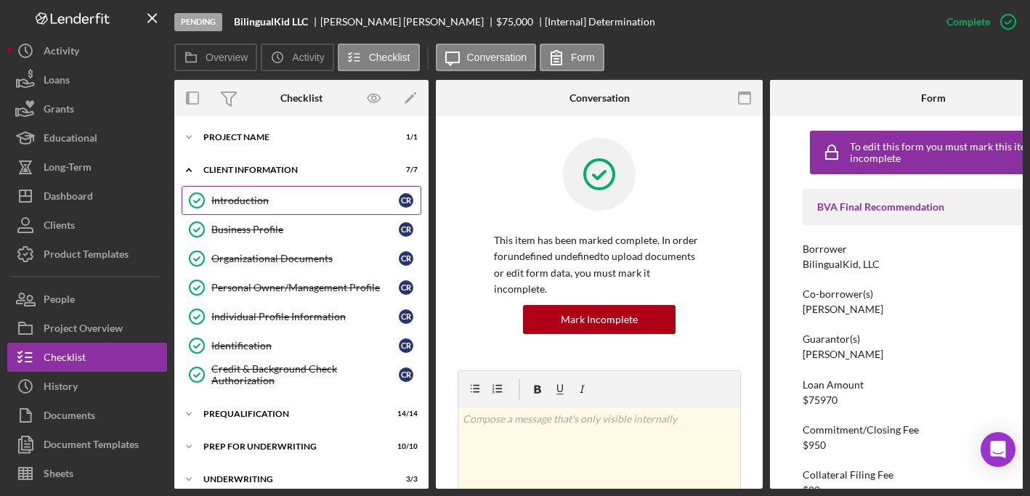
click at [261, 213] on link "Introduction Introduction C R" at bounding box center [302, 200] width 240 height 29
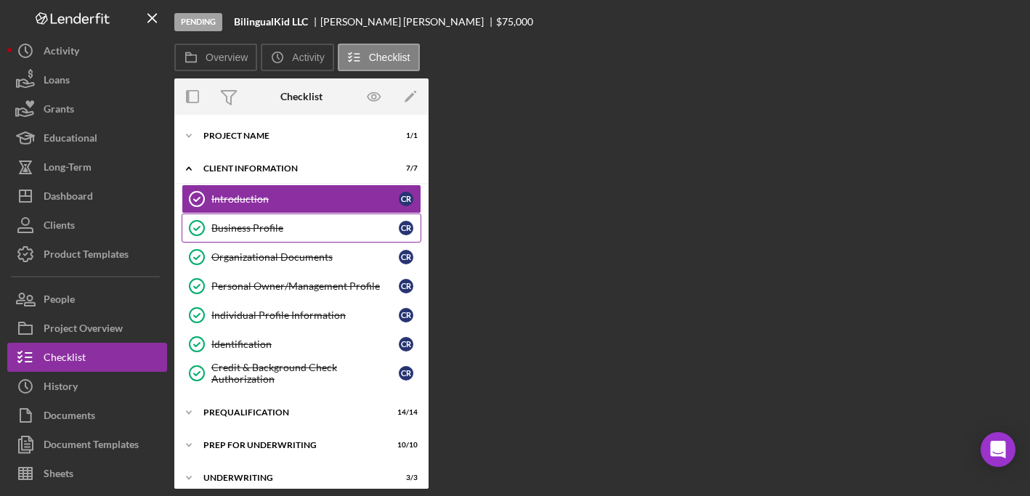
click at [261, 227] on div "Business Profile" at bounding box center [304, 228] width 187 height 12
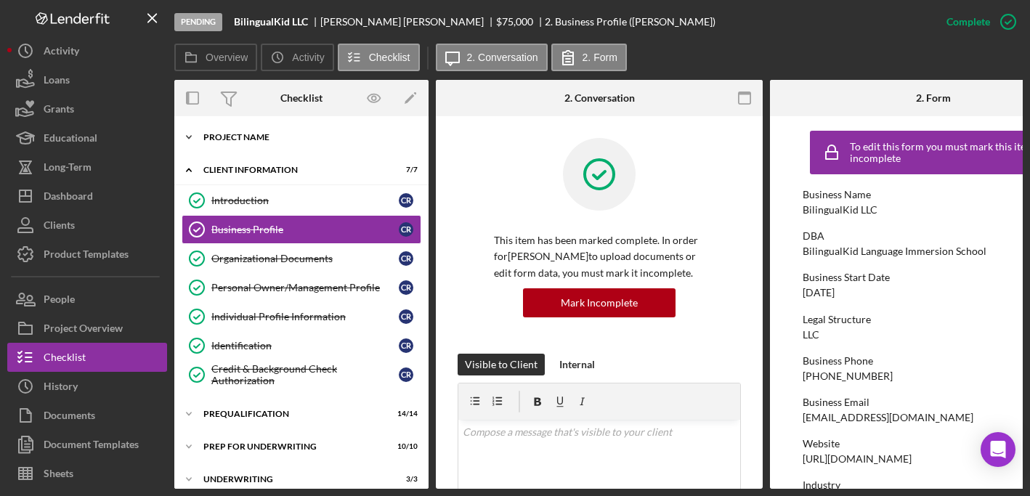
click at [290, 142] on div "Icon/Expander Project Name 1 / 1" at bounding box center [301, 137] width 254 height 29
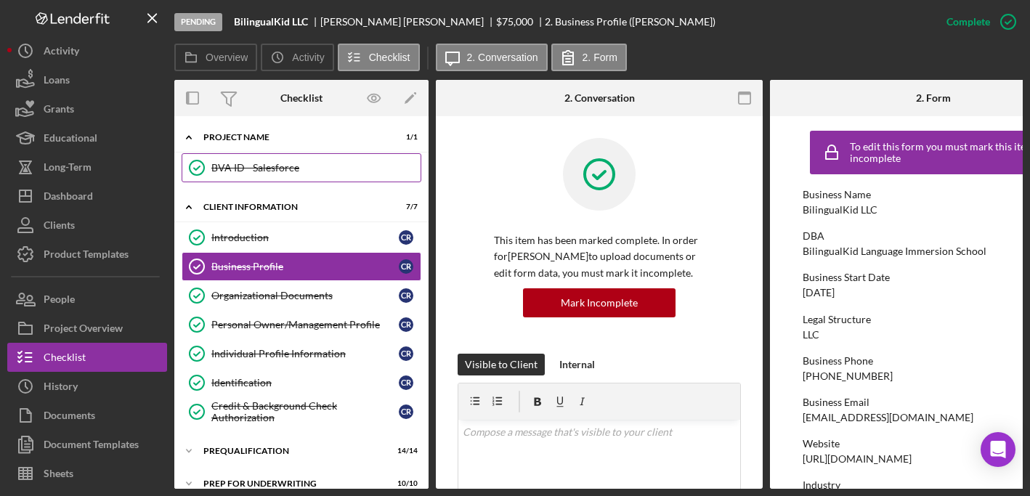
click at [282, 163] on div "BVA ID - Salesforce" at bounding box center [315, 168] width 209 height 12
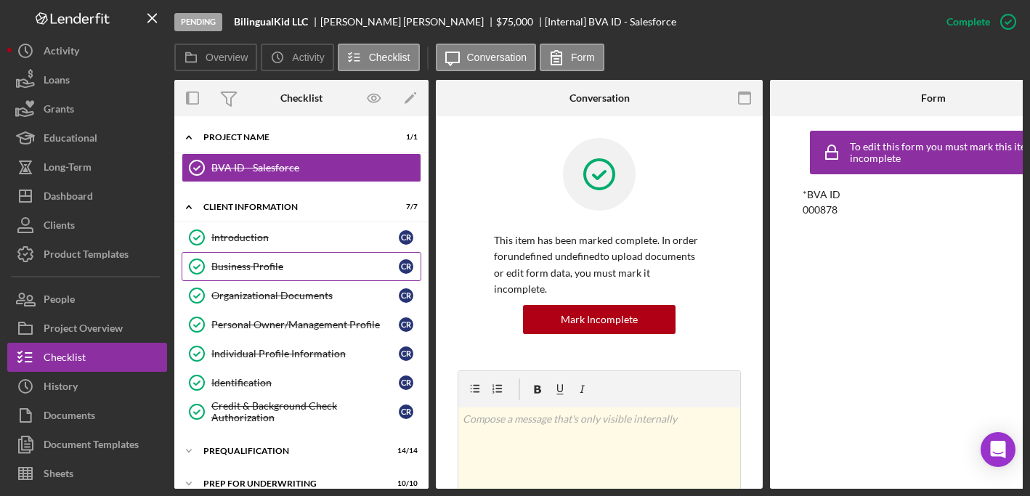
click at [269, 261] on div "Business Profile" at bounding box center [304, 267] width 187 height 12
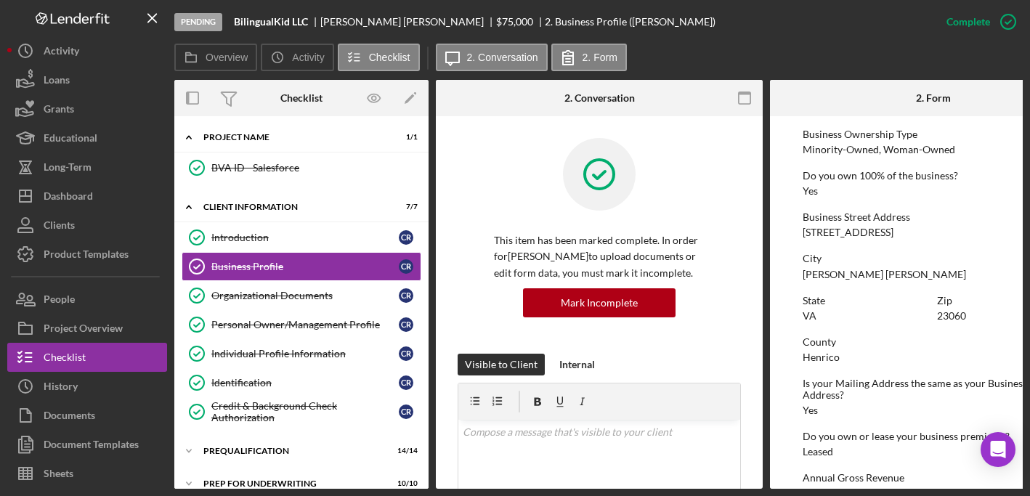
scroll to position [283, 0]
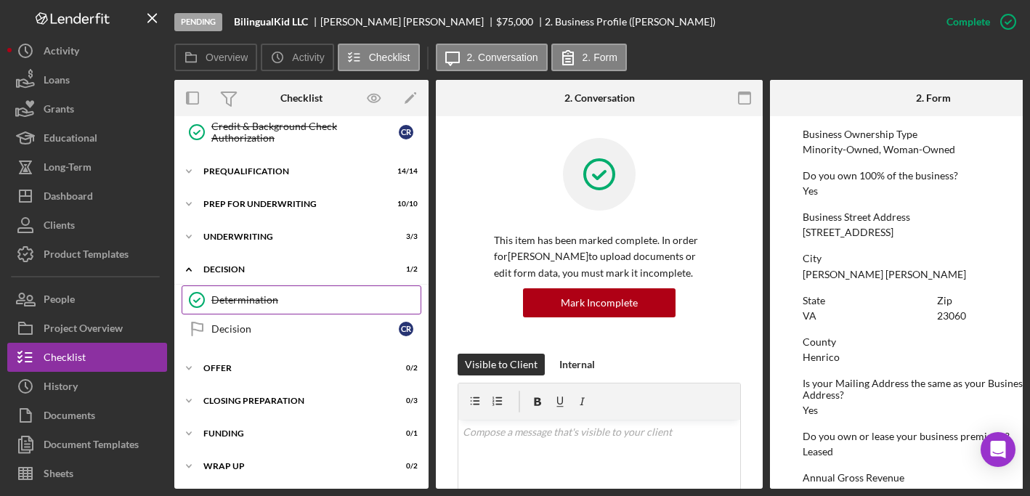
click at [282, 288] on link "Determination Determination" at bounding box center [302, 299] width 240 height 29
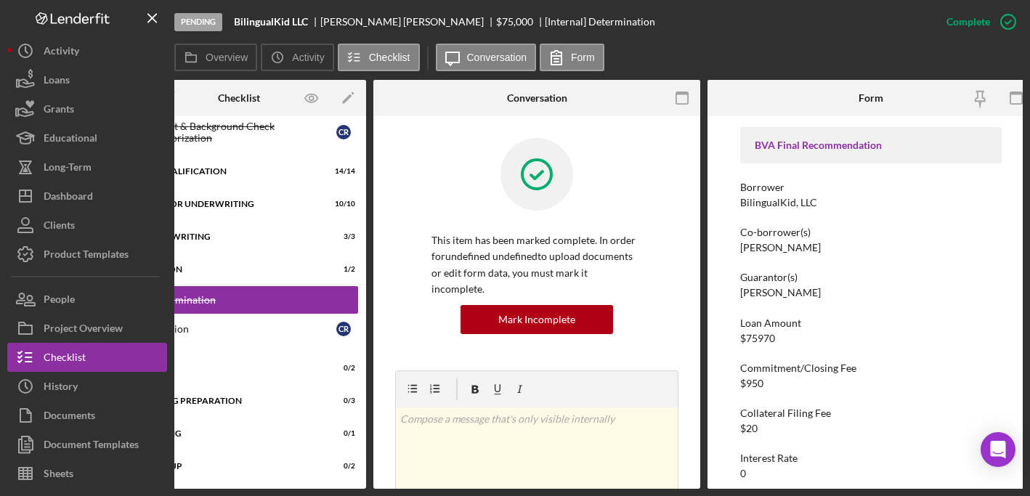
scroll to position [65, 0]
click at [905, 243] on div "Co-borrower(s) [PERSON_NAME]" at bounding box center [870, 237] width 261 height 27
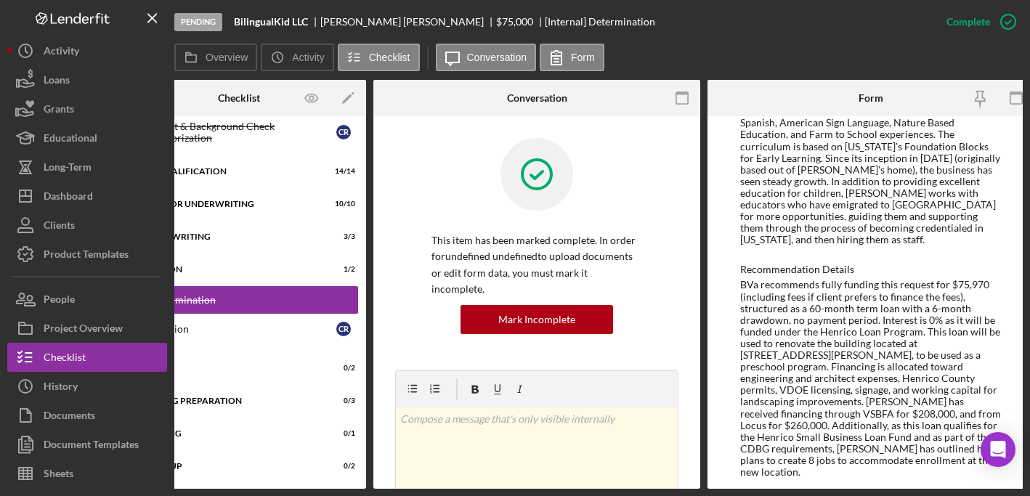
scroll to position [709, 0]
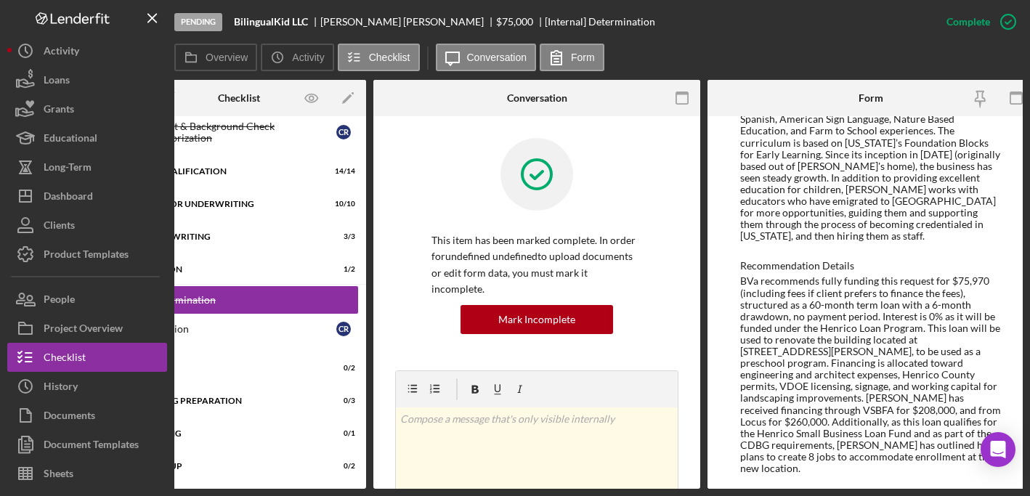
click at [830, 304] on div "BVa recommends fully funding this request for $75,970 (including fees if client…" at bounding box center [870, 374] width 261 height 199
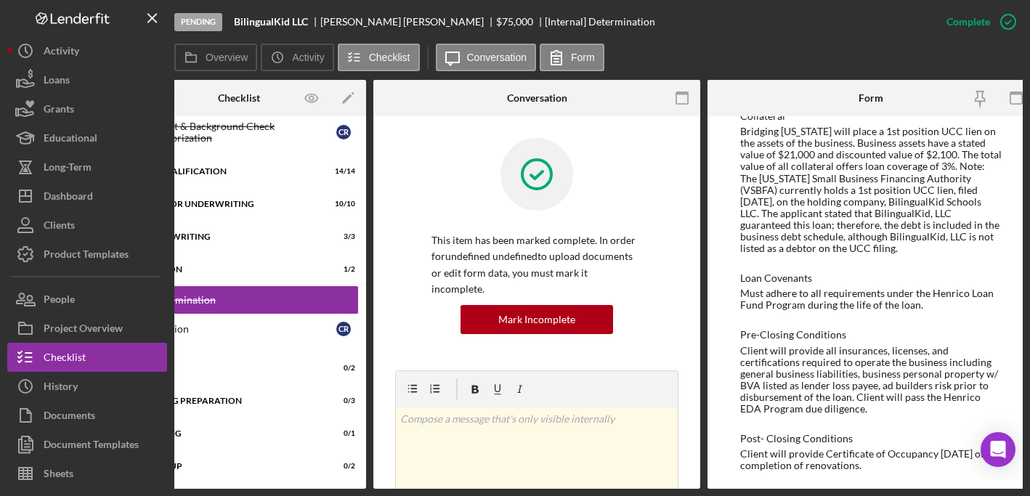
scroll to position [1092, 0]
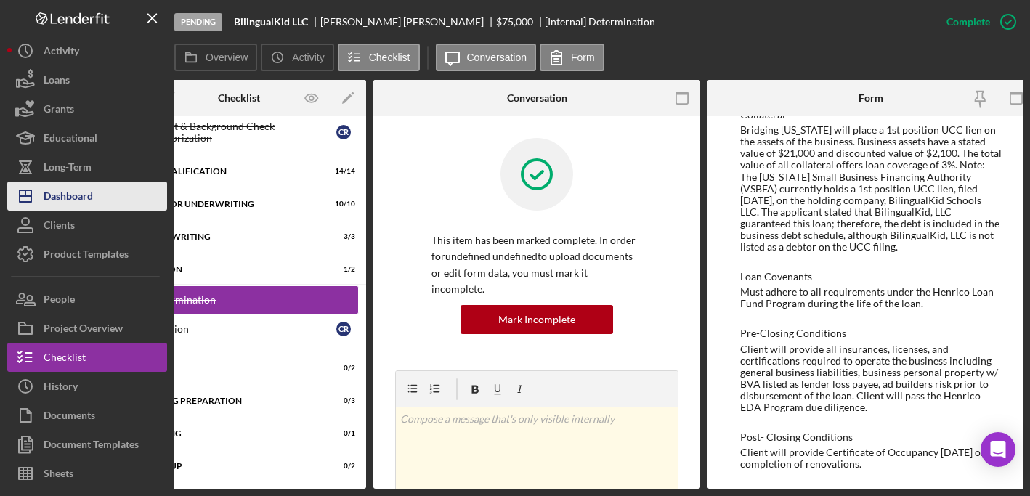
click at [84, 196] on div "Dashboard" at bounding box center [68, 198] width 49 height 33
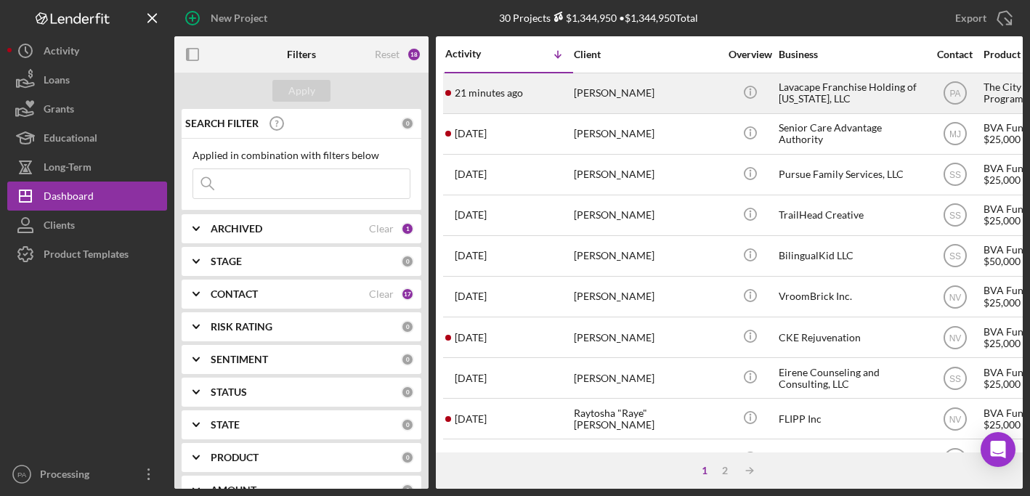
click at [834, 90] on div "Lavacape Franchise Holding of [US_STATE], LLC" at bounding box center [850, 93] width 145 height 38
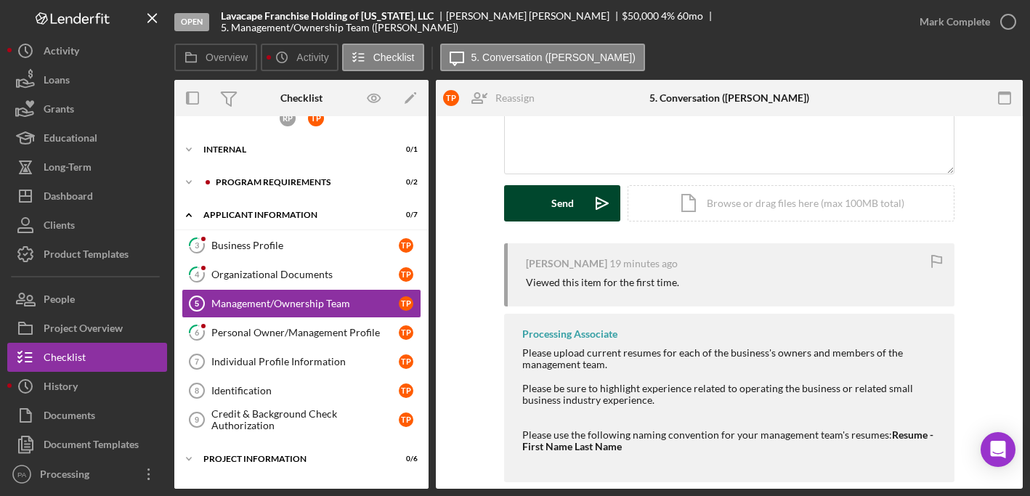
scroll to position [127, 0]
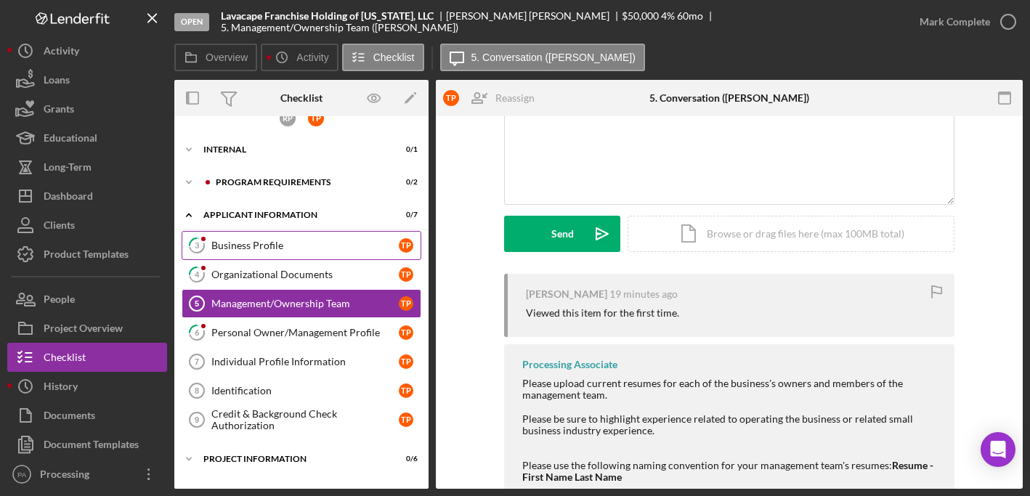
click at [273, 245] on div "Business Profile" at bounding box center [304, 246] width 187 height 12
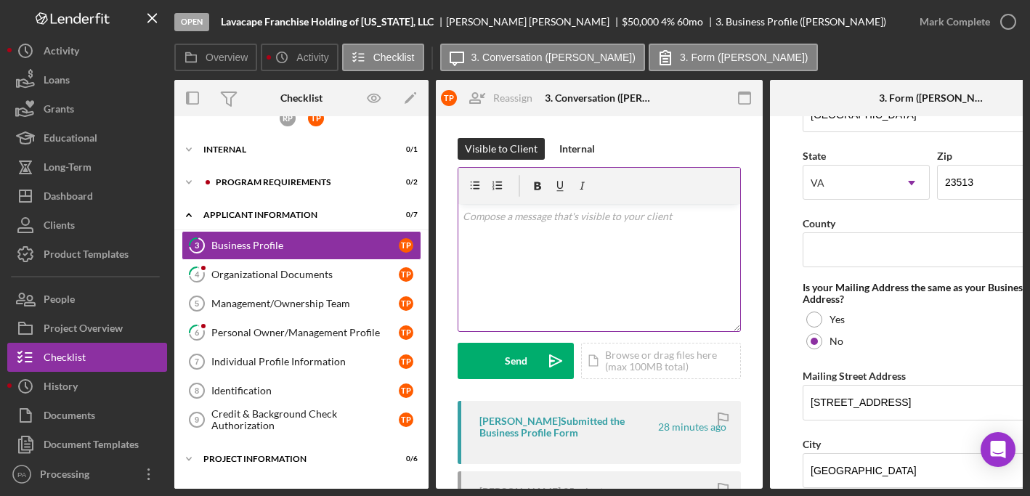
scroll to position [1036, 0]
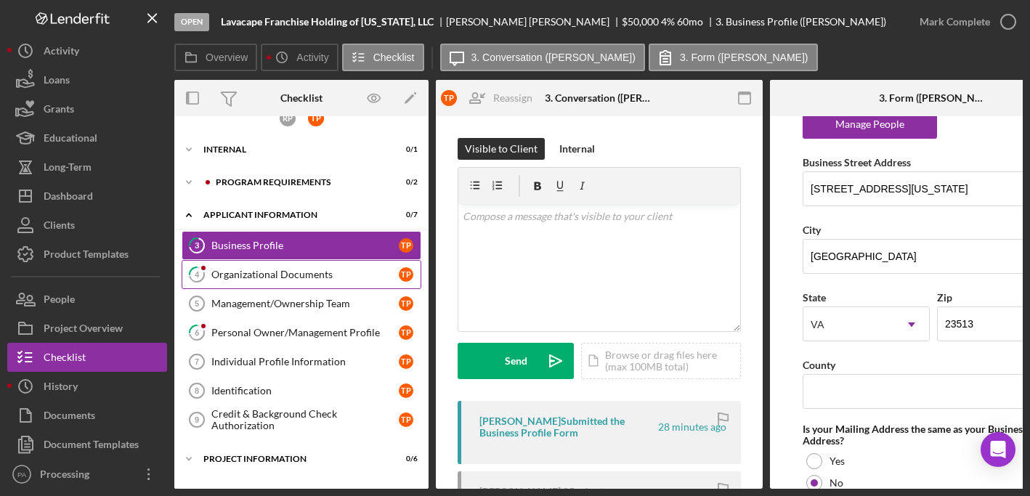
click at [301, 277] on div "Organizational Documents" at bounding box center [304, 275] width 187 height 12
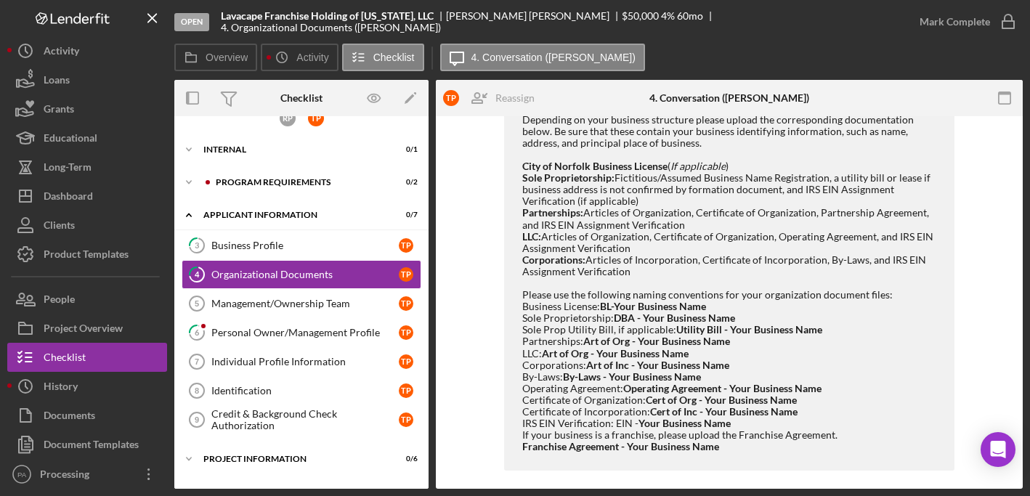
scroll to position [779, 0]
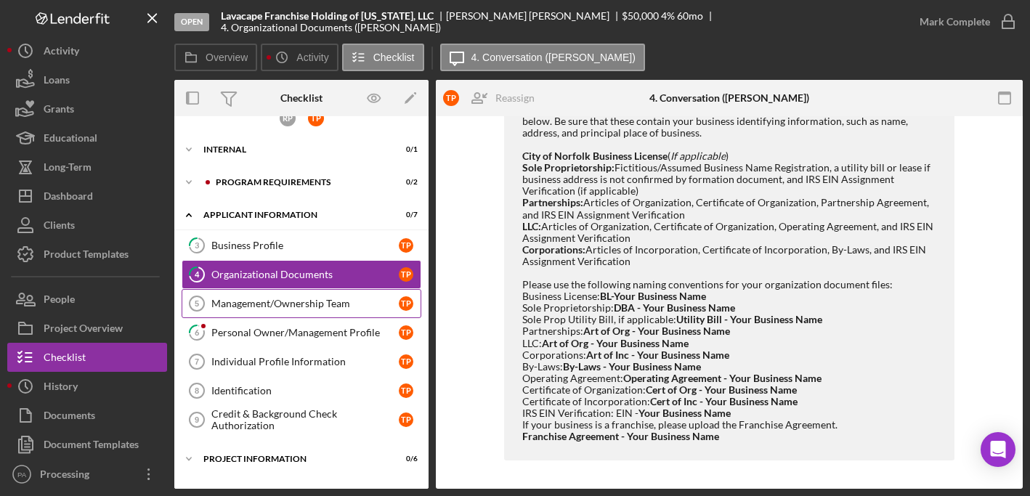
click at [298, 306] on div "Management/Ownership Team" at bounding box center [304, 304] width 187 height 12
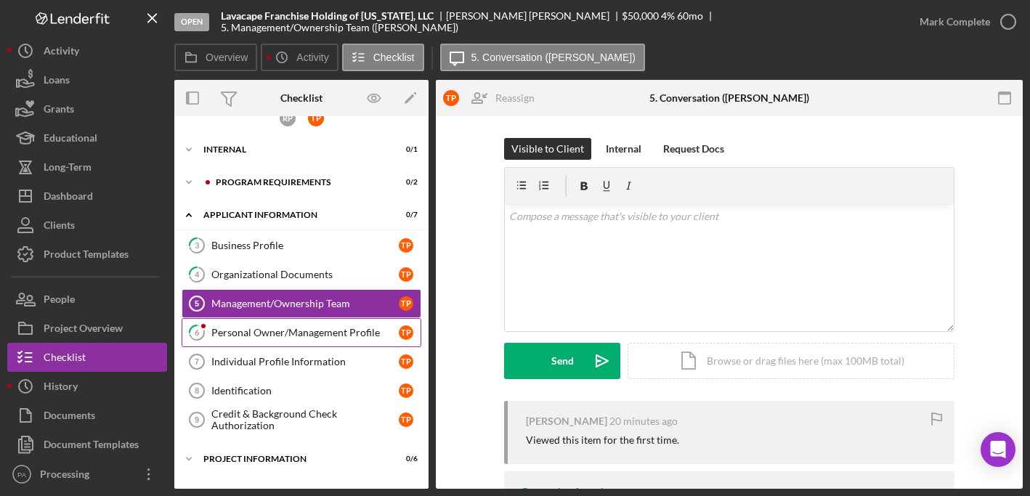
click at [306, 335] on div "Personal Owner/Management Profile" at bounding box center [304, 333] width 187 height 12
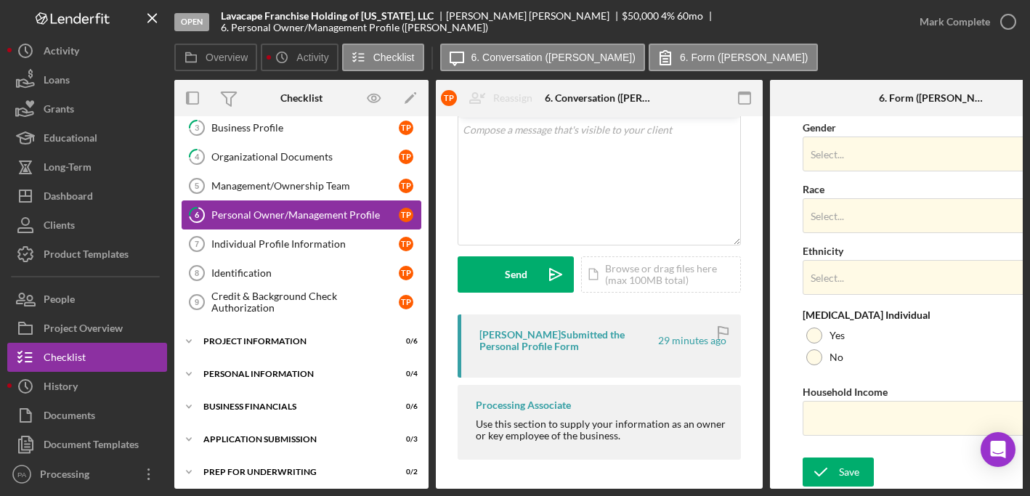
scroll to position [163, 0]
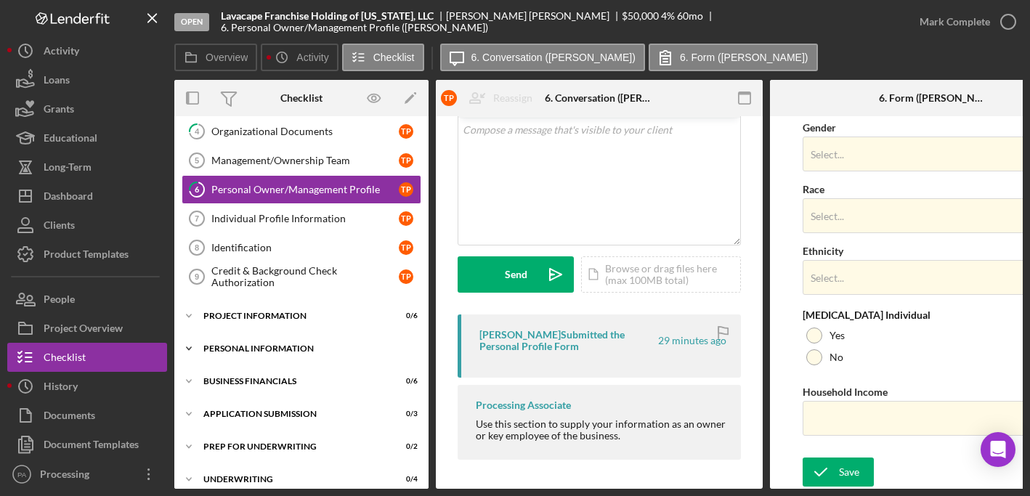
click at [274, 346] on div "Personal Information" at bounding box center [306, 348] width 207 height 9
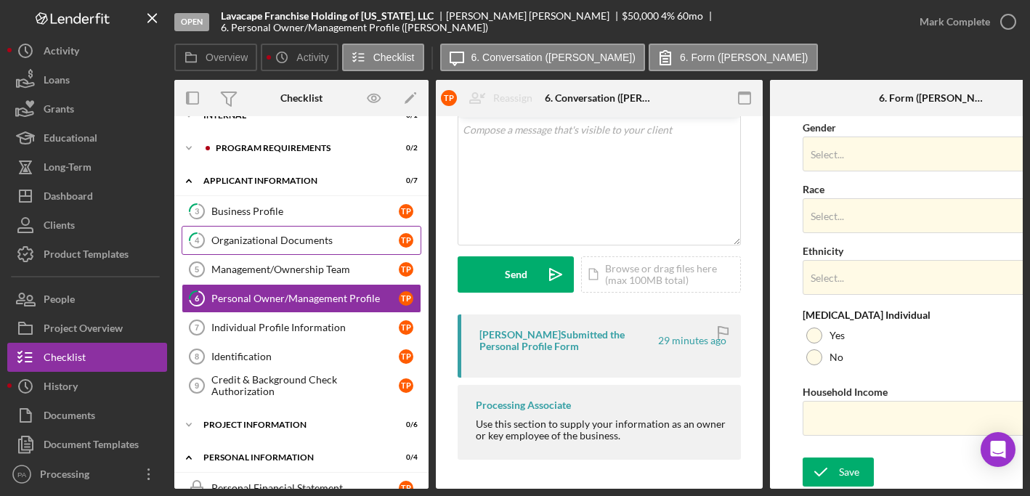
scroll to position [54, 0]
click at [257, 134] on div "R P T P Icon/Expander Internal 0 / 1 Icon/Expander Program Requirements 0 / 2 I…" at bounding box center [301, 464] width 254 height 789
click at [264, 154] on div "Icon/Expander Program Requirements 0 / 2" at bounding box center [301, 148] width 254 height 29
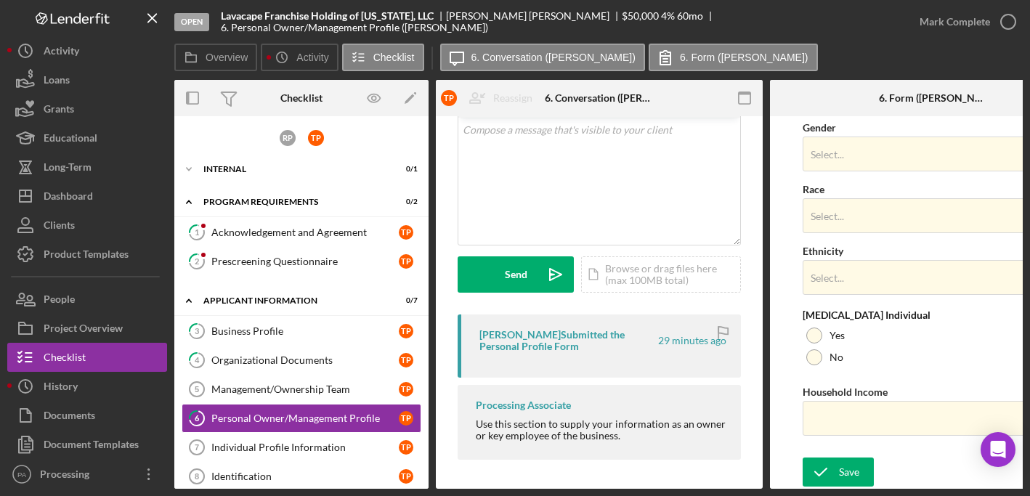
scroll to position [0, 0]
click at [266, 239] on link "1 Acknowledgement and Agreement T P" at bounding box center [302, 232] width 240 height 29
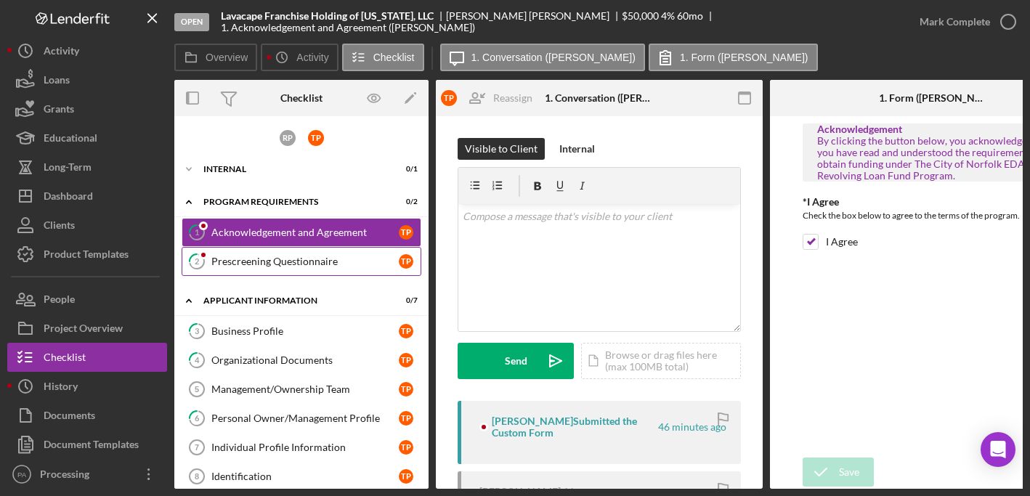
drag, startPoint x: 274, startPoint y: 262, endPoint x: 290, endPoint y: 256, distance: 16.6
click at [274, 262] on div "Prescreening Questionnaire" at bounding box center [304, 262] width 187 height 12
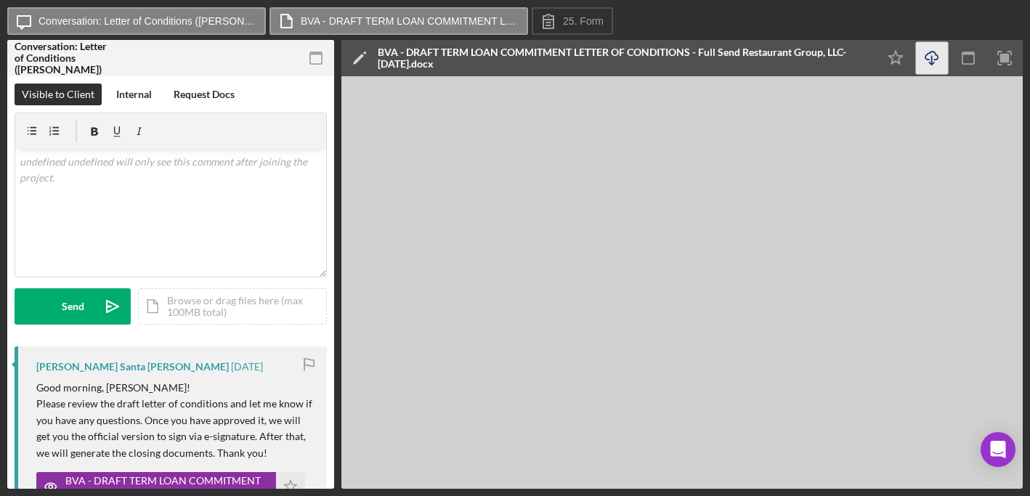
click at [929, 59] on icon "Icon/Download" at bounding box center [932, 58] width 33 height 33
